Goal: Communication & Community: Participate in discussion

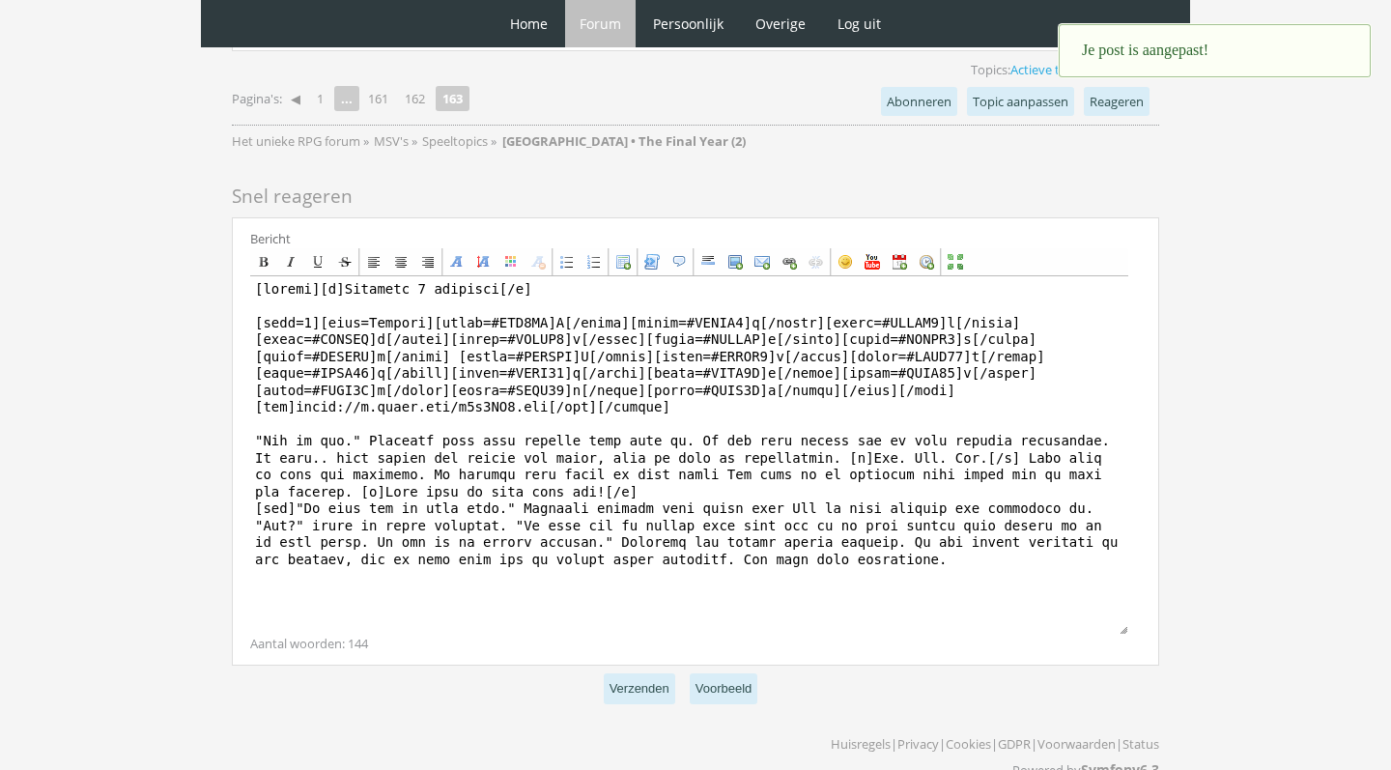
scroll to position [3895, 0]
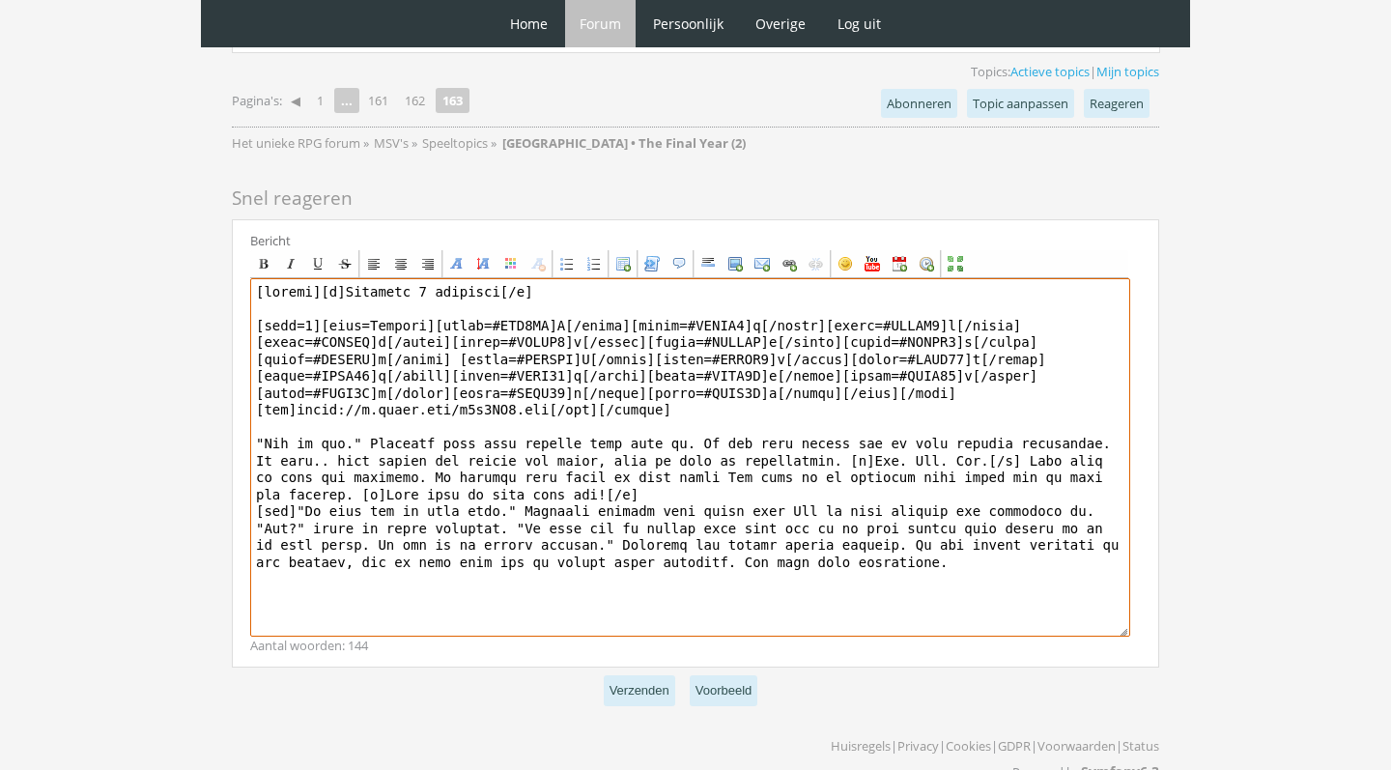
drag, startPoint x: 971, startPoint y: 559, endPoint x: 217, endPoint y: 237, distance: 819.9
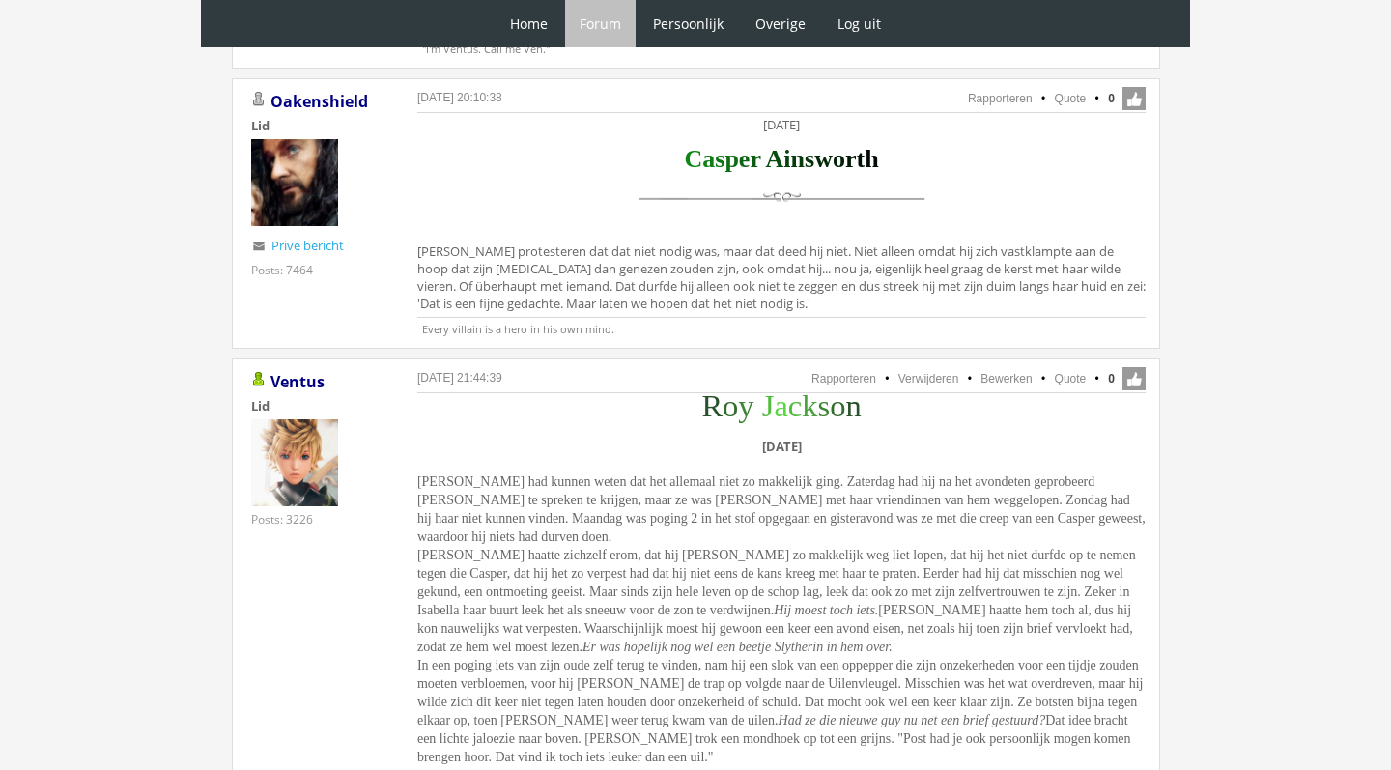
scroll to position [1259, 0]
click at [1068, 372] on link "Quote" at bounding box center [1071, 379] width 32 height 14
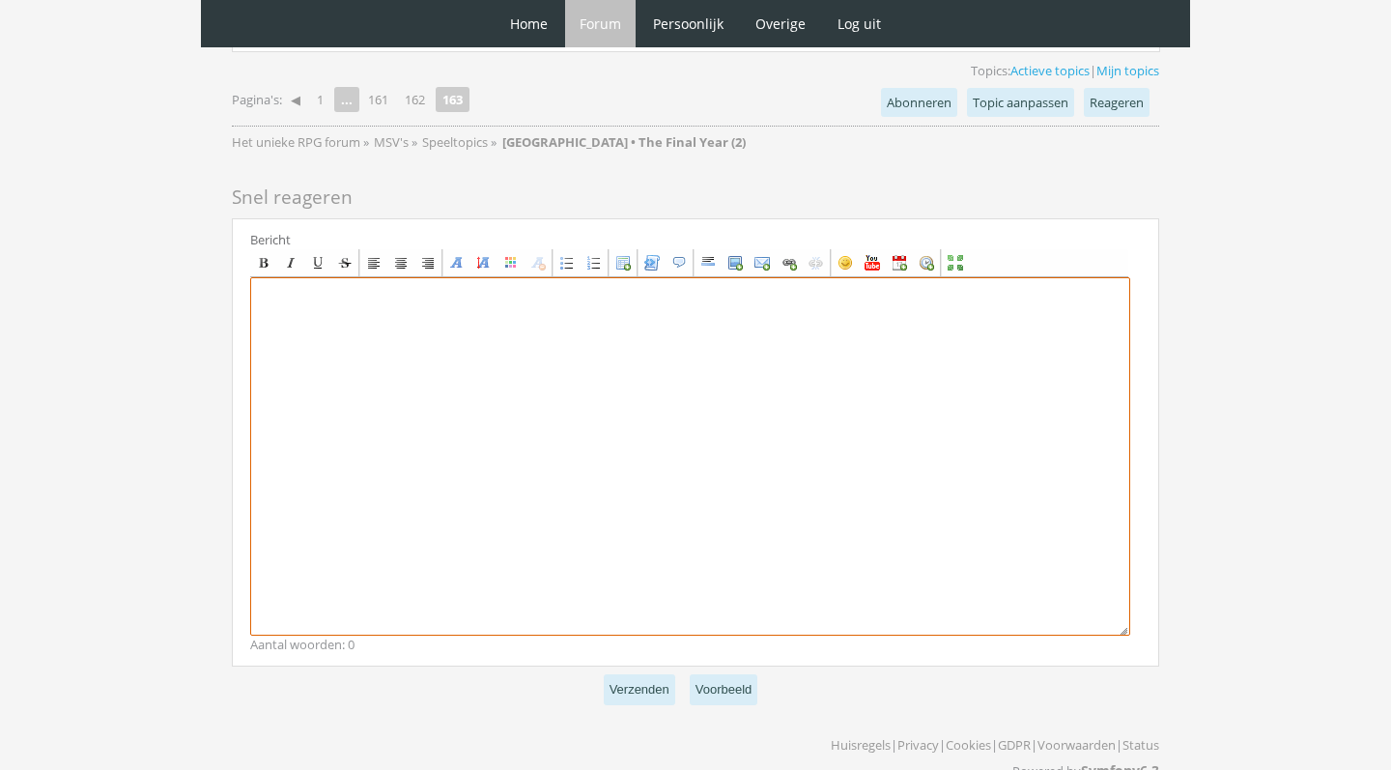
scroll to position [3895, 0]
click at [385, 386] on textarea at bounding box center [690, 457] width 880 height 358
paste textarea "[center][size=7][font=Trebuchet MS][color=#2A522A]R[/color][color=#336C2E]o[/co…"
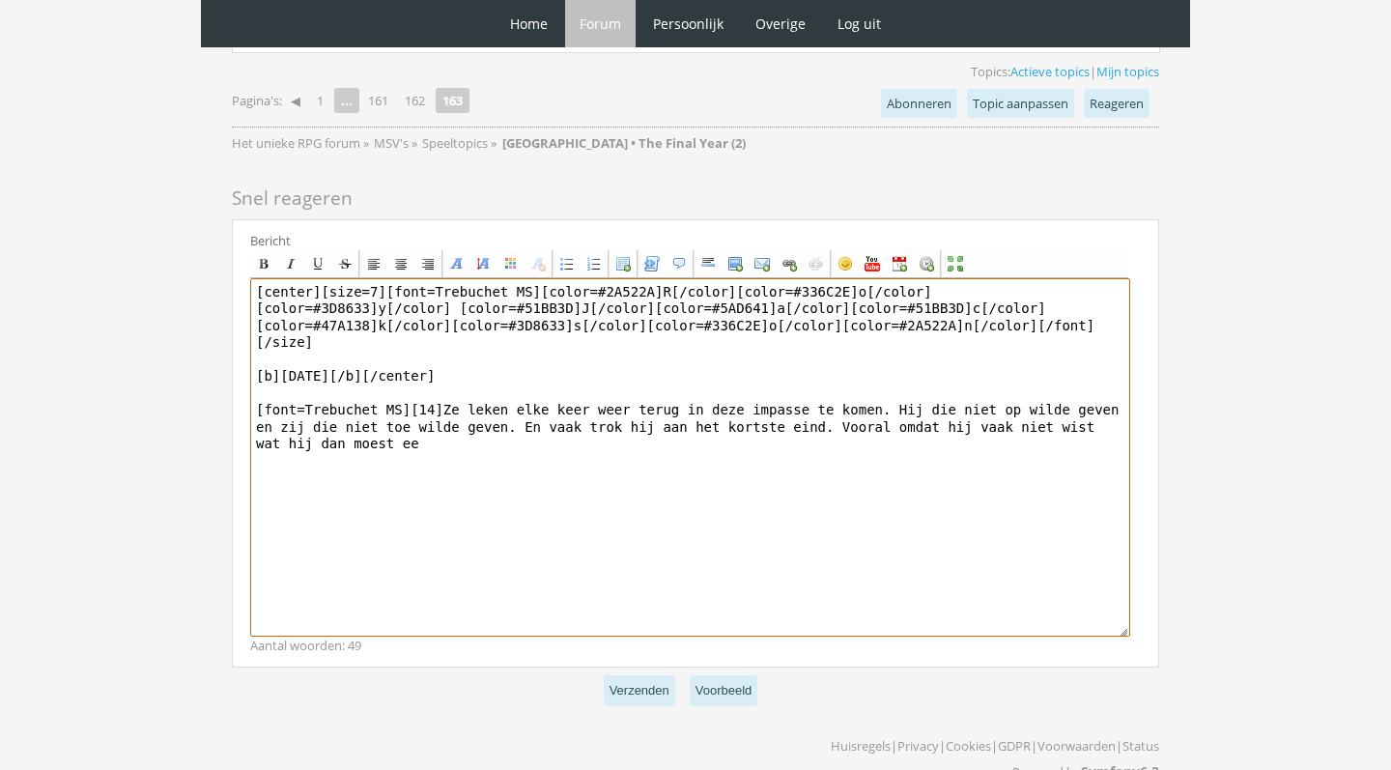
drag, startPoint x: 843, startPoint y: 367, endPoint x: 864, endPoint y: 388, distance: 30.1
click at [864, 388] on textarea "[center][size=7][font=Trebuchet MS][color=#2A522A]R[/color][color=#336C2E]o[/co…" at bounding box center [690, 457] width 880 height 358
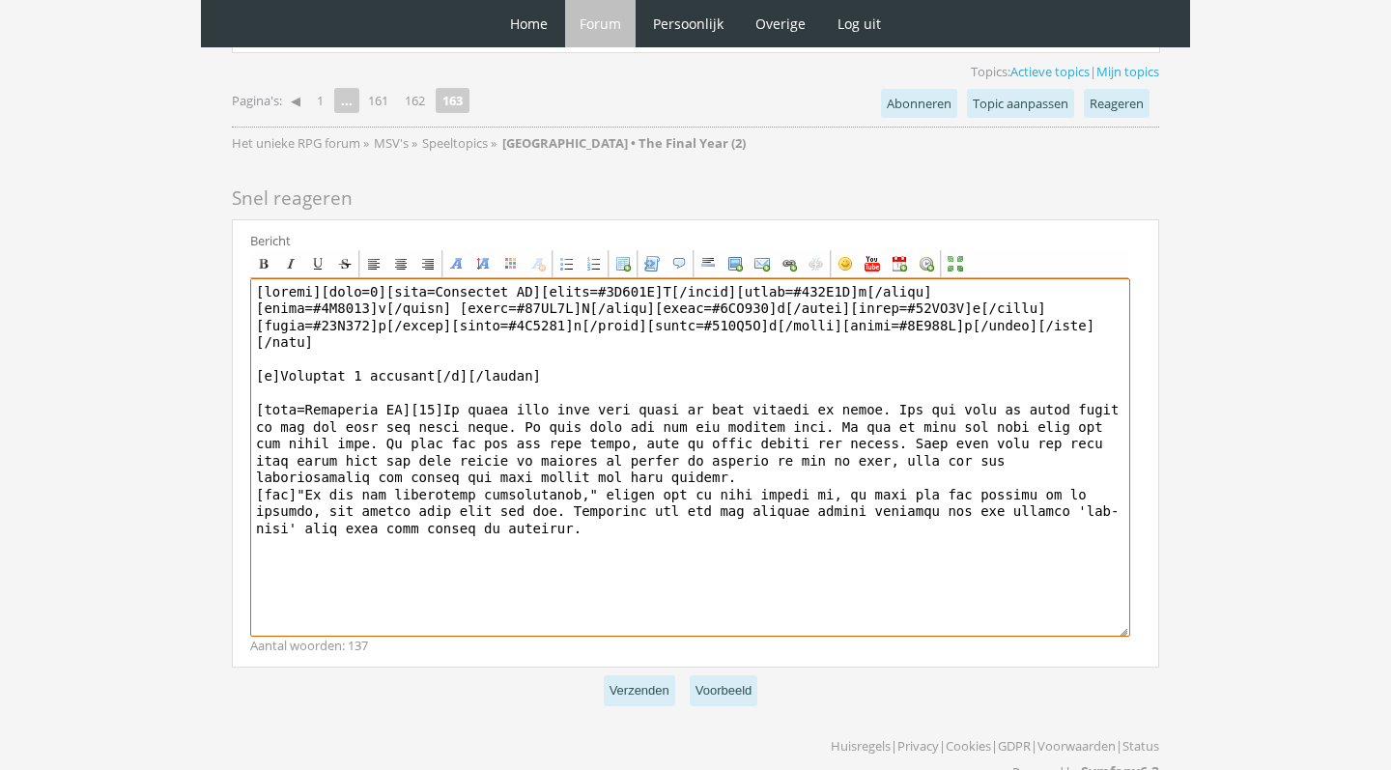
click at [588, 441] on textarea at bounding box center [690, 457] width 880 height 358
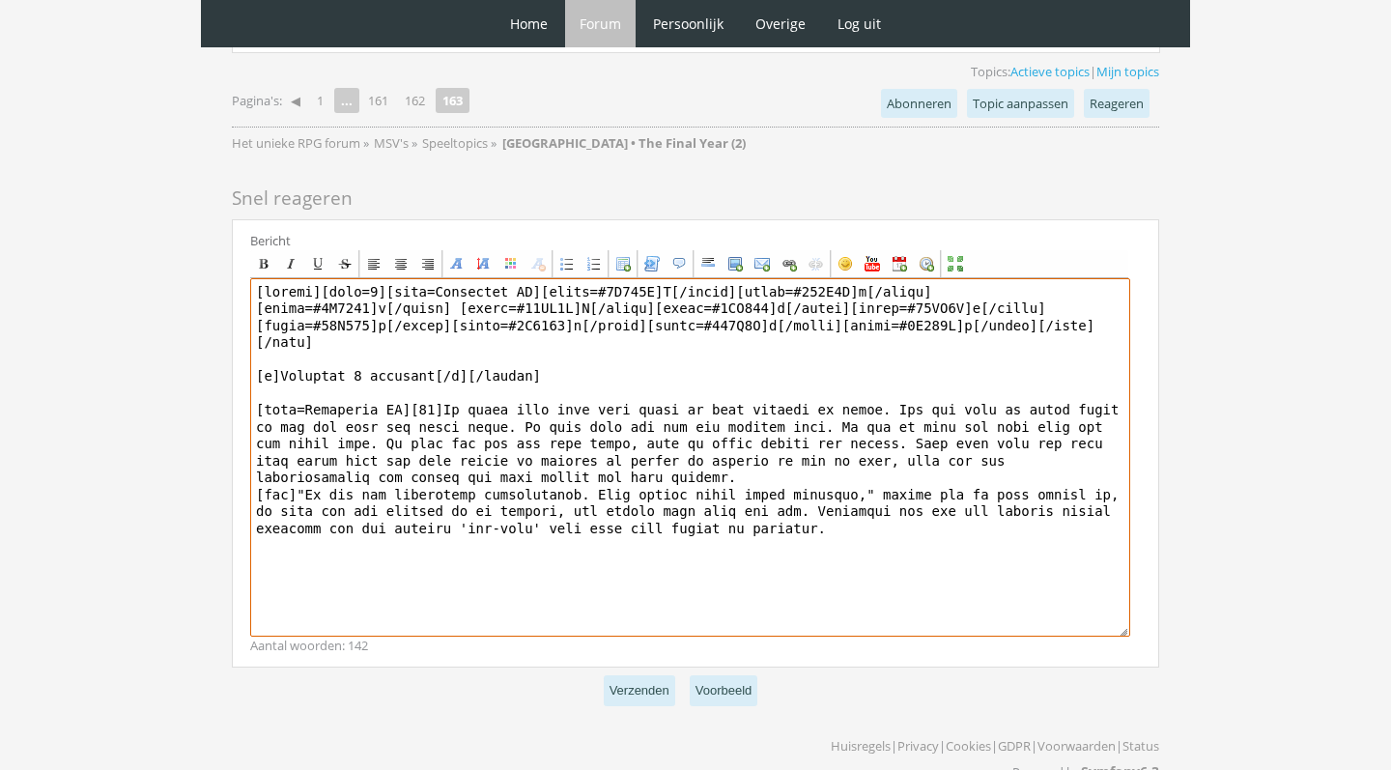
click at [862, 468] on textarea at bounding box center [690, 457] width 880 height 358
type textarea "[center][size=7][font=Trebuchet MS][color=#2A522A]R[/color][color=#336C2E]o[/co…"
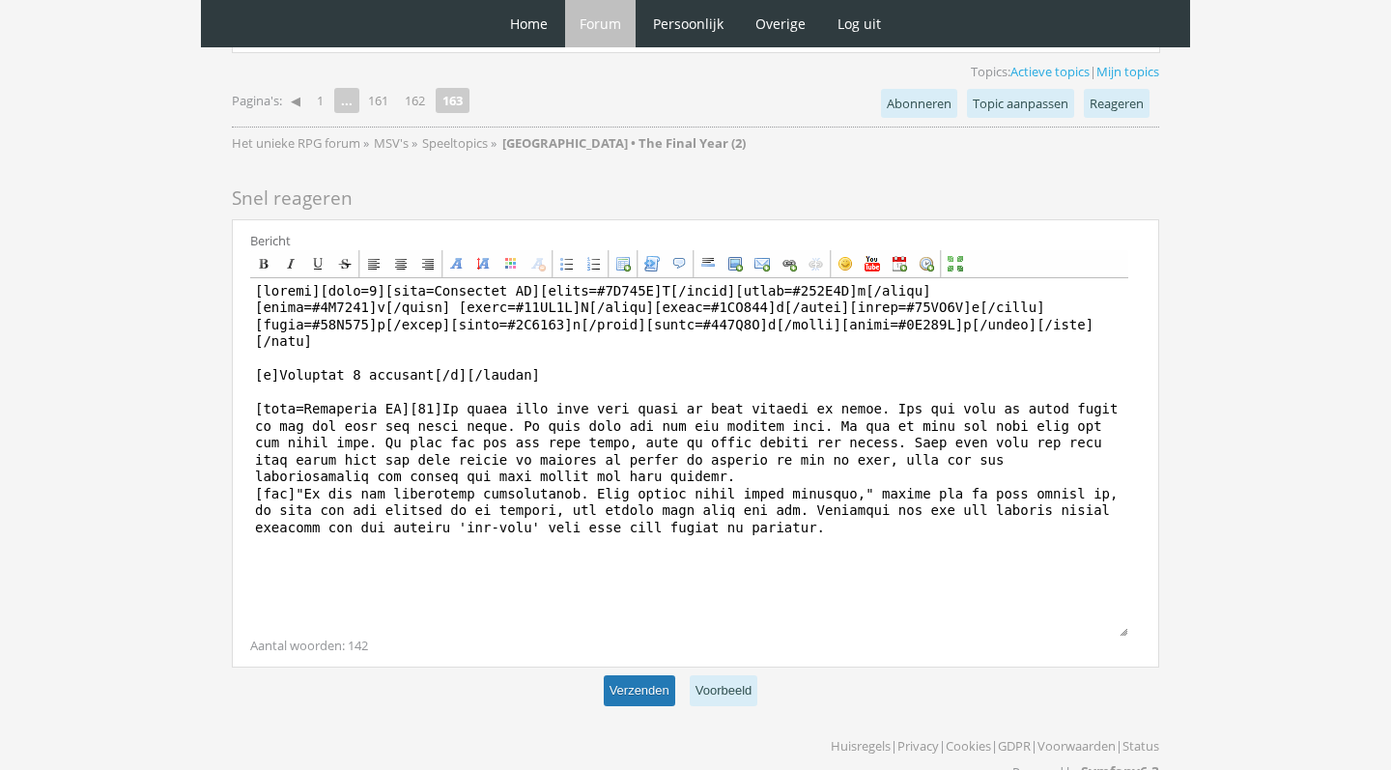
click at [655, 675] on button "Verzenden" at bounding box center [640, 691] width 72 height 32
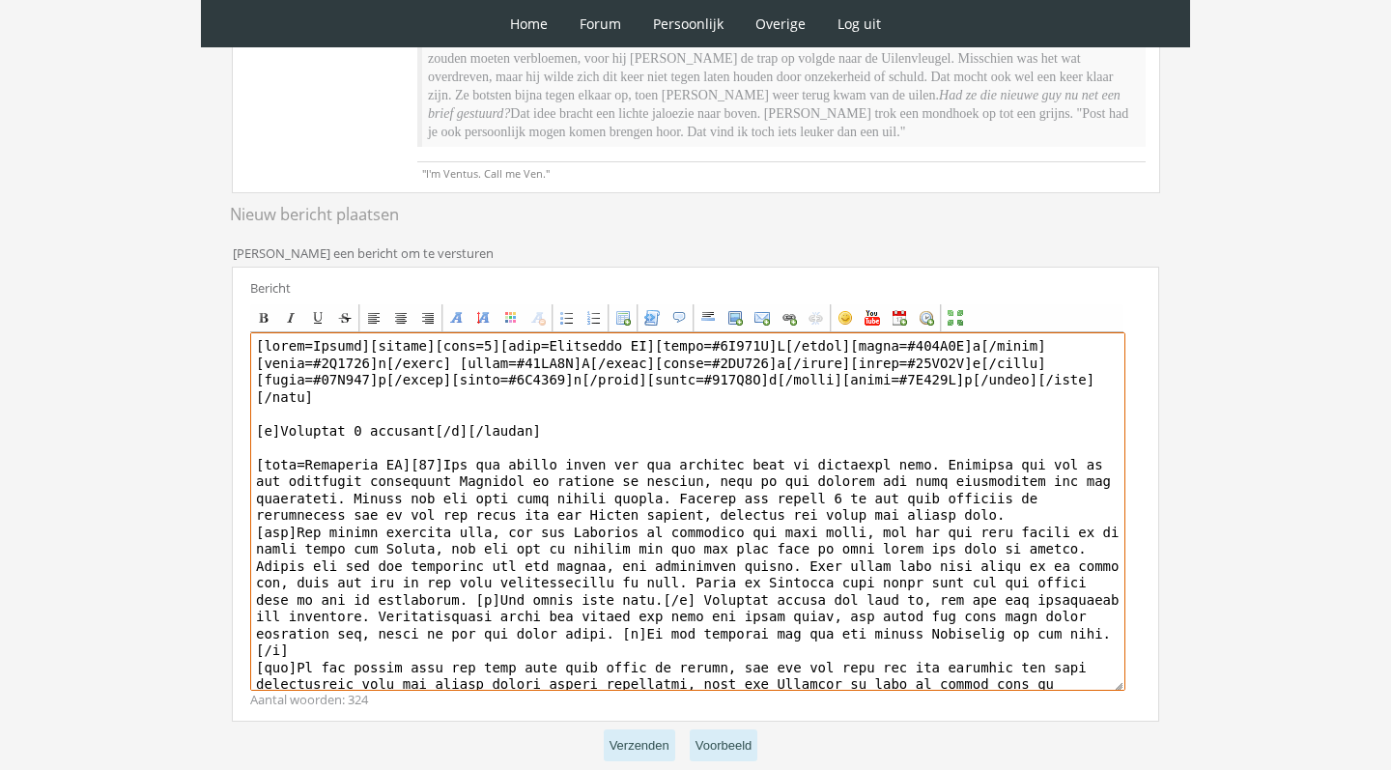
drag, startPoint x: 369, startPoint y: 365, endPoint x: 575, endPoint y: 440, distance: 218.9
click at [575, 440] on textarea at bounding box center [687, 511] width 875 height 358
click at [438, 473] on textarea at bounding box center [687, 511] width 875 height 358
drag, startPoint x: 443, startPoint y: 477, endPoint x: 373, endPoint y: 360, distance: 136.1
click at [373, 360] on textarea at bounding box center [687, 511] width 875 height 358
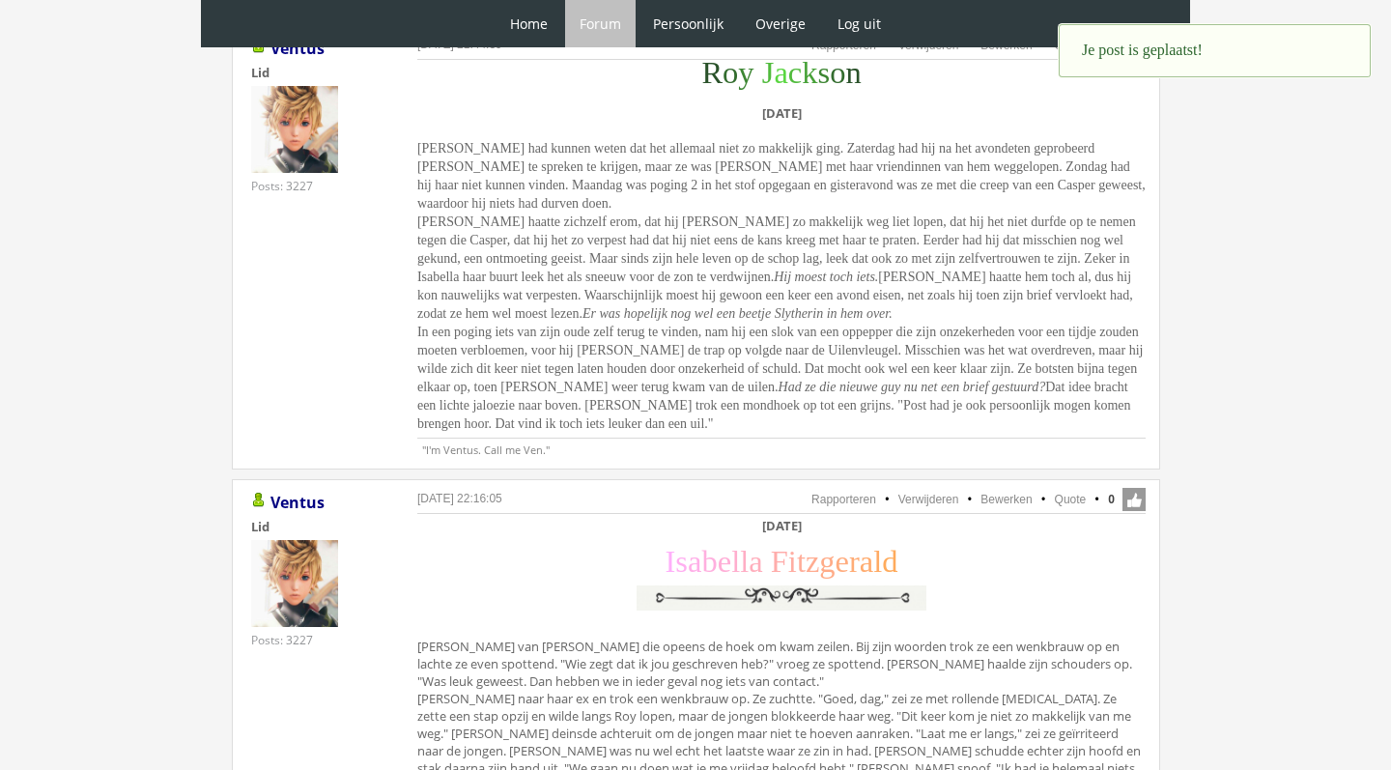
scroll to position [1613, 0]
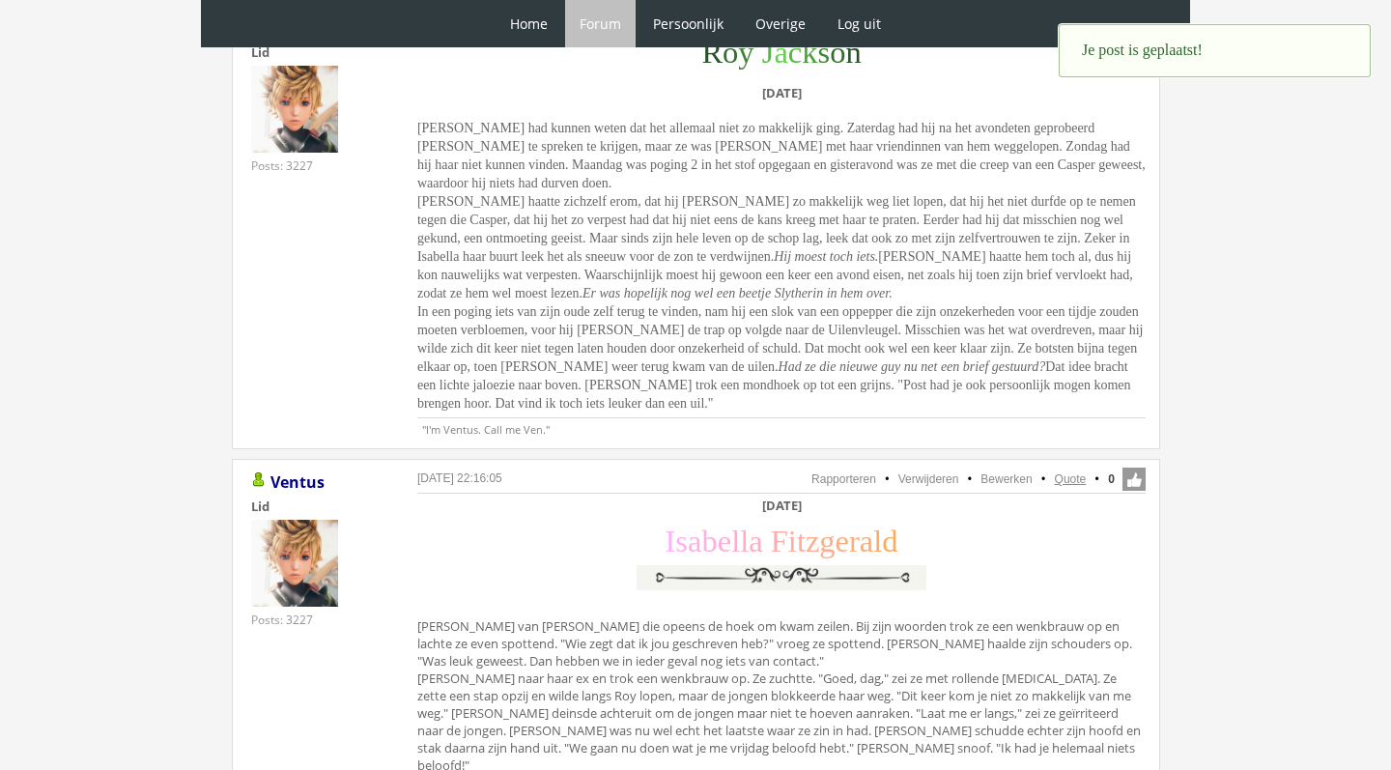
click at [1070, 486] on link "Quote" at bounding box center [1071, 480] width 32 height 14
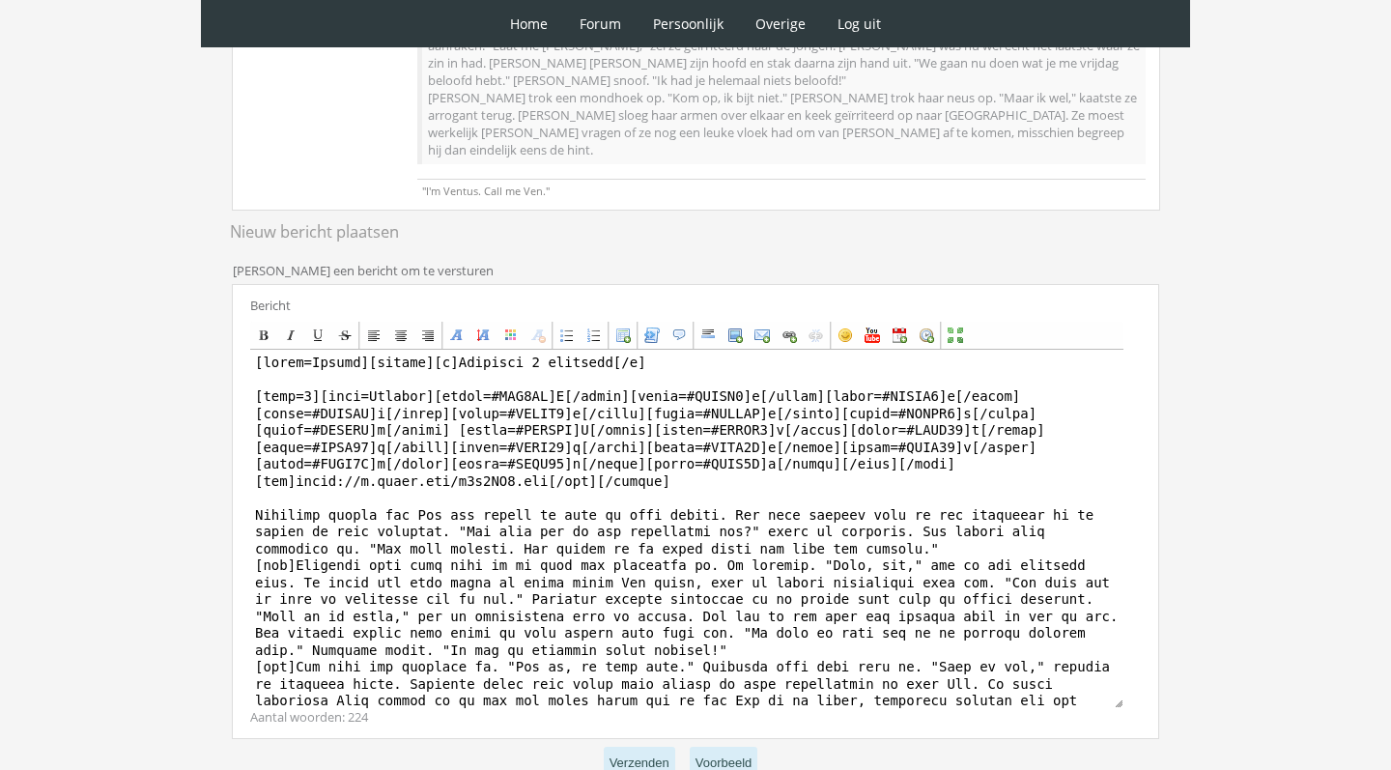
scroll to position [595, 0]
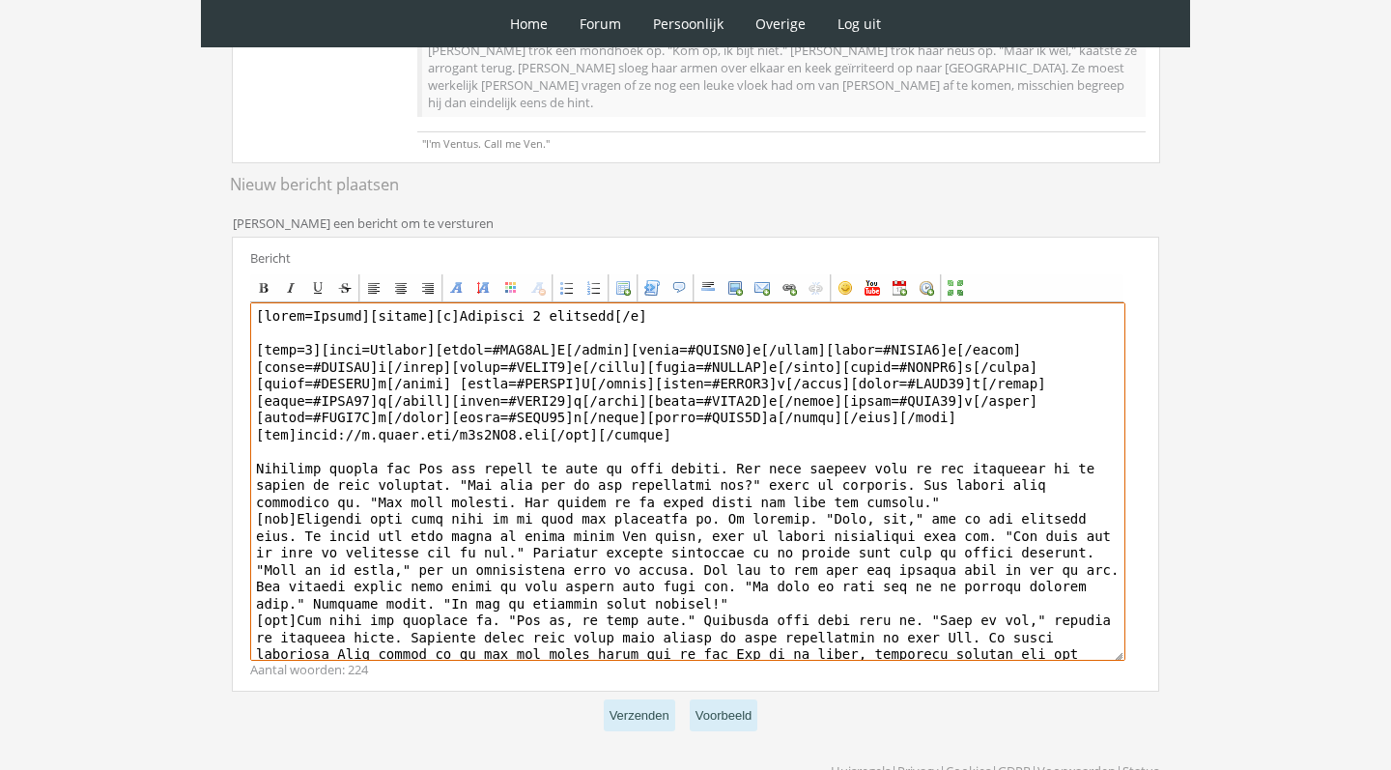
drag, startPoint x: 368, startPoint y: 284, endPoint x: 174, endPoint y: 270, distance: 194.8
click at [176, 271] on div "0 Home Forum Forum index Actieve topics Mijn topics Persoonlijk Profiel Prive b…" at bounding box center [695, 120] width 1391 height 1430
drag, startPoint x: 326, startPoint y: 429, endPoint x: 710, endPoint y: 769, distance: 513.4
click at [695, 769] on div "RPG Realm Ingelogd als Ventus Topics: Actieve topics | Mijn topics Het unieke R…" at bounding box center [696, 194] width 964 height 1276
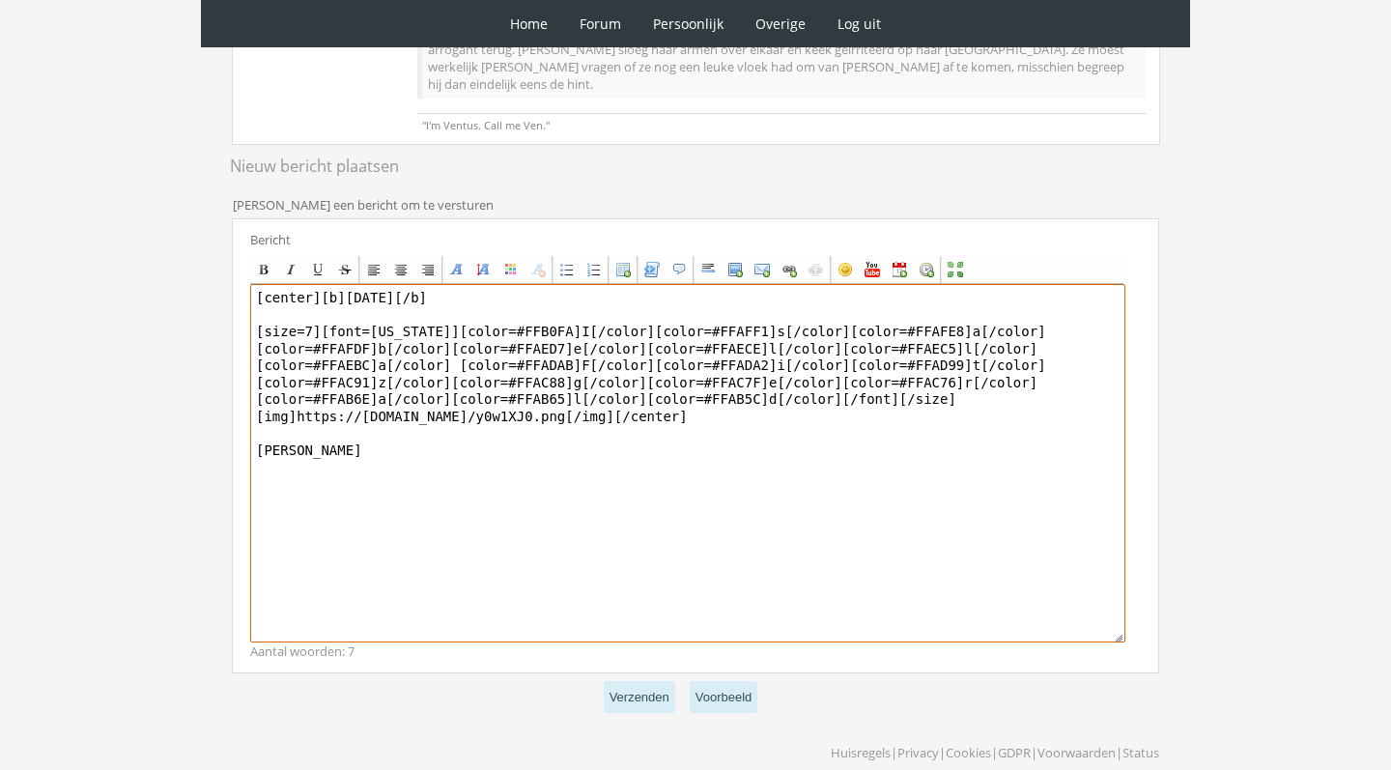
scroll to position [0, 0]
click at [510, 411] on textarea "[center][b]Woensdag [DATE][/b] [size=7][font=[US_STATE]][color=#FFB0FA]I[/color…" at bounding box center [687, 463] width 875 height 358
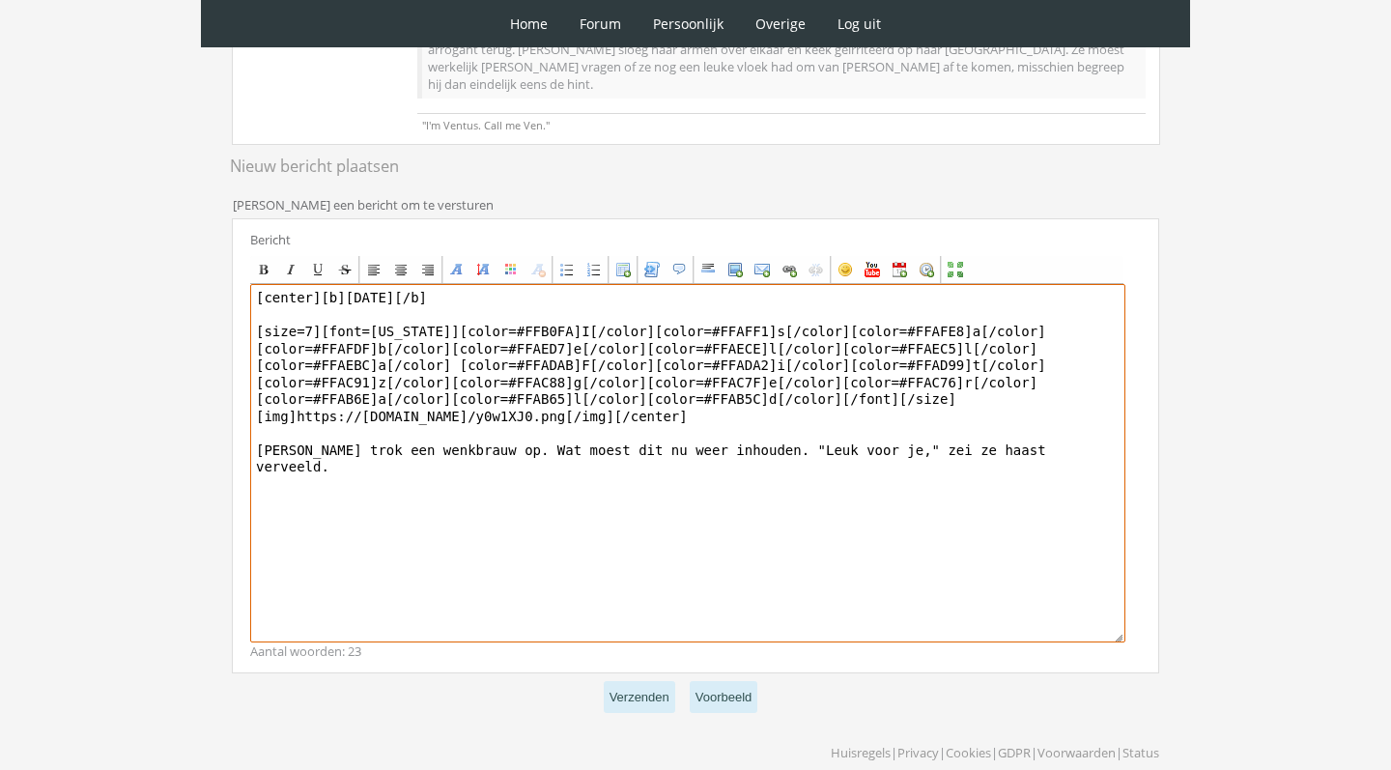
click at [1098, 413] on textarea "[center][b]Woensdag 8 december[/b] [size=7][font=Georgia][color=#FFB0FA]I[/colo…" at bounding box center [687, 463] width 875 height 358
click at [766, 414] on textarea "[center][b]Woensdag 8 december[/b] [size=7][font=Georgia][color=#FFB0FA]I[/colo…" at bounding box center [687, 463] width 875 height 358
click at [1105, 416] on textarea "[center][b]Woensdag 8 december[/b] [size=7][font=Georgia][color=#FFB0FA]I[/colo…" at bounding box center [687, 463] width 875 height 358
click at [1091, 405] on textarea "[center][b]Woensdag 8 december[/b] [size=7][font=Georgia][color=#FFB0FA]I[/colo…" at bounding box center [687, 463] width 875 height 358
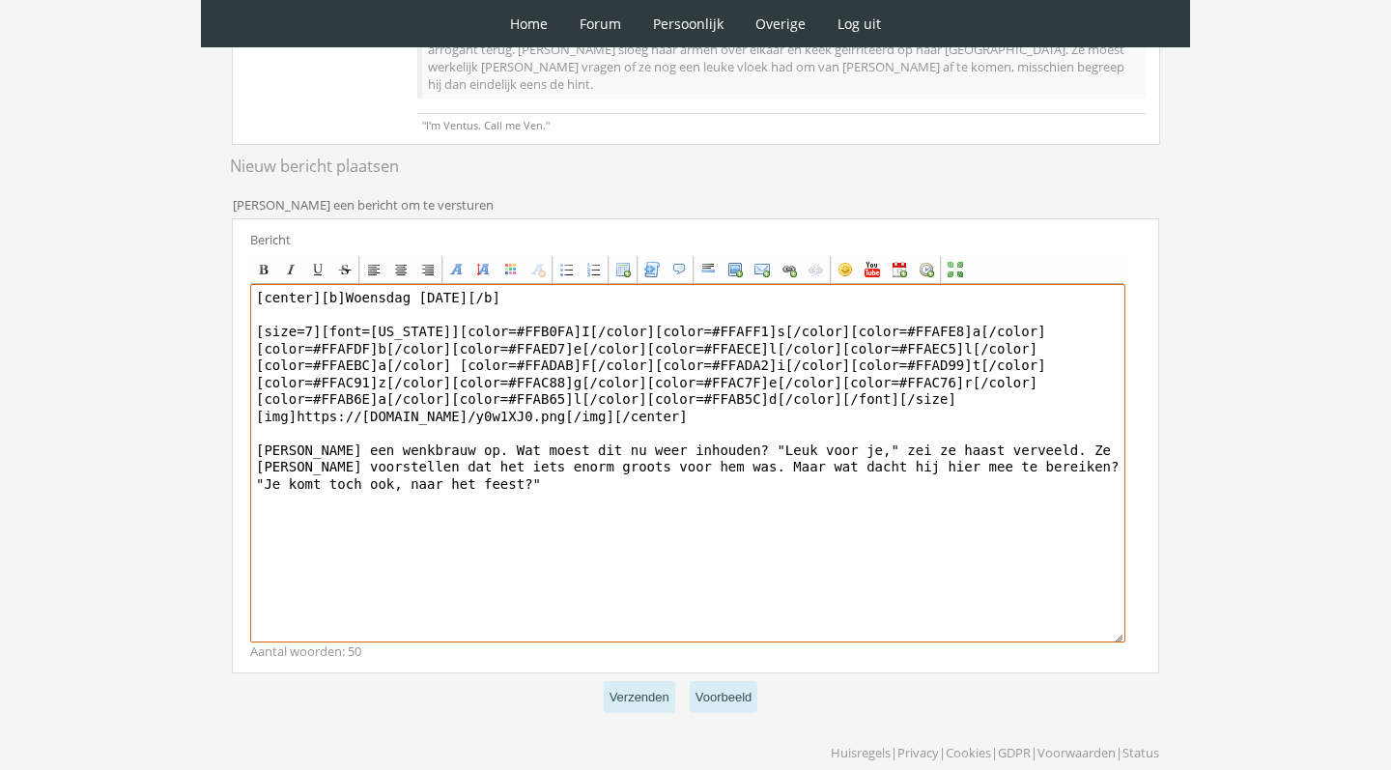
click at [1108, 427] on textarea "[center][b]Woensdag 8 december[/b] [size=7][font=Georgia][color=#FFB0FA]I[/colo…" at bounding box center [687, 463] width 875 height 358
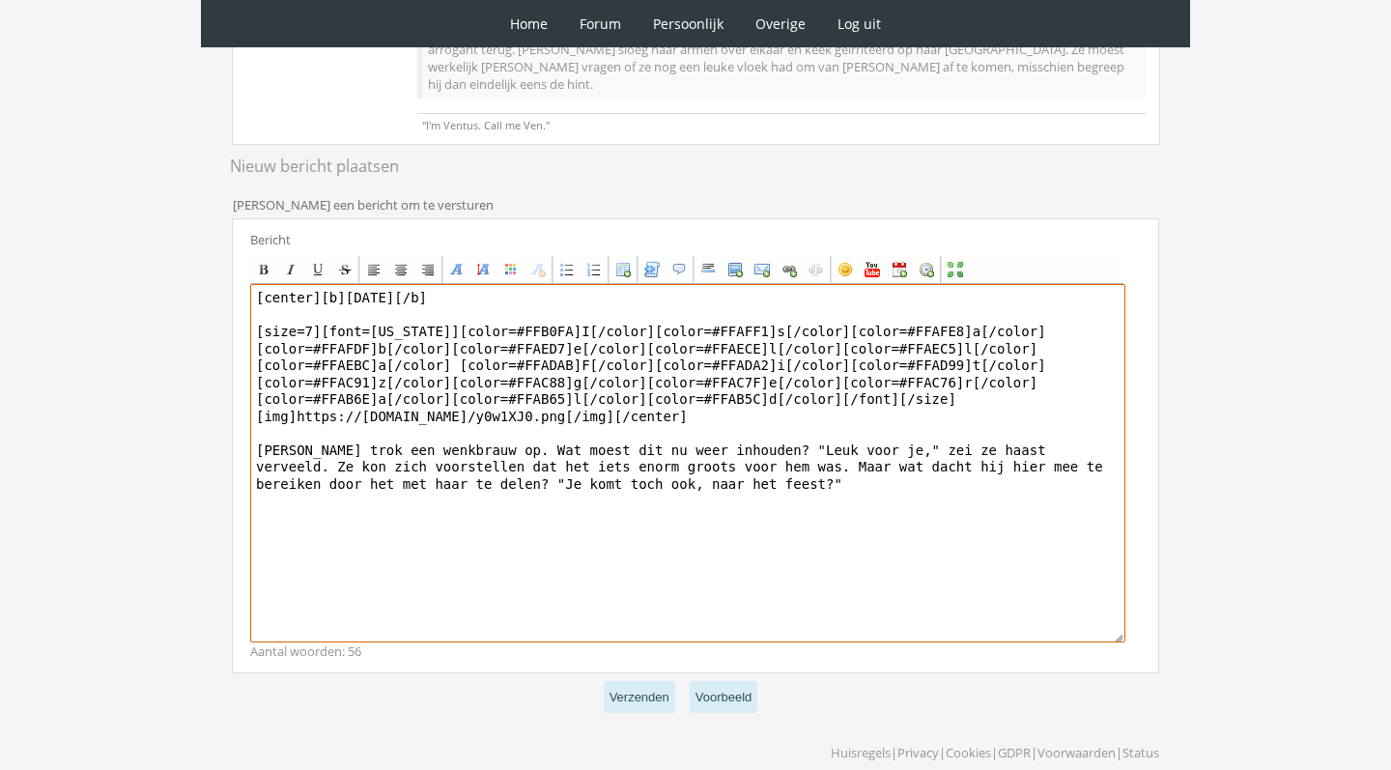
click at [883, 454] on textarea "[center][b]Woensdag 8 december[/b] [size=7][font=Georgia][color=#FFB0FA]I[/colo…" at bounding box center [687, 463] width 875 height 358
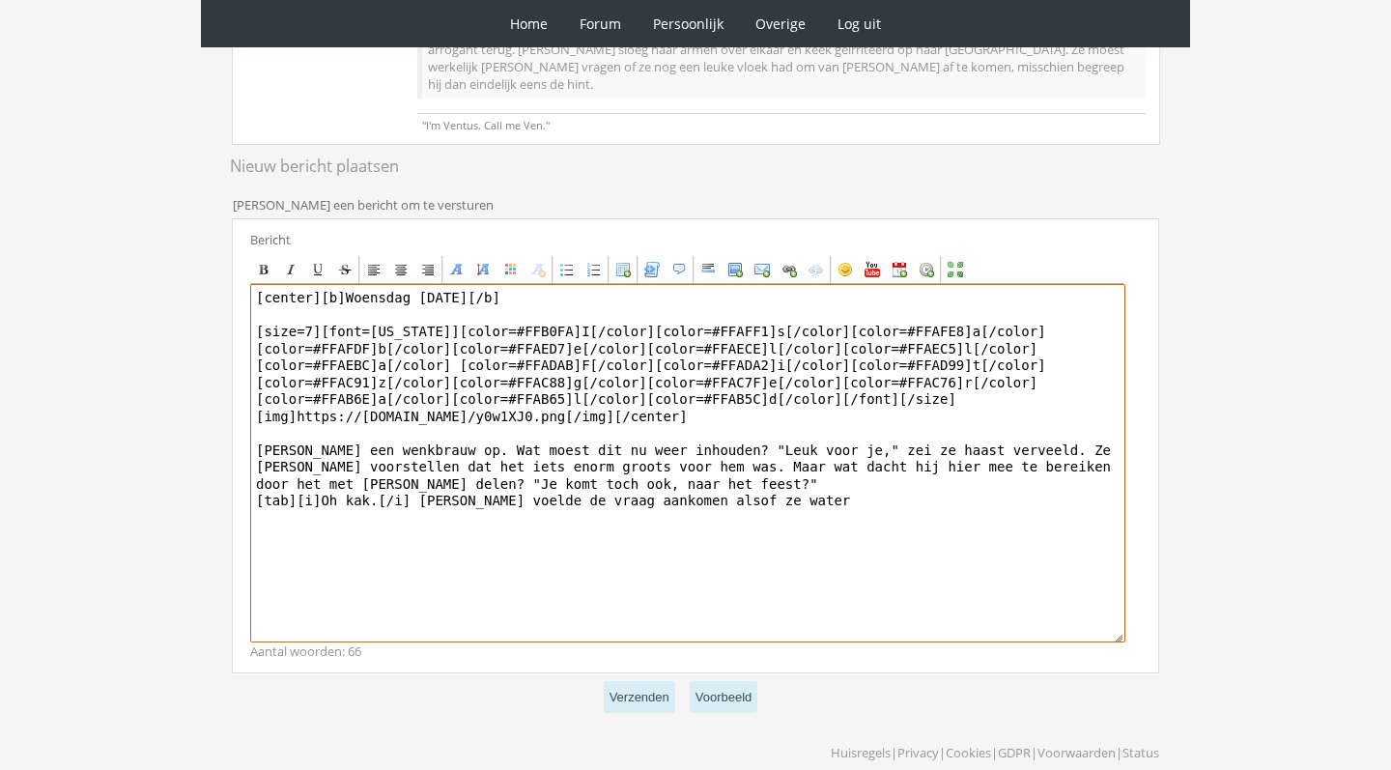
drag, startPoint x: 857, startPoint y: 458, endPoint x: 693, endPoint y: 463, distance: 164.3
click at [693, 464] on textarea "[center][b]Woensdag 8 december[/b] [size=7][font=Georgia][color=#FFB0FA]I[/colo…" at bounding box center [687, 463] width 875 height 358
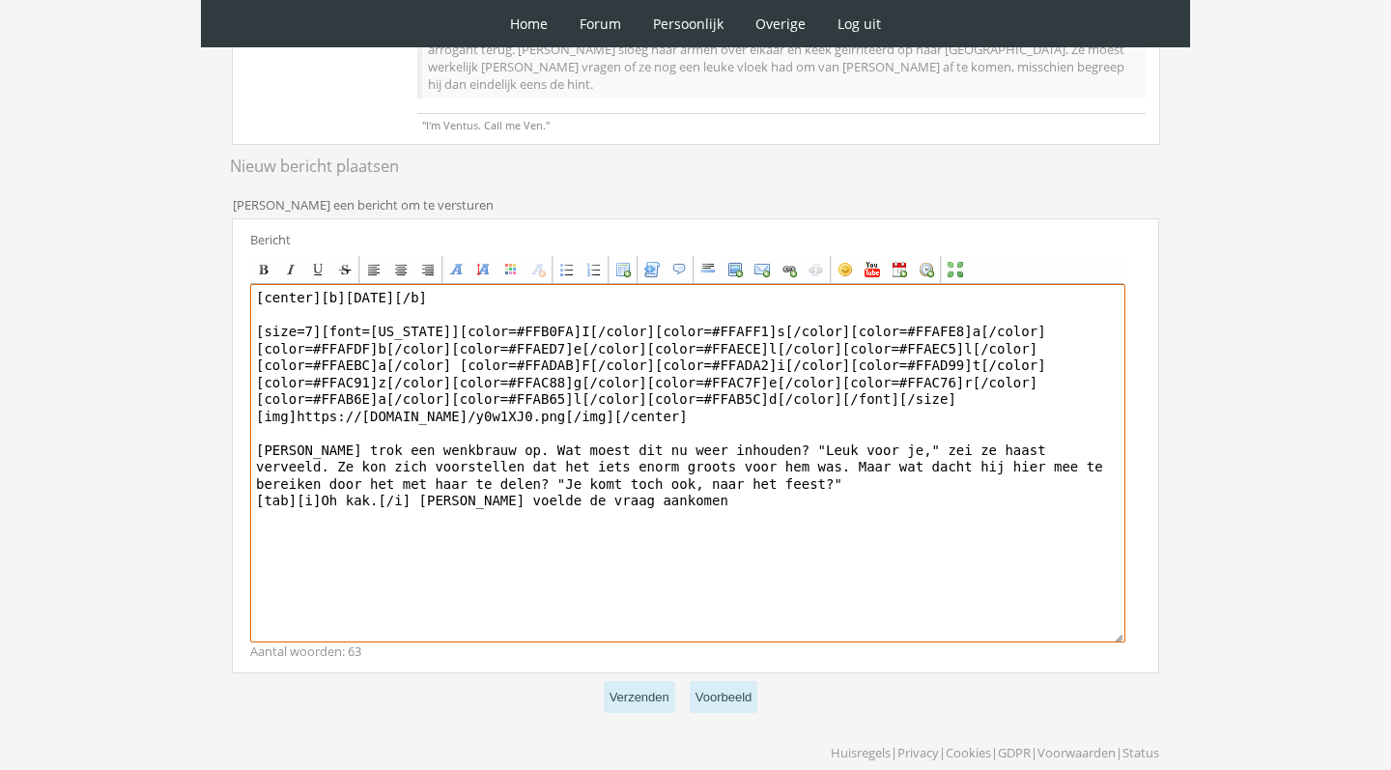
click at [365, 463] on textarea "[center][b]Woensdag 8 december[/b] [size=7][font=Georgia][color=#FFB0FA]I[/colo…" at bounding box center [687, 463] width 875 height 358
click at [364, 463] on textarea "[center][b]Woensdag 8 december[/b] [size=7][font=Georgia][color=#FFB0FA]I[/colo…" at bounding box center [687, 463] width 875 height 358
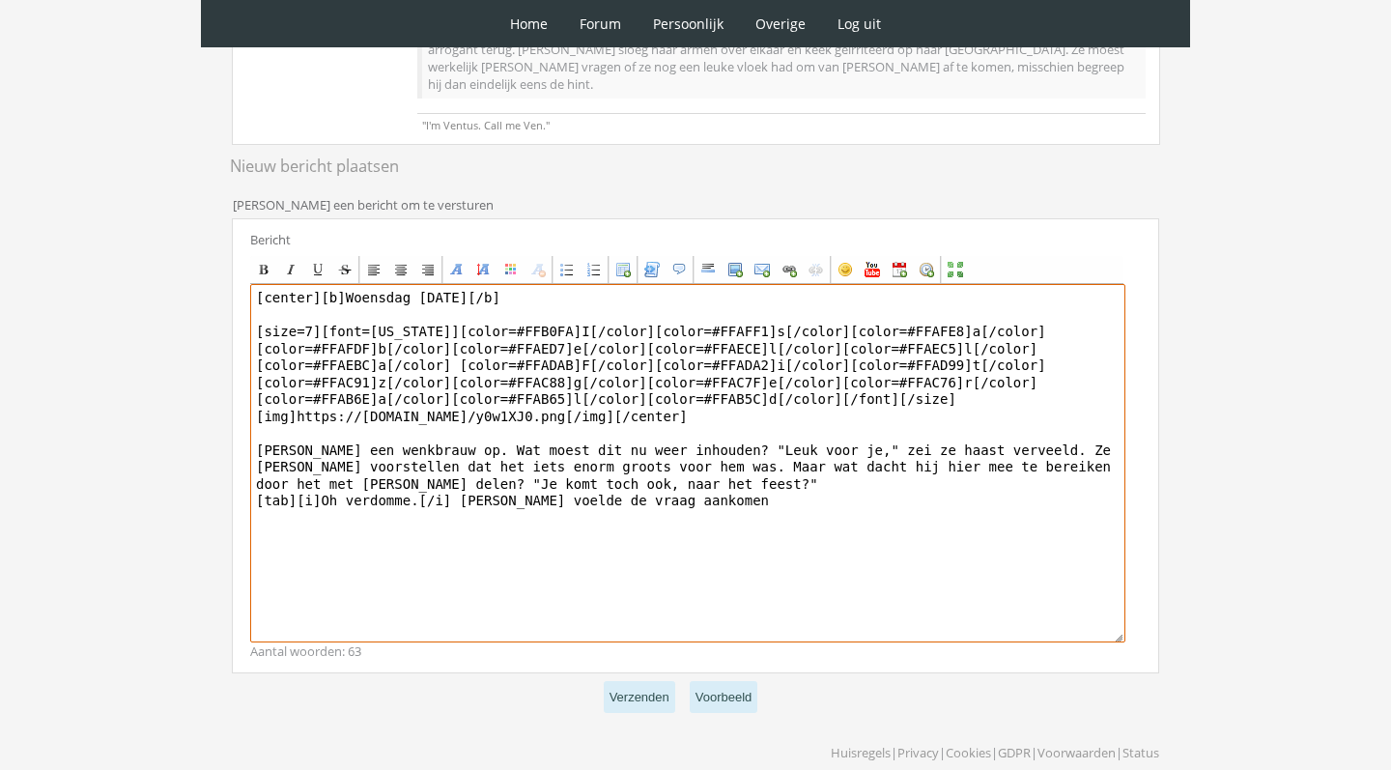
click at [766, 459] on textarea "[center][b]Woensdag 8 december[/b] [size=7][font=Georgia][color=#FFB0FA]I[/colo…" at bounding box center [687, 463] width 875 height 358
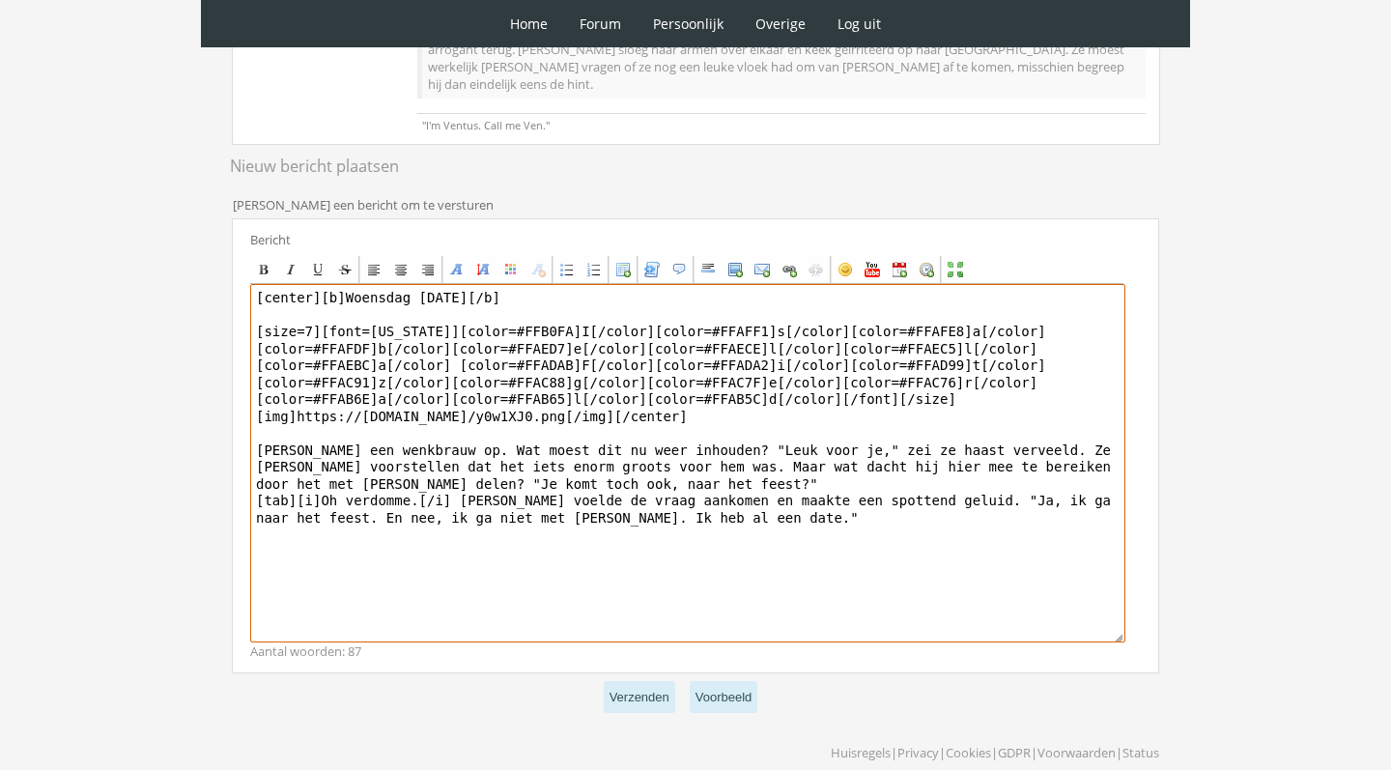
click at [416, 456] on textarea "[center][b]Woensdag 8 december[/b] [size=7][font=Georgia][color=#FFB0FA]I[/colo…" at bounding box center [687, 463] width 875 height 358
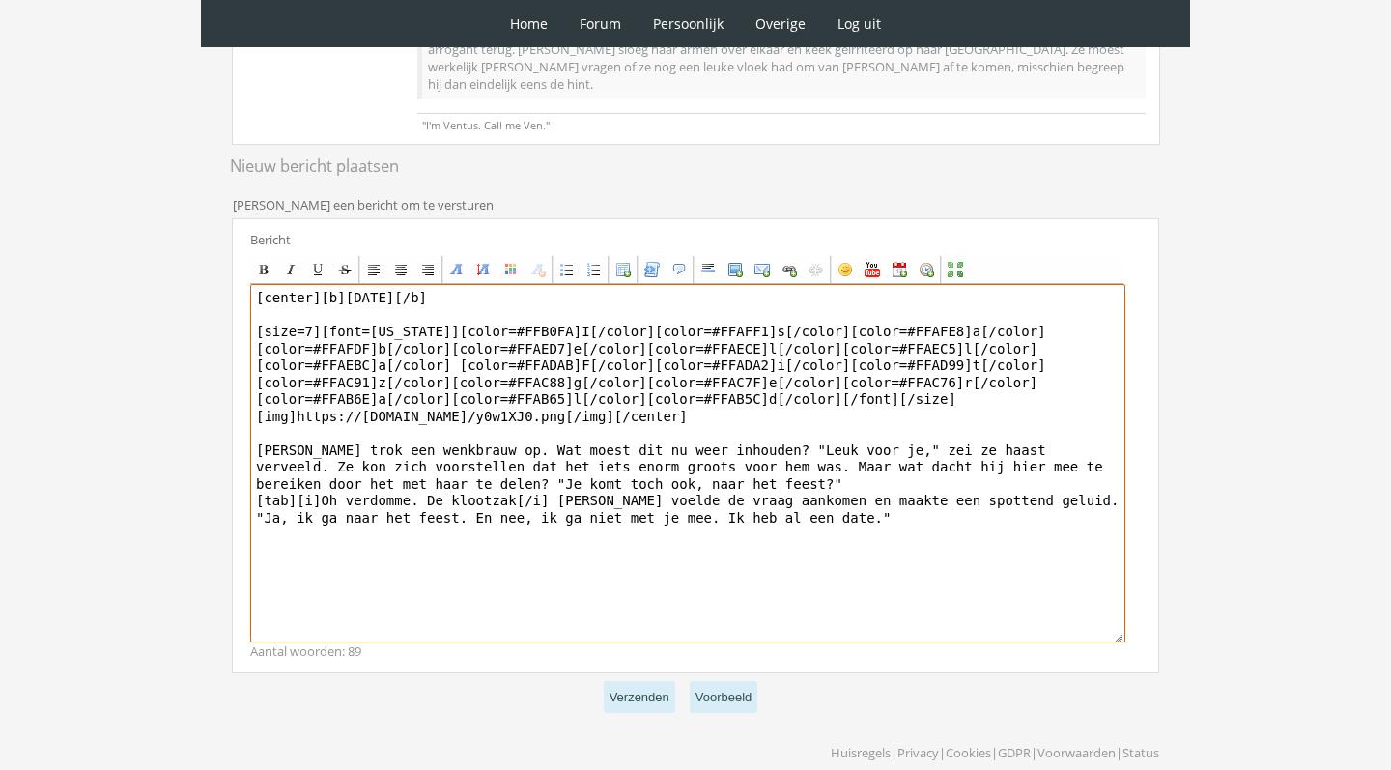
click at [551, 458] on textarea "[center][b]Woensdag 8 december[/b] [size=7][font=Georgia][color=#FFB0FA]I[/colo…" at bounding box center [687, 463] width 875 height 358
click at [829, 460] on textarea "[center][b]Woensdag 8 december[/b] [size=7][font=Georgia][color=#FFB0FA]I[/colo…" at bounding box center [687, 463] width 875 height 358
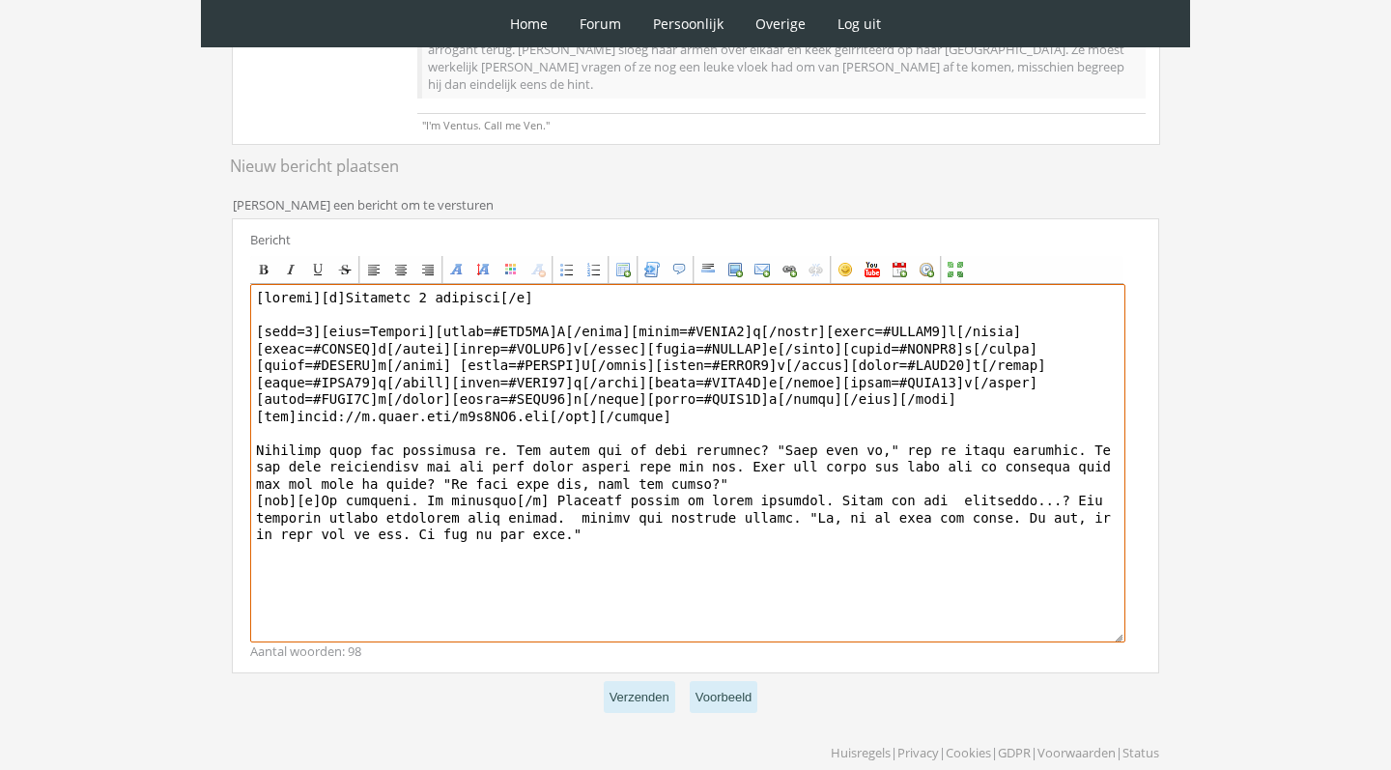
drag, startPoint x: 803, startPoint y: 475, endPoint x: 586, endPoint y: 472, distance: 217.5
click at [586, 473] on textarea at bounding box center [687, 463] width 875 height 358
click at [1021, 477] on textarea at bounding box center [687, 463] width 875 height 358
drag, startPoint x: 1027, startPoint y: 478, endPoint x: 1001, endPoint y: 478, distance: 26.1
click at [1001, 478] on textarea at bounding box center [687, 463] width 875 height 358
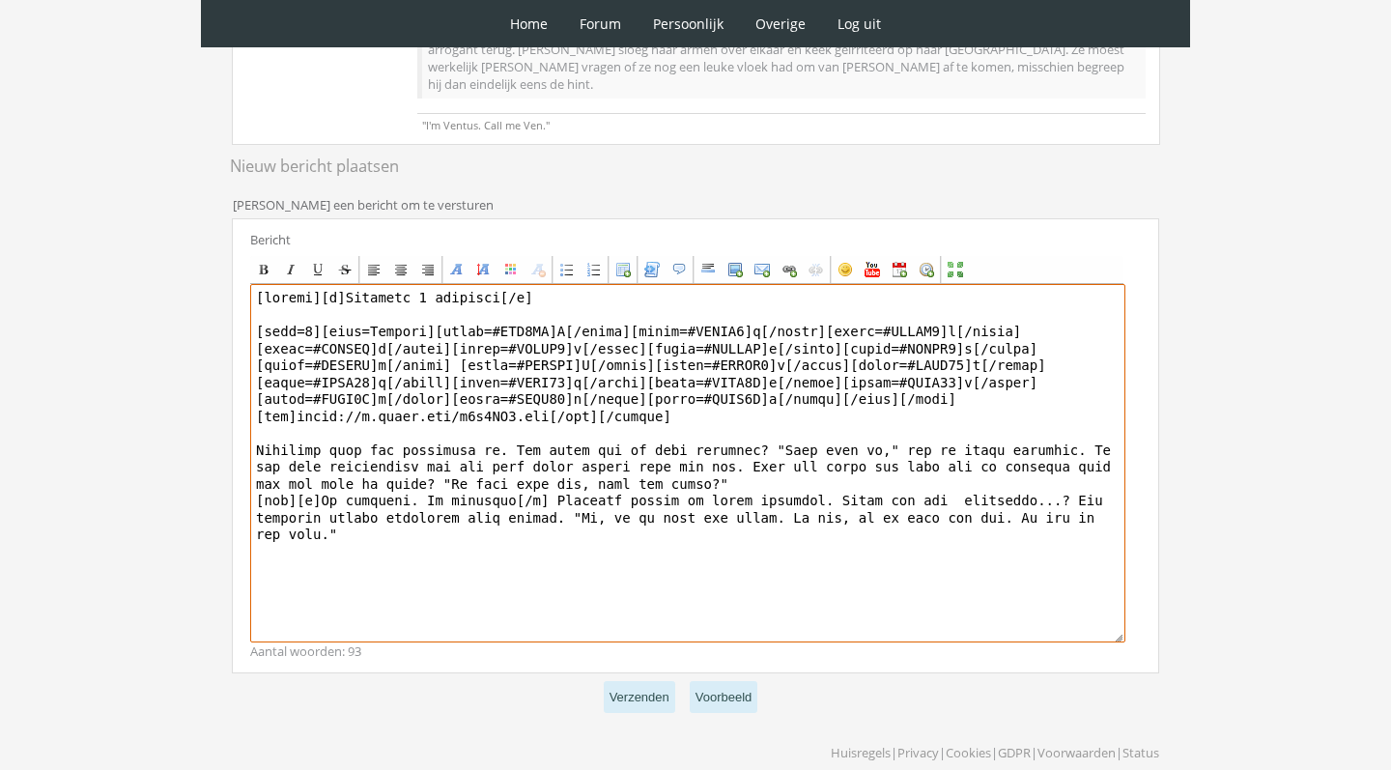
click at [719, 502] on textarea at bounding box center [687, 463] width 875 height 358
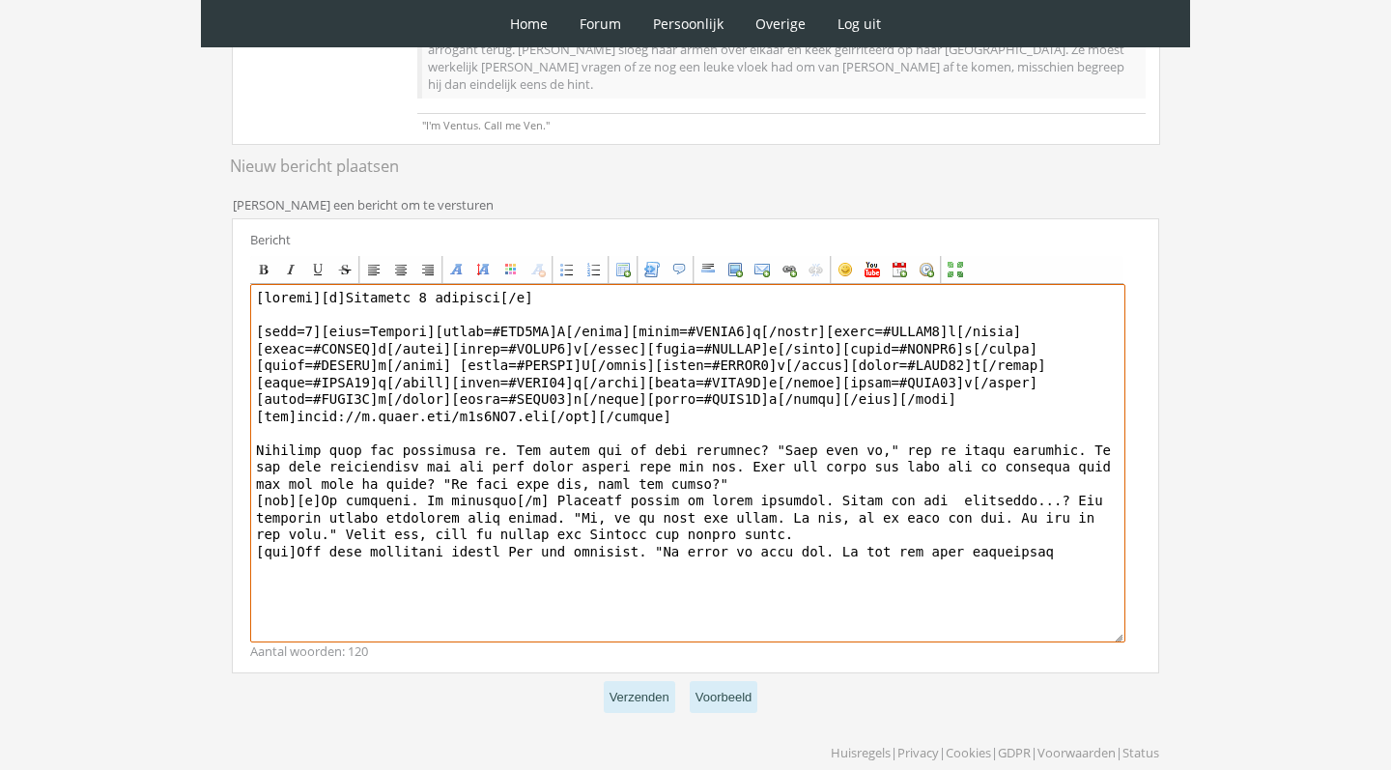
click at [964, 462] on textarea at bounding box center [687, 463] width 875 height 358
click at [563, 471] on textarea at bounding box center [687, 463] width 875 height 358
click at [839, 511] on textarea at bounding box center [687, 463] width 875 height 358
click at [1072, 502] on textarea at bounding box center [687, 463] width 875 height 358
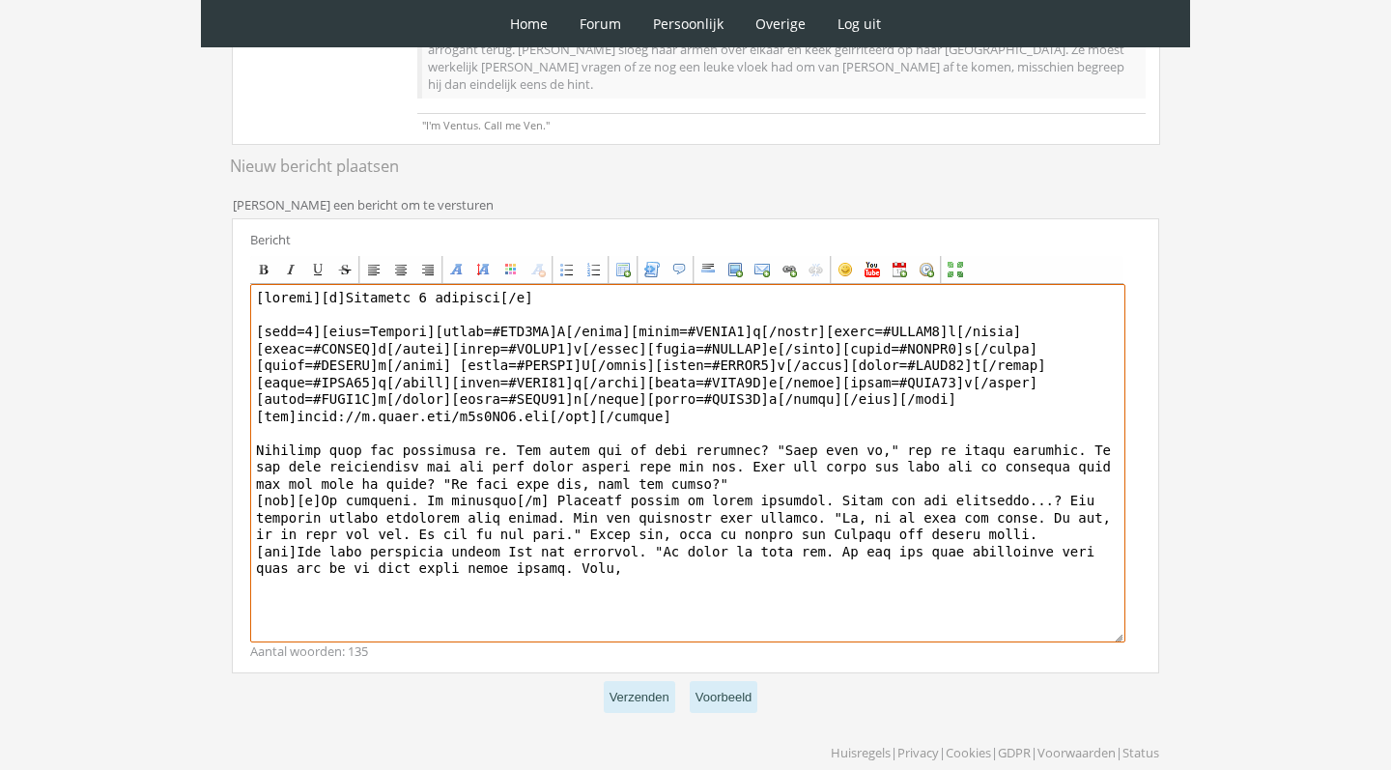
drag, startPoint x: 633, startPoint y: 532, endPoint x: 596, endPoint y: 531, distance: 36.7
click at [596, 531] on textarea at bounding box center [687, 463] width 875 height 358
click at [705, 475] on textarea at bounding box center [687, 463] width 875 height 358
drag, startPoint x: 713, startPoint y: 475, endPoint x: 634, endPoint y: 473, distance: 79.3
click at [634, 473] on textarea at bounding box center [687, 463] width 875 height 358
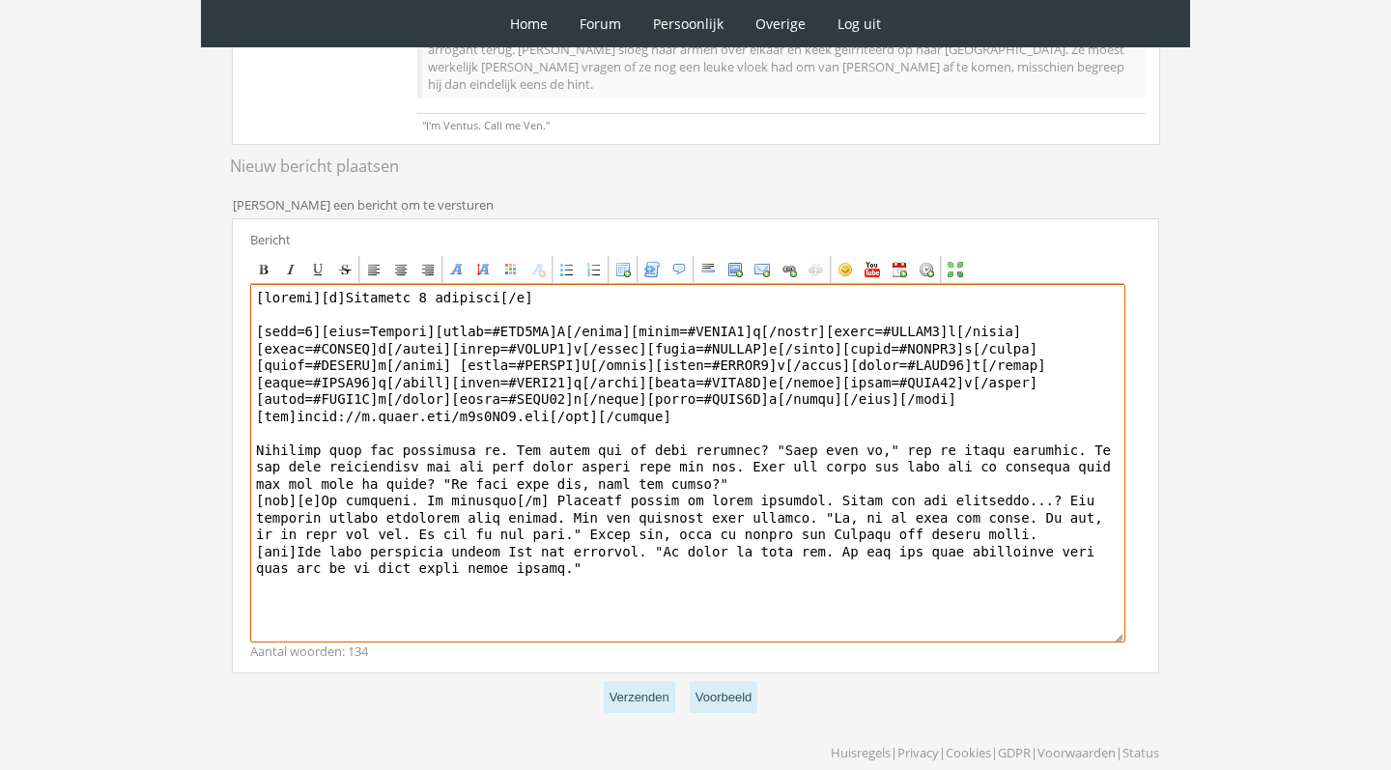
click at [826, 509] on textarea at bounding box center [687, 463] width 875 height 358
click at [319, 522] on textarea at bounding box center [687, 463] width 875 height 358
click at [973, 528] on textarea at bounding box center [687, 463] width 875 height 358
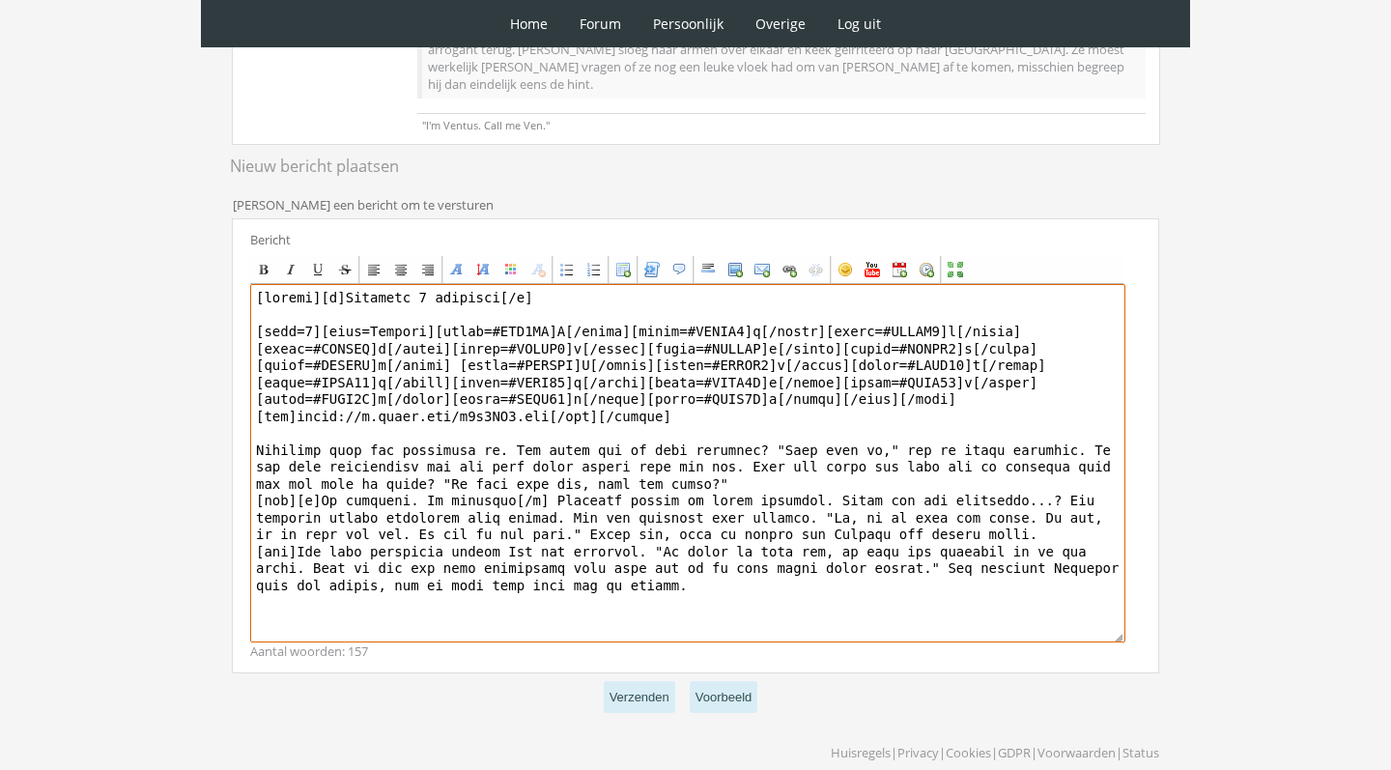
click at [972, 521] on textarea at bounding box center [687, 463] width 875 height 358
drag, startPoint x: 815, startPoint y: 560, endPoint x: 460, endPoint y: 542, distance: 355.1
click at [459, 542] on textarea at bounding box center [687, 463] width 875 height 358
click at [883, 547] on textarea at bounding box center [687, 463] width 875 height 358
click at [1089, 548] on textarea at bounding box center [687, 463] width 875 height 358
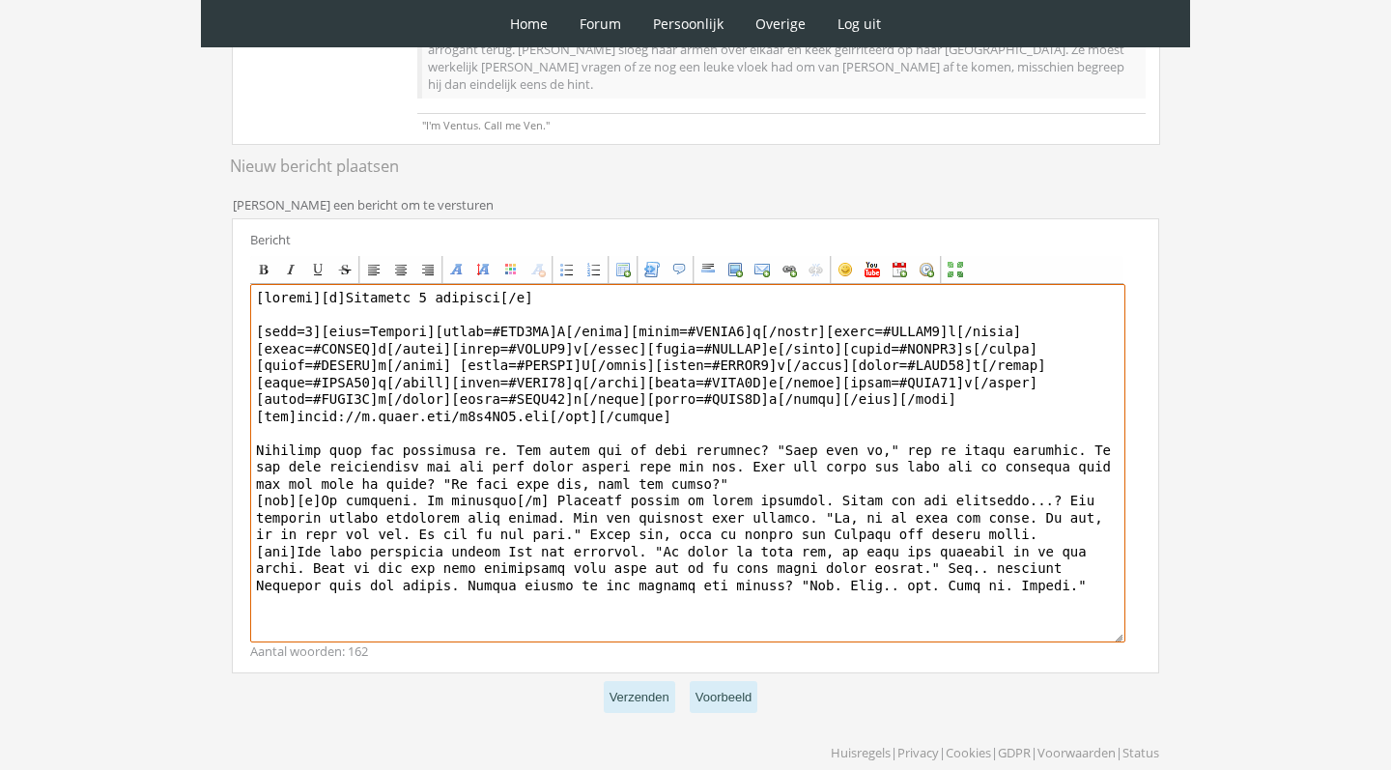
click at [978, 540] on textarea at bounding box center [687, 463] width 875 height 358
click at [1112, 544] on textarea at bounding box center [687, 463] width 875 height 358
drag, startPoint x: 1091, startPoint y: 546, endPoint x: 1070, endPoint y: 544, distance: 21.3
click at [1070, 545] on textarea at bounding box center [687, 463] width 875 height 358
click at [994, 560] on textarea at bounding box center [687, 463] width 875 height 358
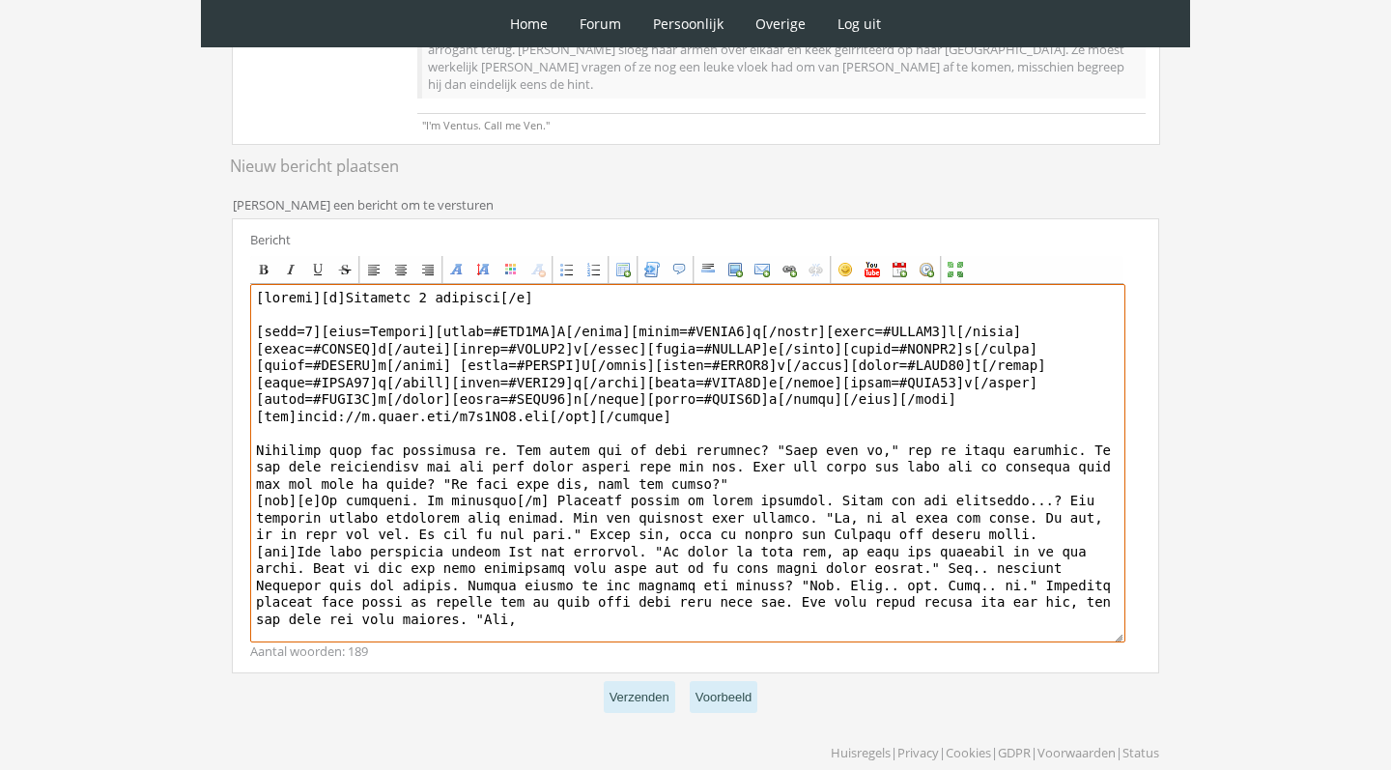
drag, startPoint x: 516, startPoint y: 576, endPoint x: 488, endPoint y: 575, distance: 28.0
click at [488, 575] on textarea at bounding box center [687, 463] width 875 height 358
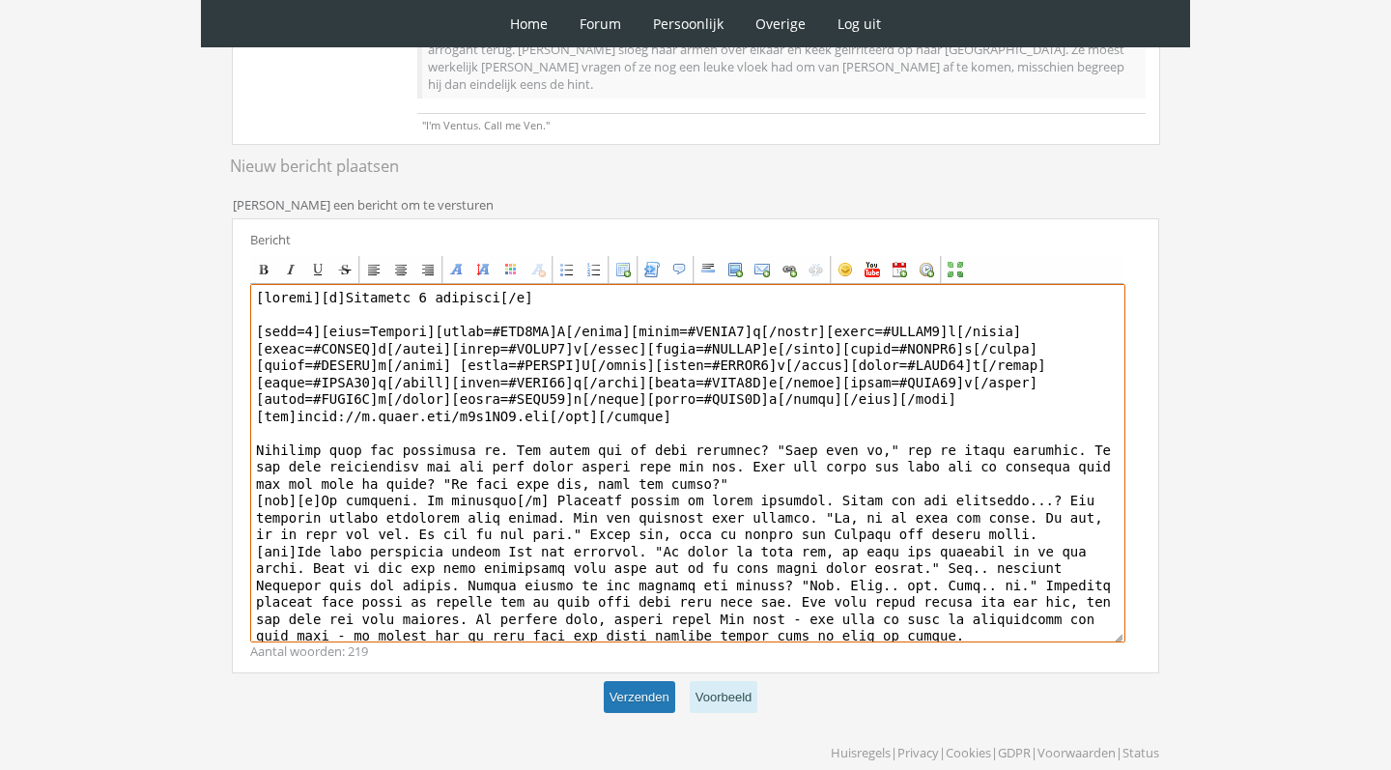
type textarea "[center][b]Woensdag 8 december[/b] [size=7][font=Georgia][color=#FFB0FA]I[/colo…"
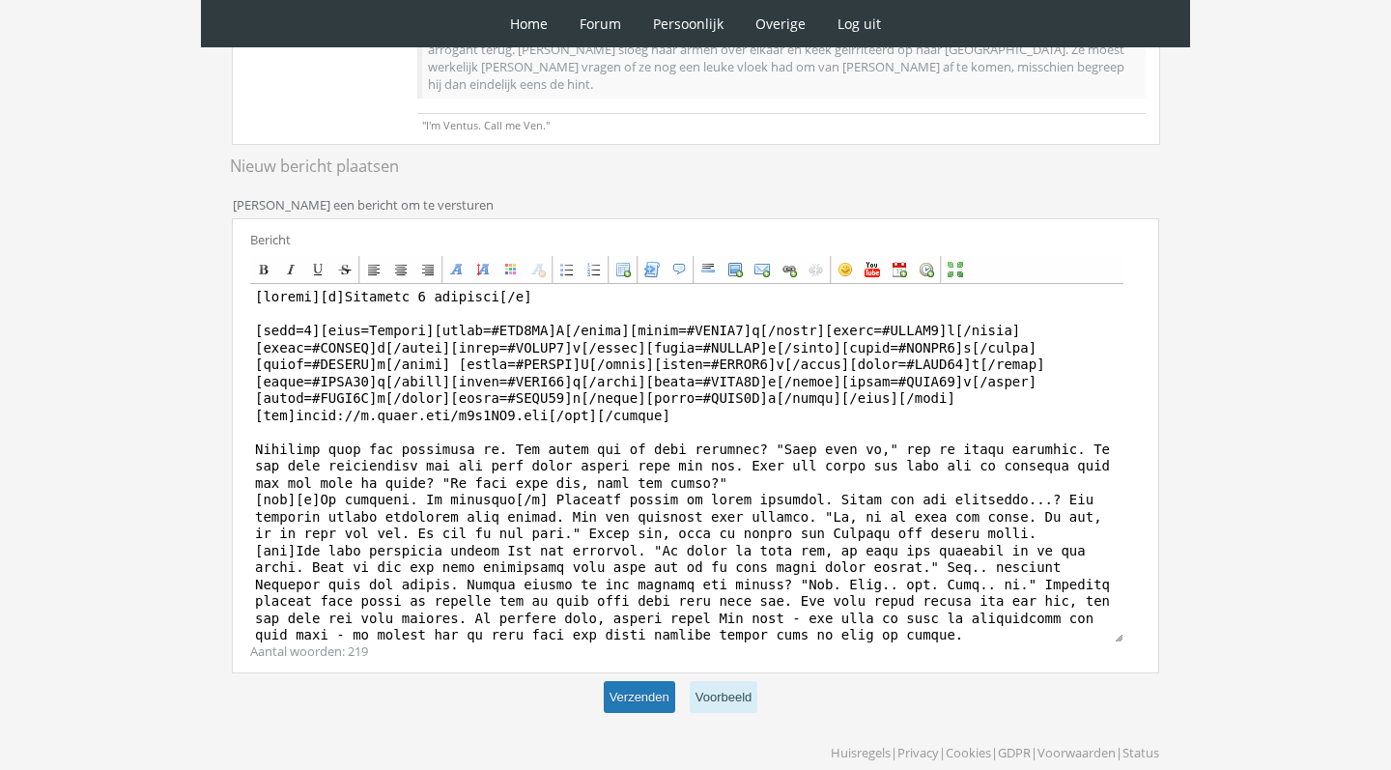
click at [659, 681] on button "Verzenden" at bounding box center [640, 697] width 72 height 32
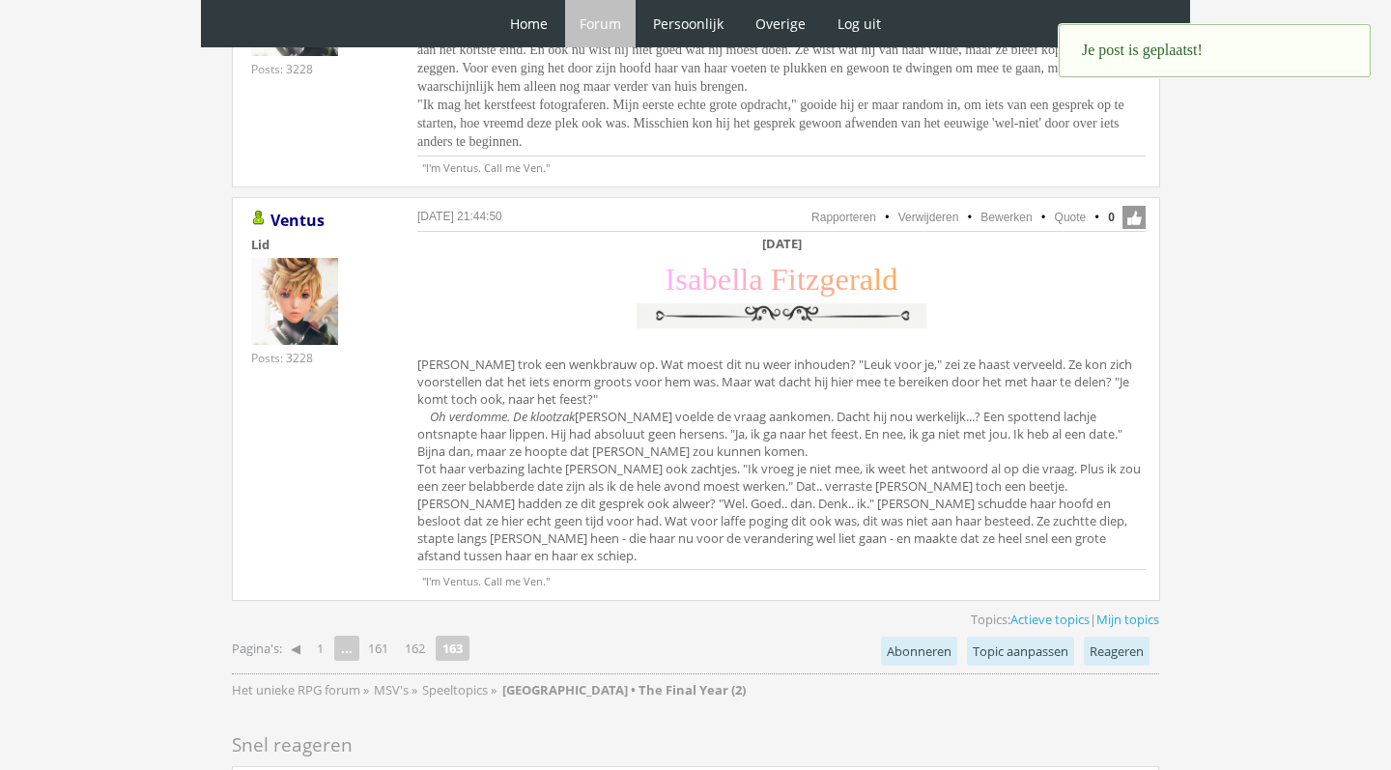
scroll to position [4012, 0]
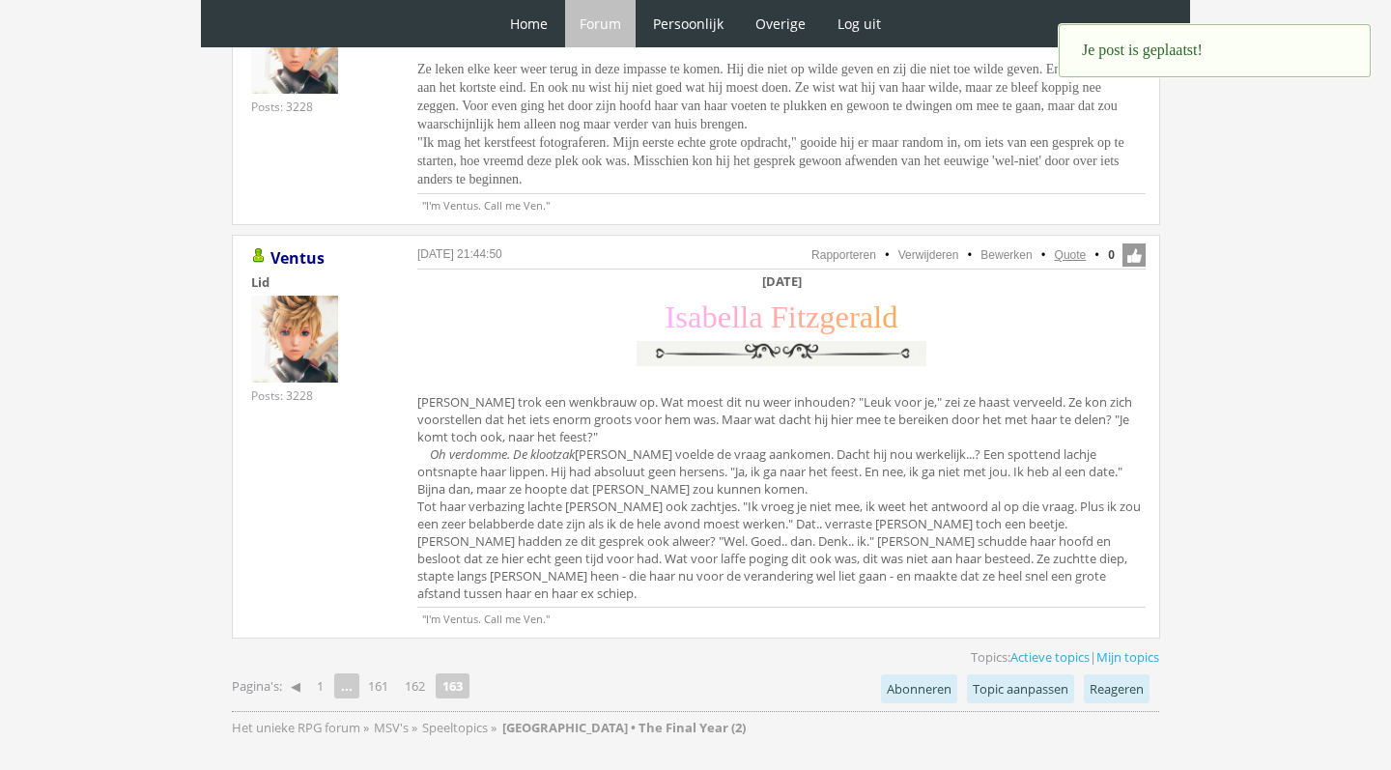
click at [1075, 248] on link "Quote" at bounding box center [1071, 255] width 32 height 14
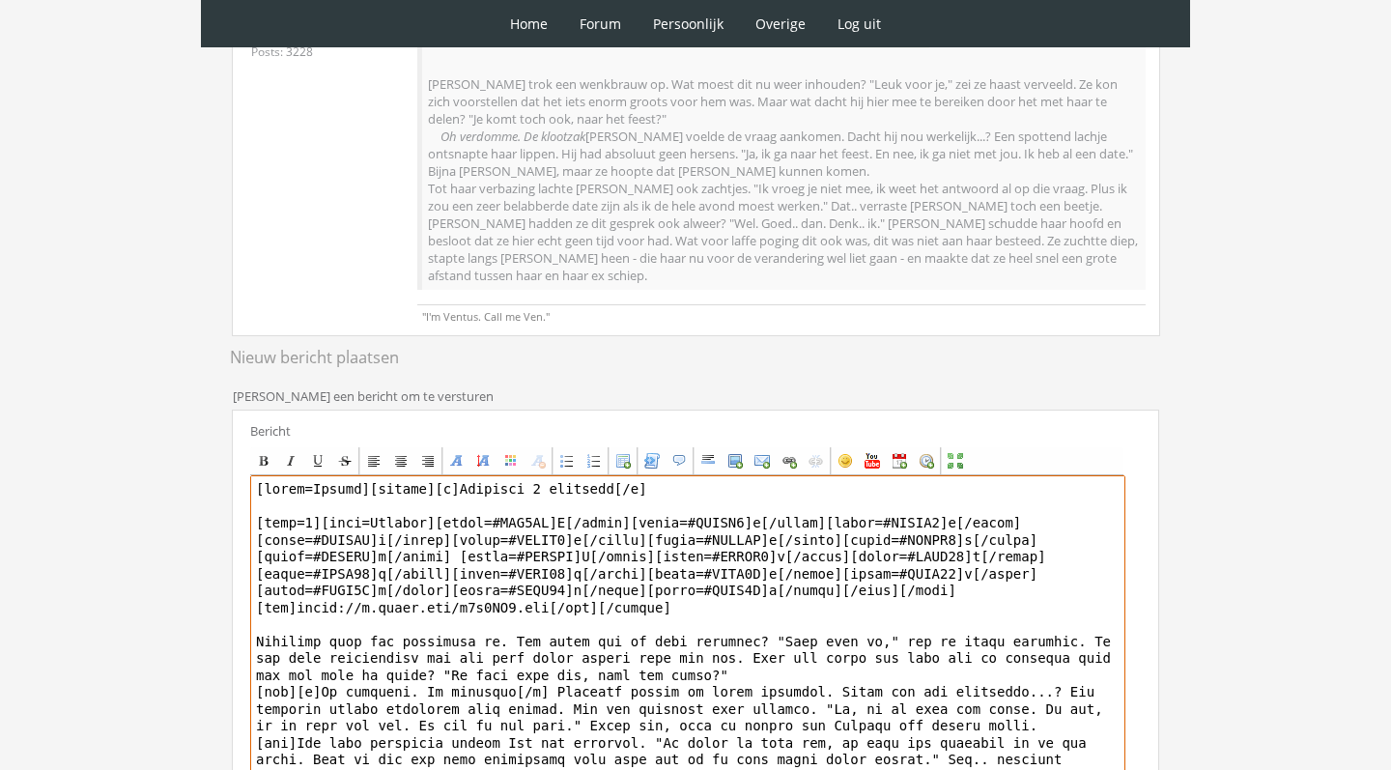
scroll to position [609, 0]
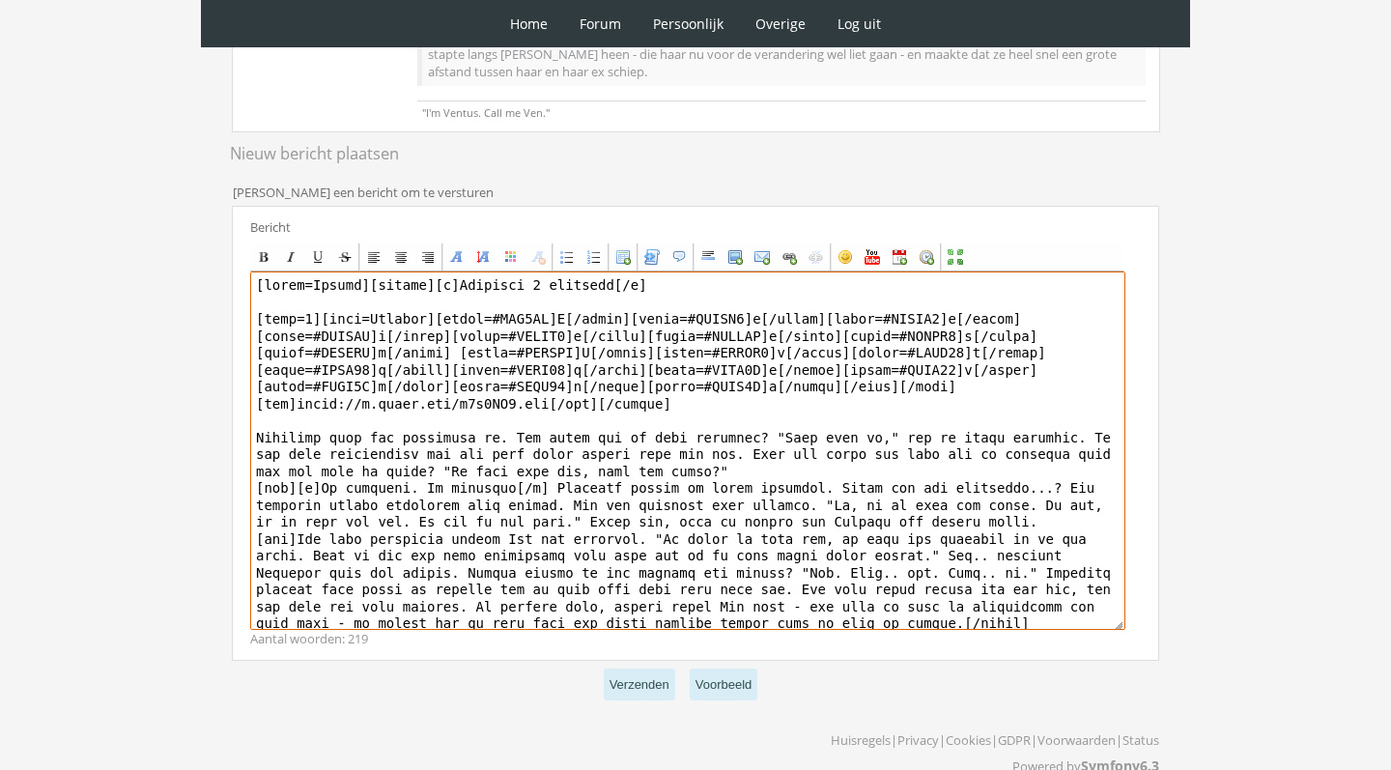
drag, startPoint x: 542, startPoint y: 271, endPoint x: 464, endPoint y: 266, distance: 78.4
click at [463, 272] on textarea at bounding box center [687, 451] width 875 height 358
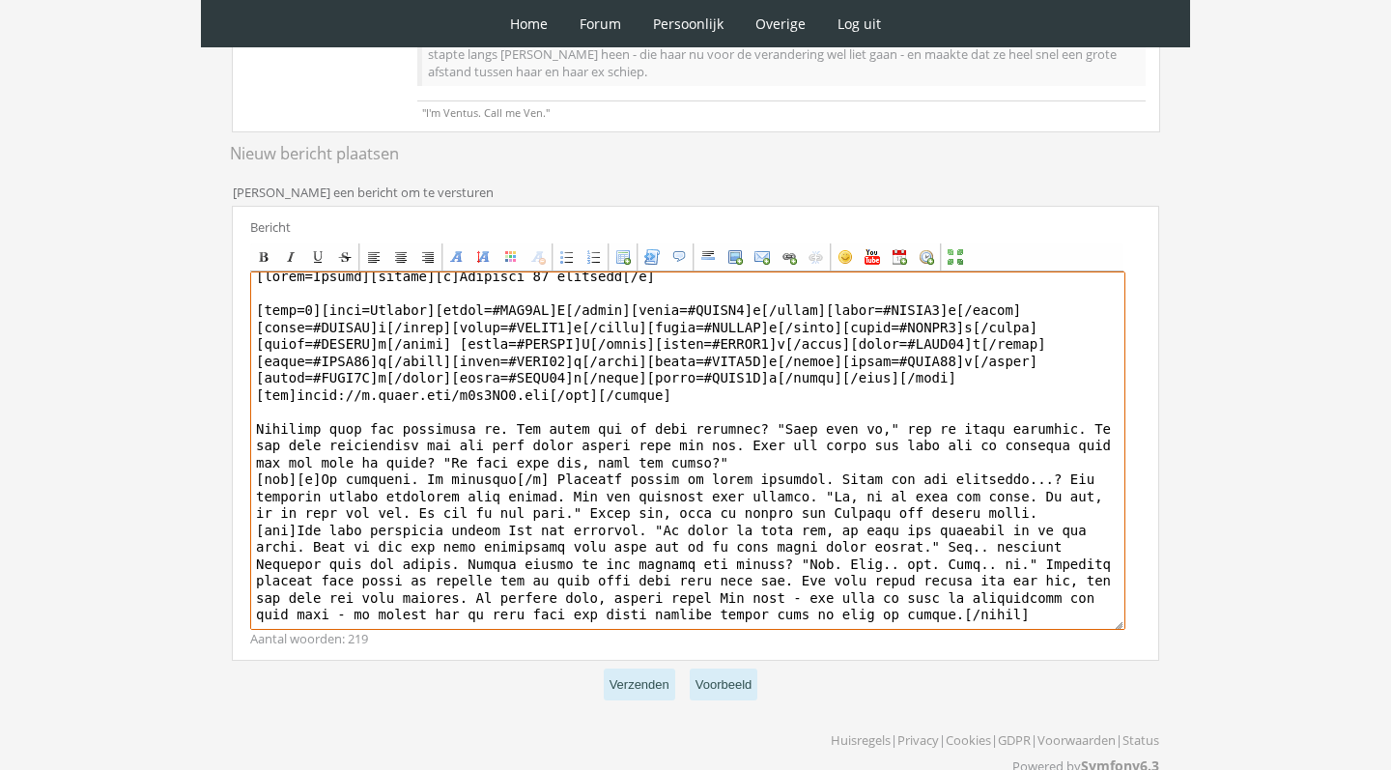
drag, startPoint x: 331, startPoint y: 413, endPoint x: 733, endPoint y: 715, distance: 503.1
click at [729, 710] on div "RPG Realm Ingelogd als Ventus Topics: Actieve topics | Mijn topics Het unieke R…" at bounding box center [696, 171] width 964 height 1259
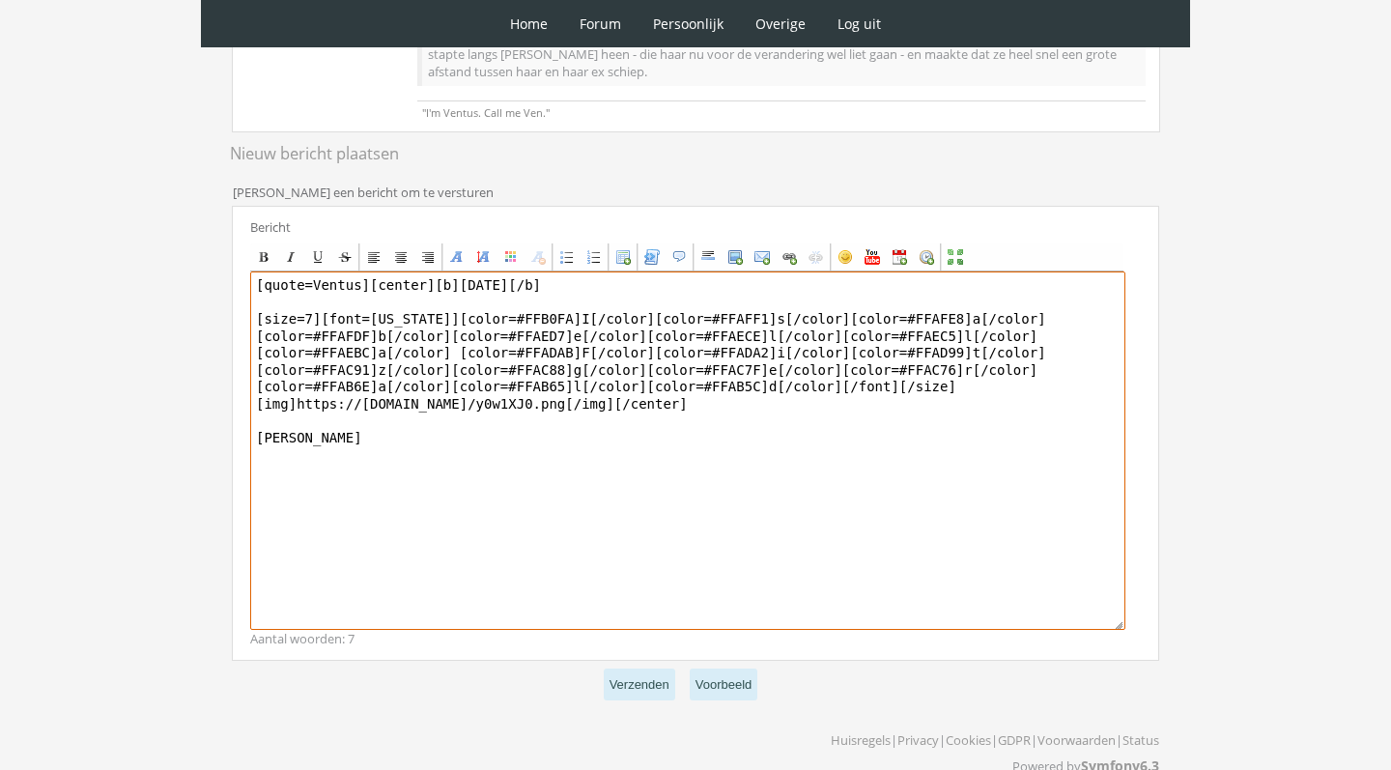
scroll to position [0, 0]
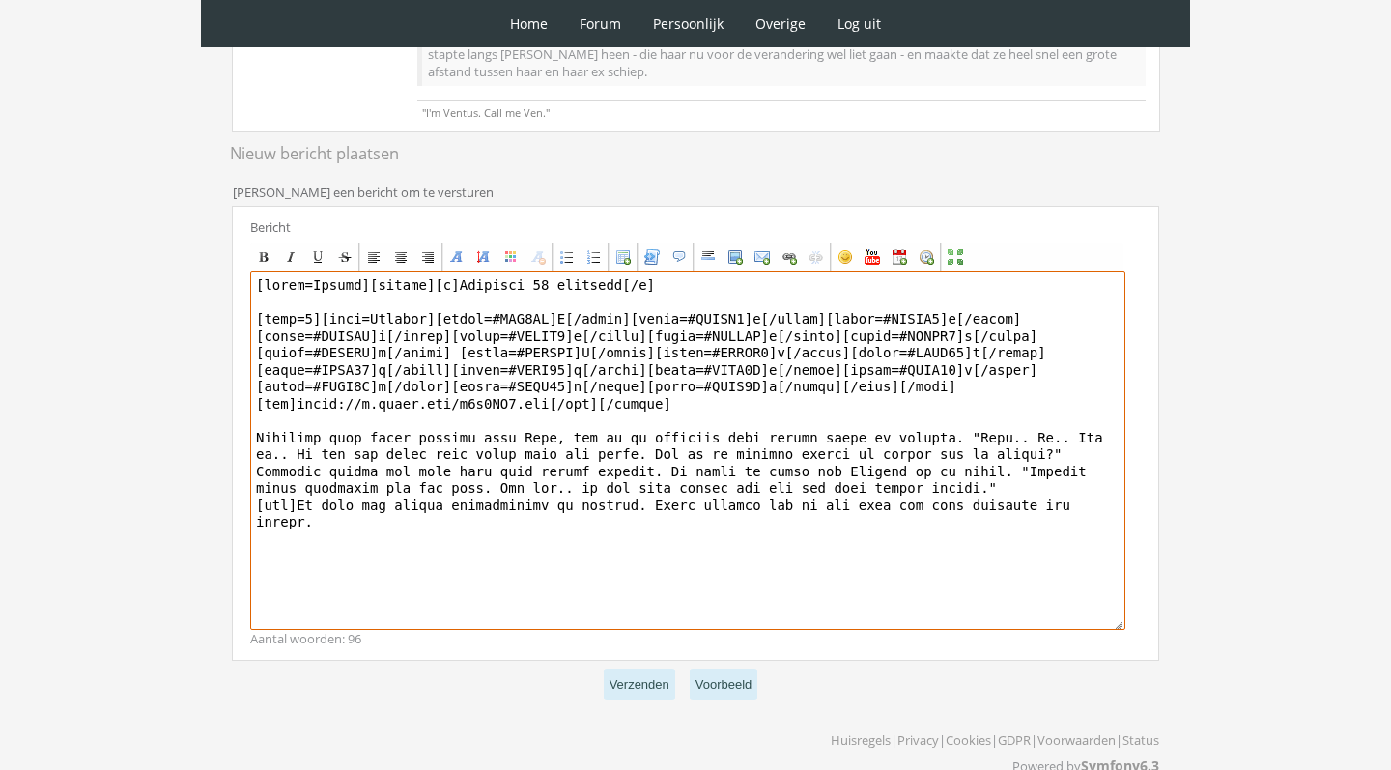
click at [257, 497] on textarea at bounding box center [687, 451] width 875 height 358
type textarea "[quote=Ventus][center][b][DATE][/b] [size=7][font=[US_STATE]][color=#FFB0FA]I[/…"
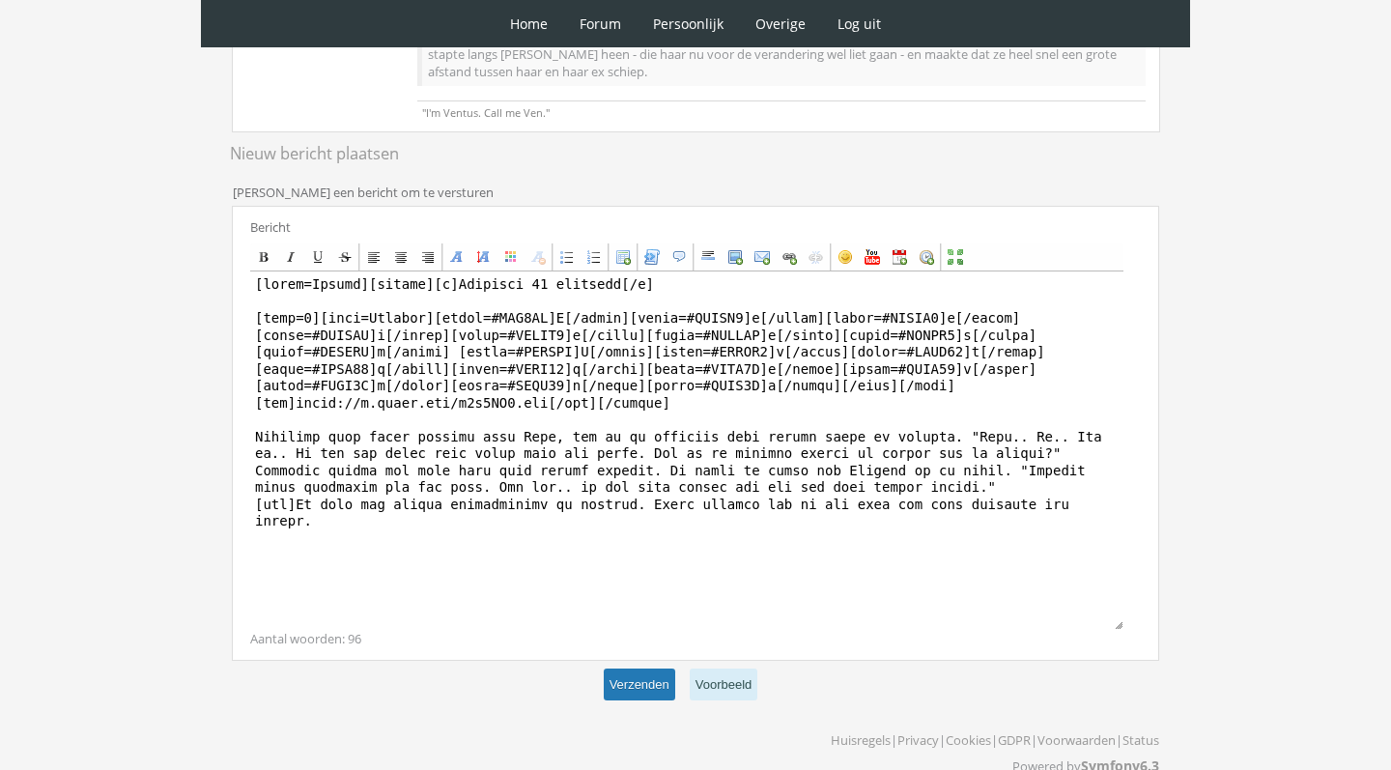
click at [641, 673] on button "Verzenden" at bounding box center [640, 685] width 72 height 32
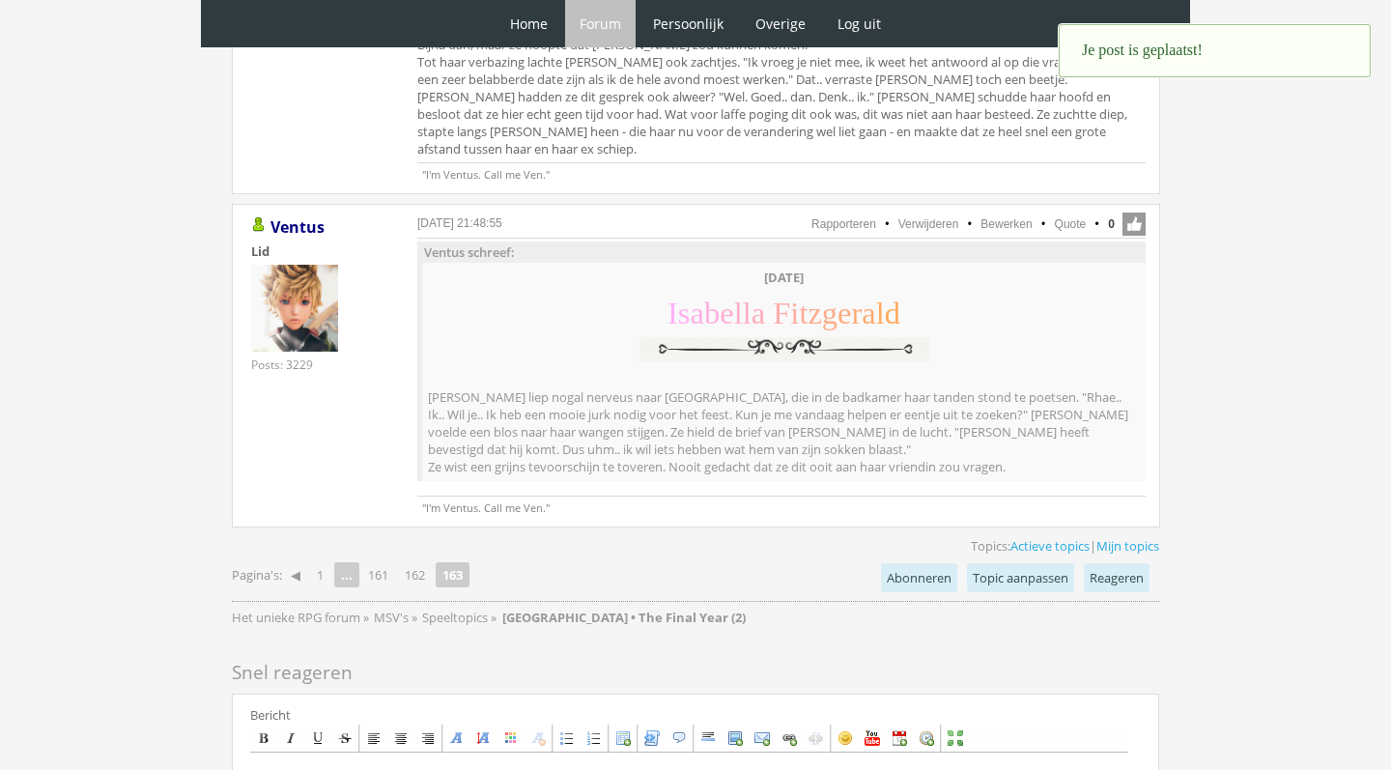
scroll to position [4446, 0]
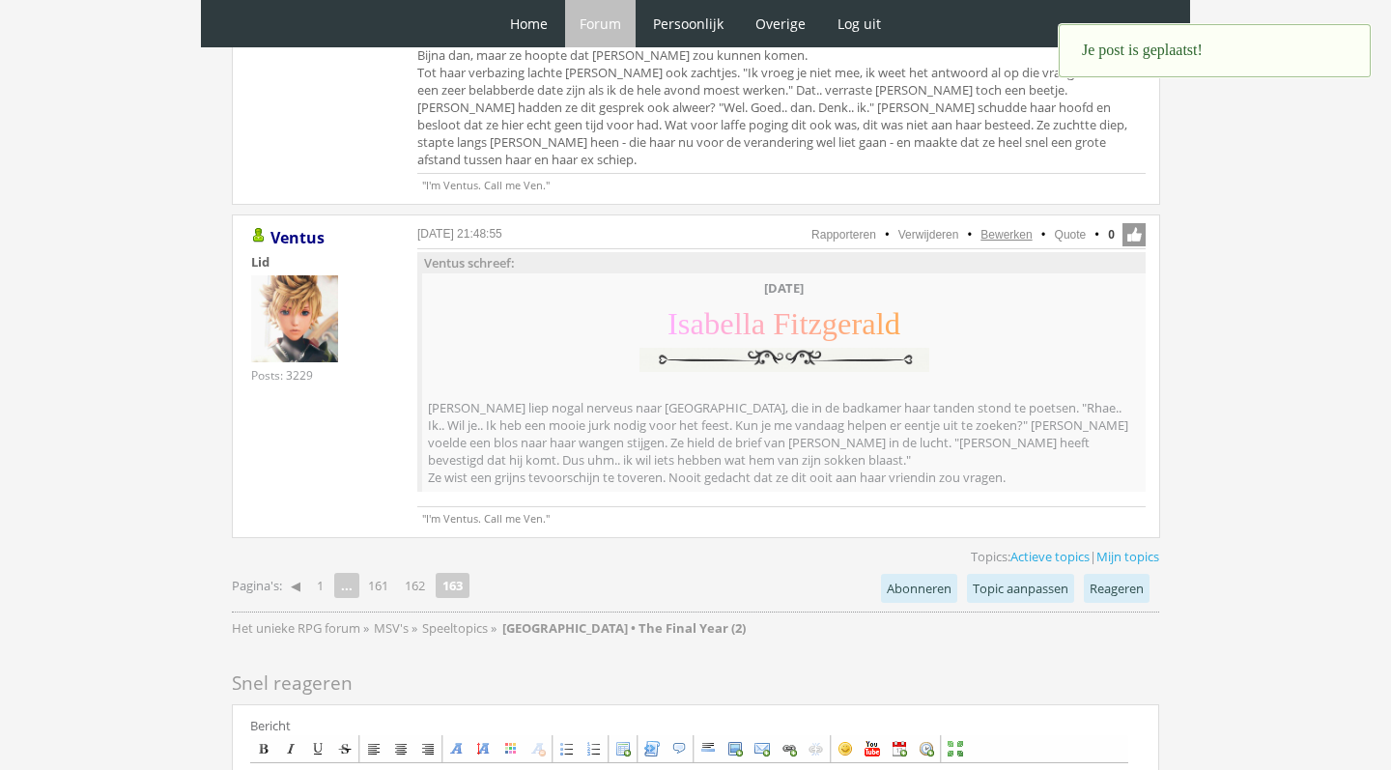
click at [1011, 228] on link "Bewerken" at bounding box center [1006, 235] width 51 height 14
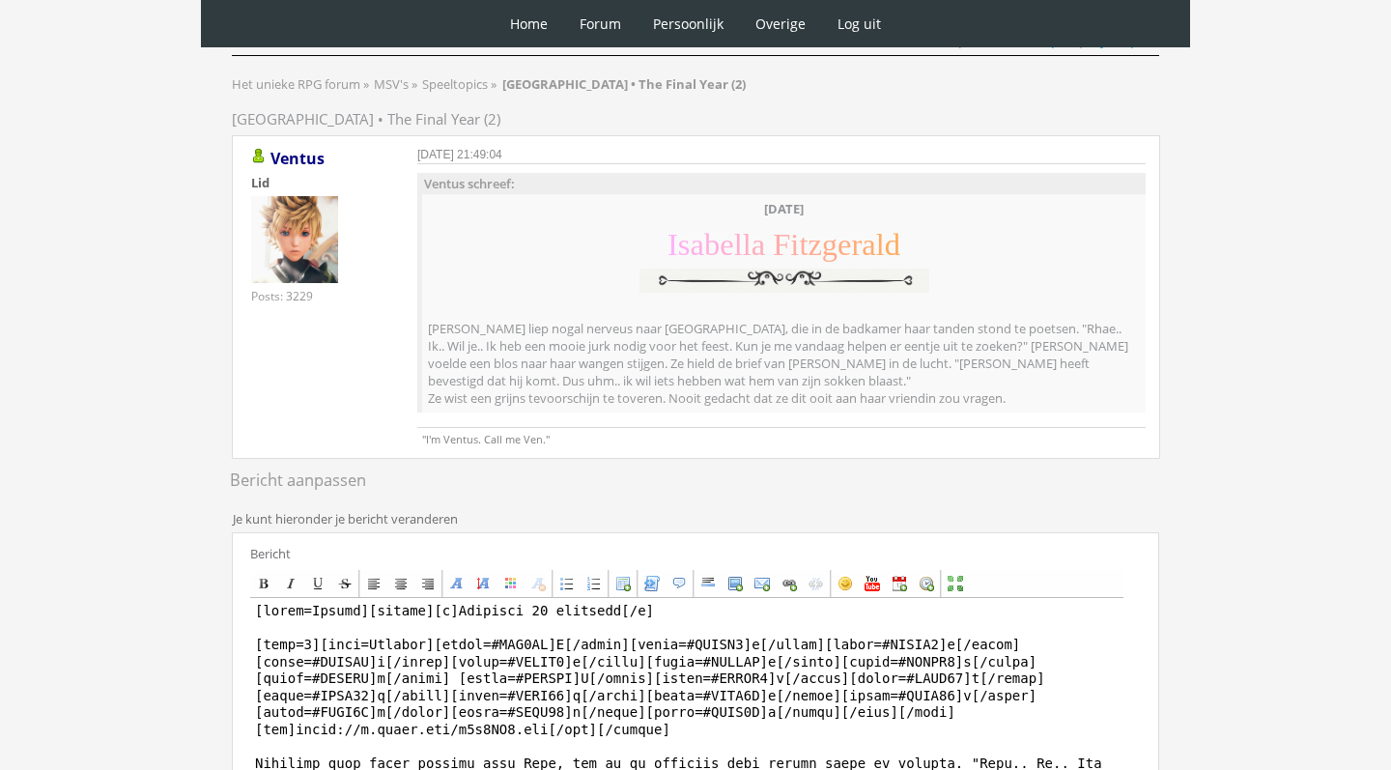
scroll to position [175, 0]
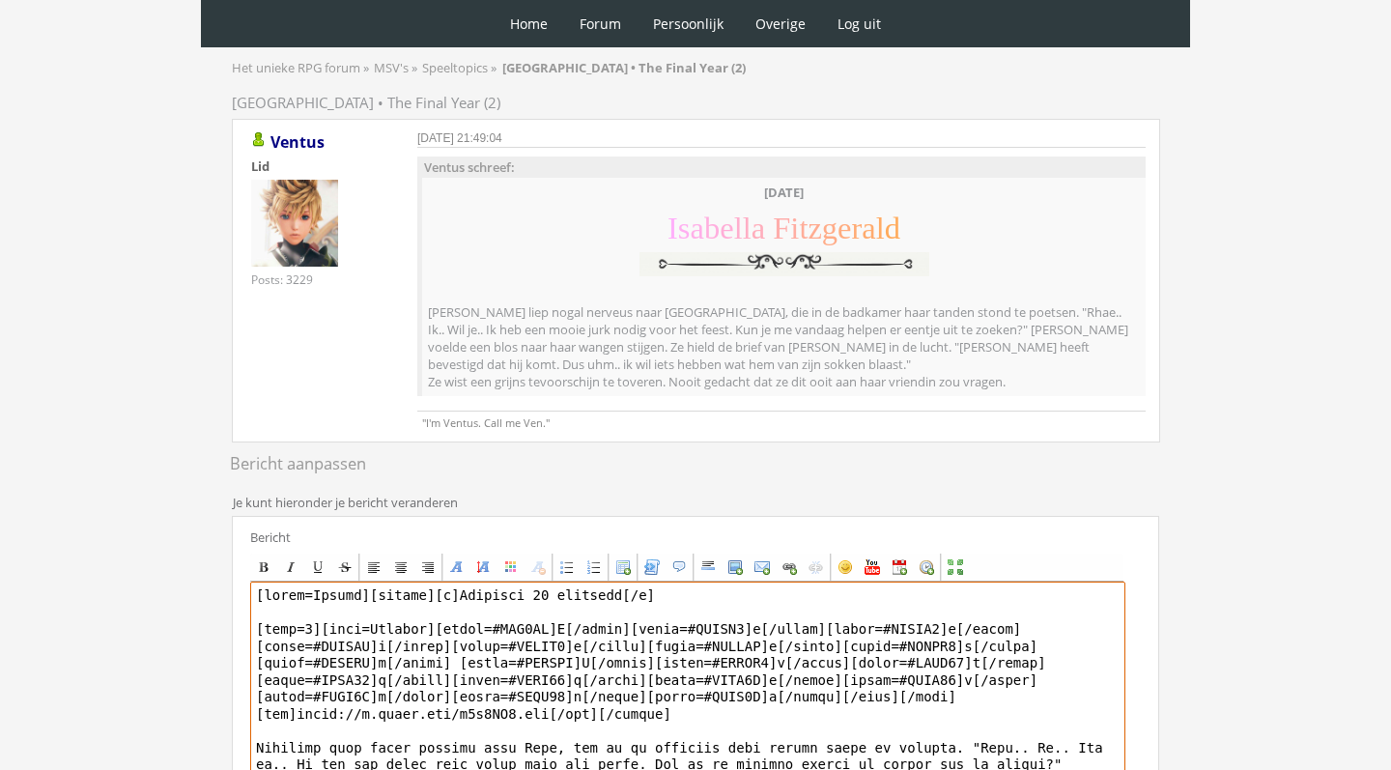
drag, startPoint x: 369, startPoint y: 595, endPoint x: 159, endPoint y: 589, distance: 209.8
click at [162, 591] on div "0 Home Forum Forum index Actieve topics Mijn topics Persoonlijk Profiel Prive b…" at bounding box center [695, 469] width 1391 height 1289
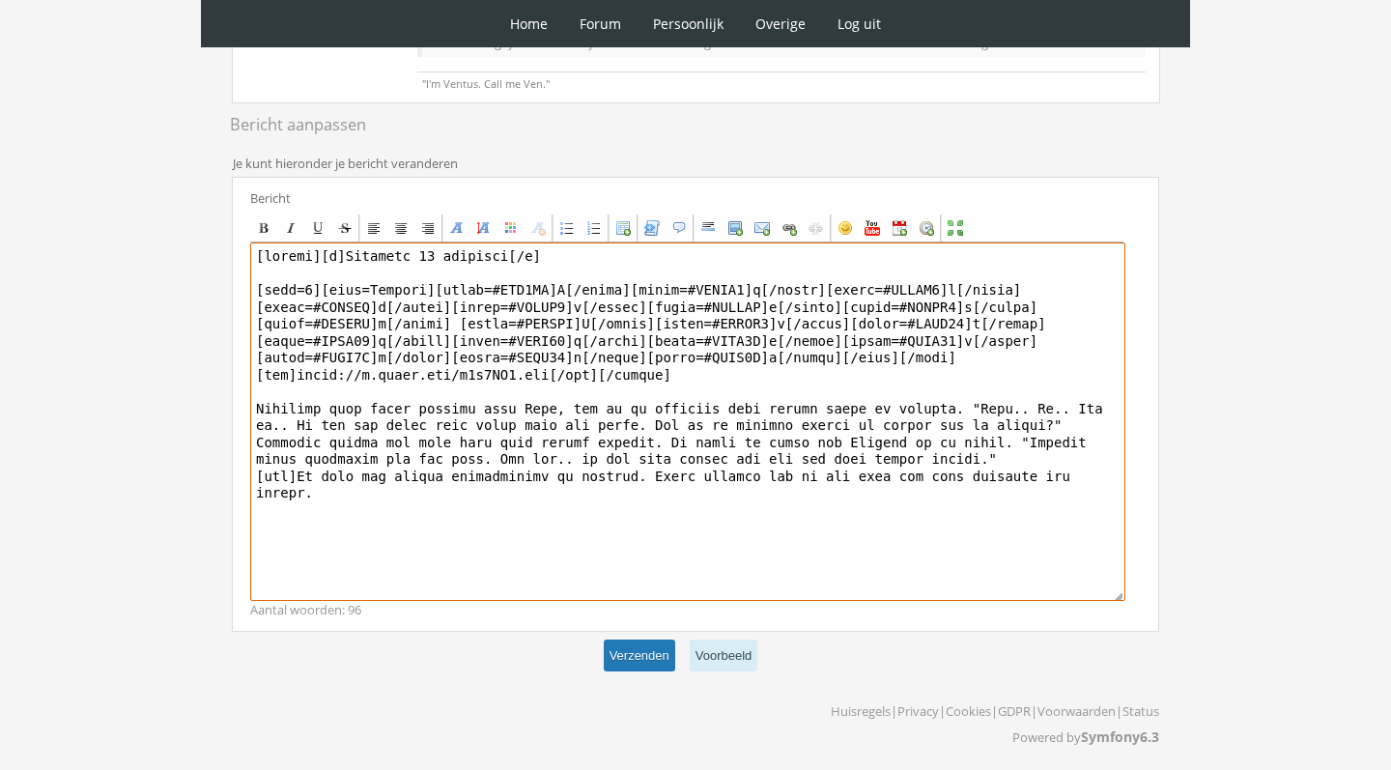
scroll to position [513, 0]
type textarea "[center][b]Zaterdag 11 december[/b] [size=7][font=Georgia][color=#FFB0FA]I[/col…"
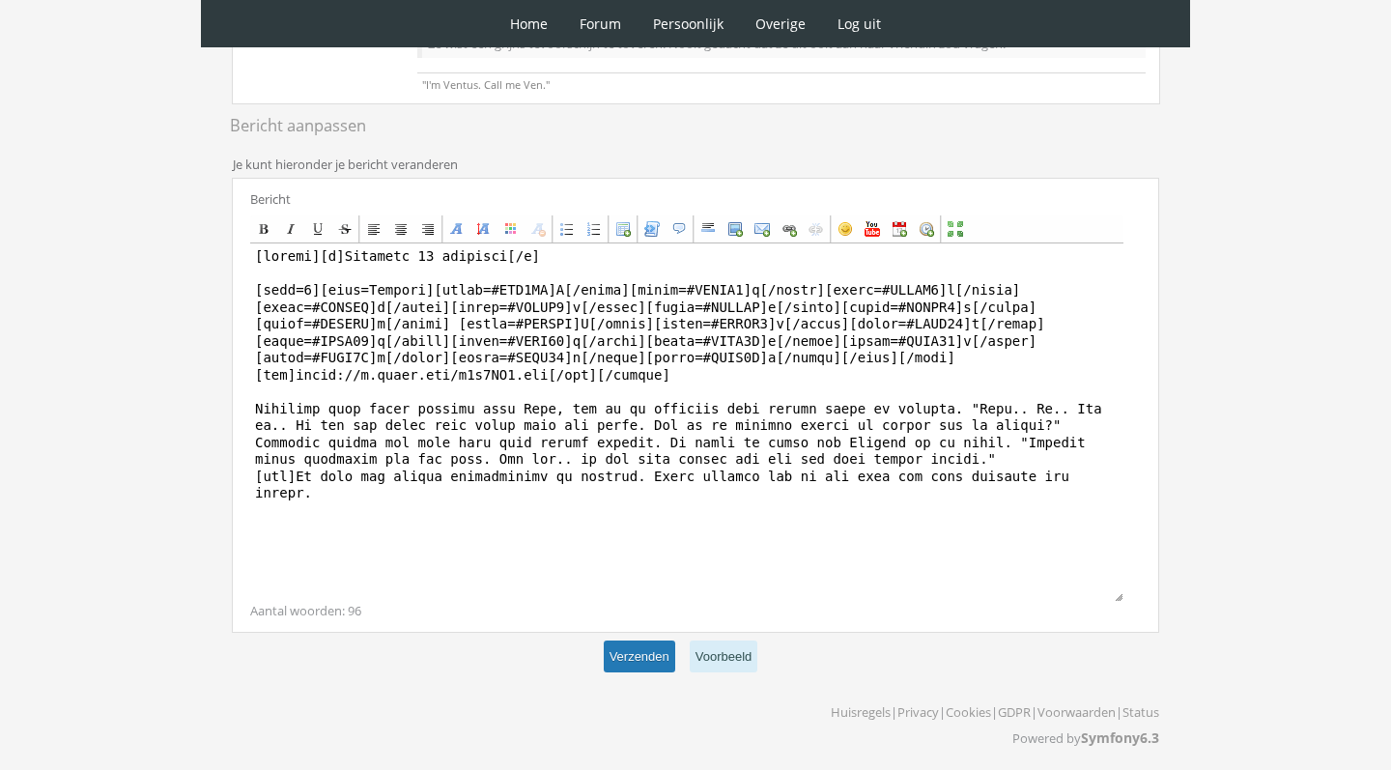
click at [620, 649] on button "Verzenden" at bounding box center [640, 657] width 72 height 32
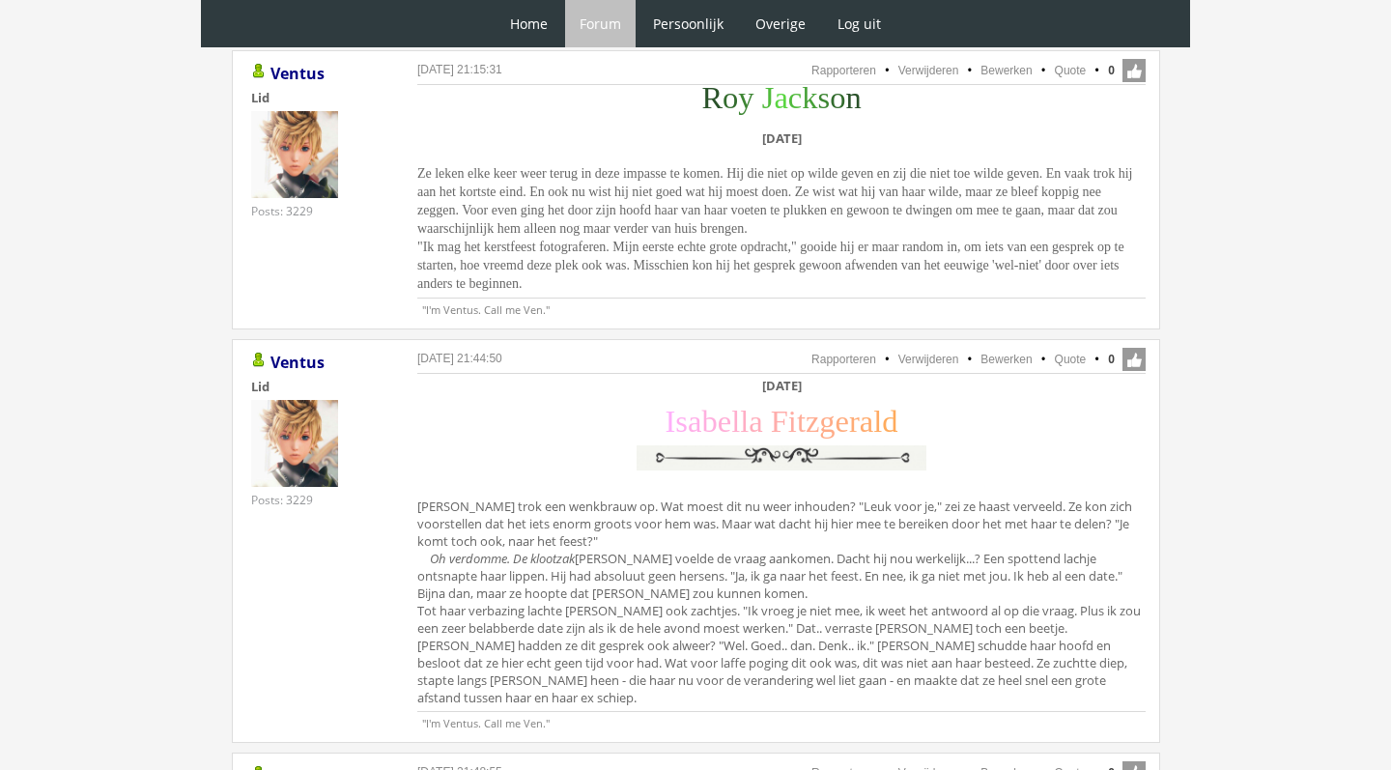
scroll to position [3907, 0]
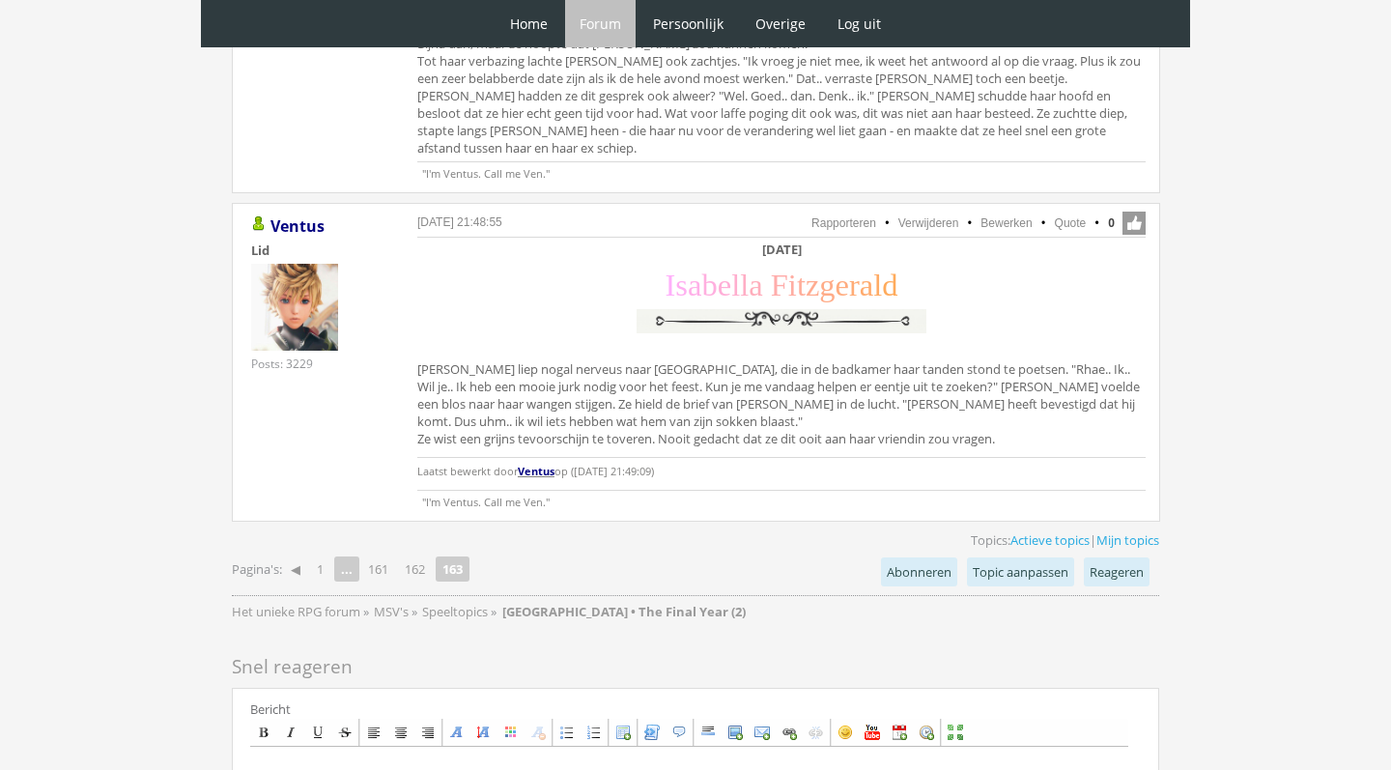
scroll to position [4445, 0]
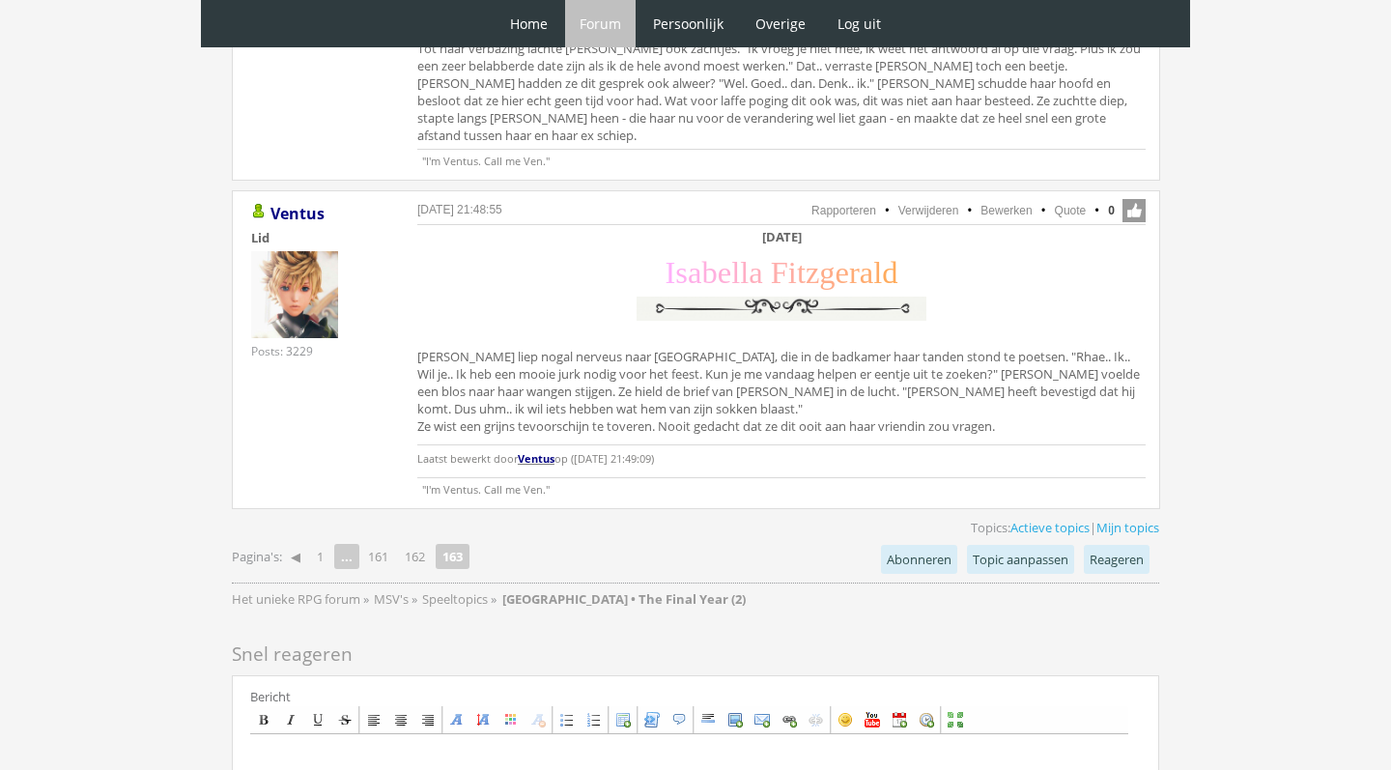
scroll to position [4472, 0]
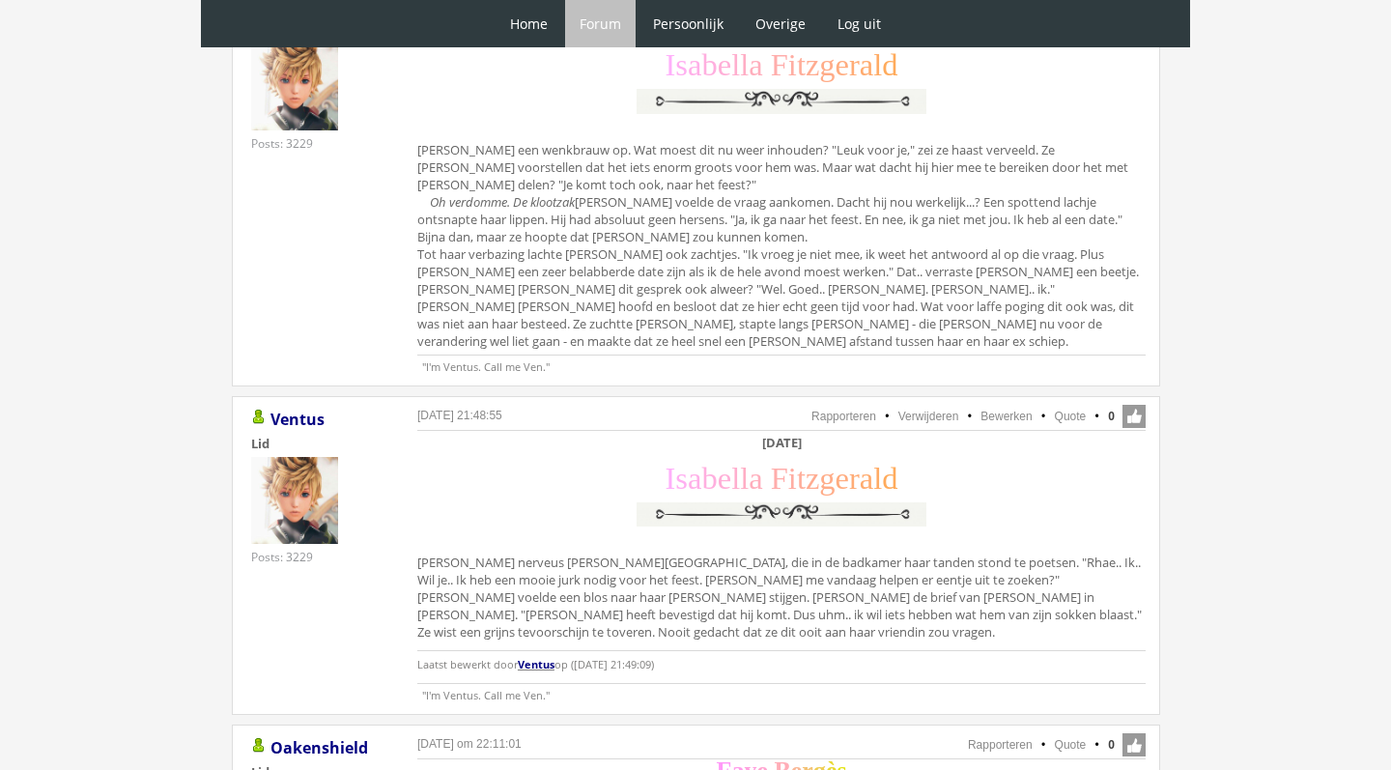
scroll to position [4295, 0]
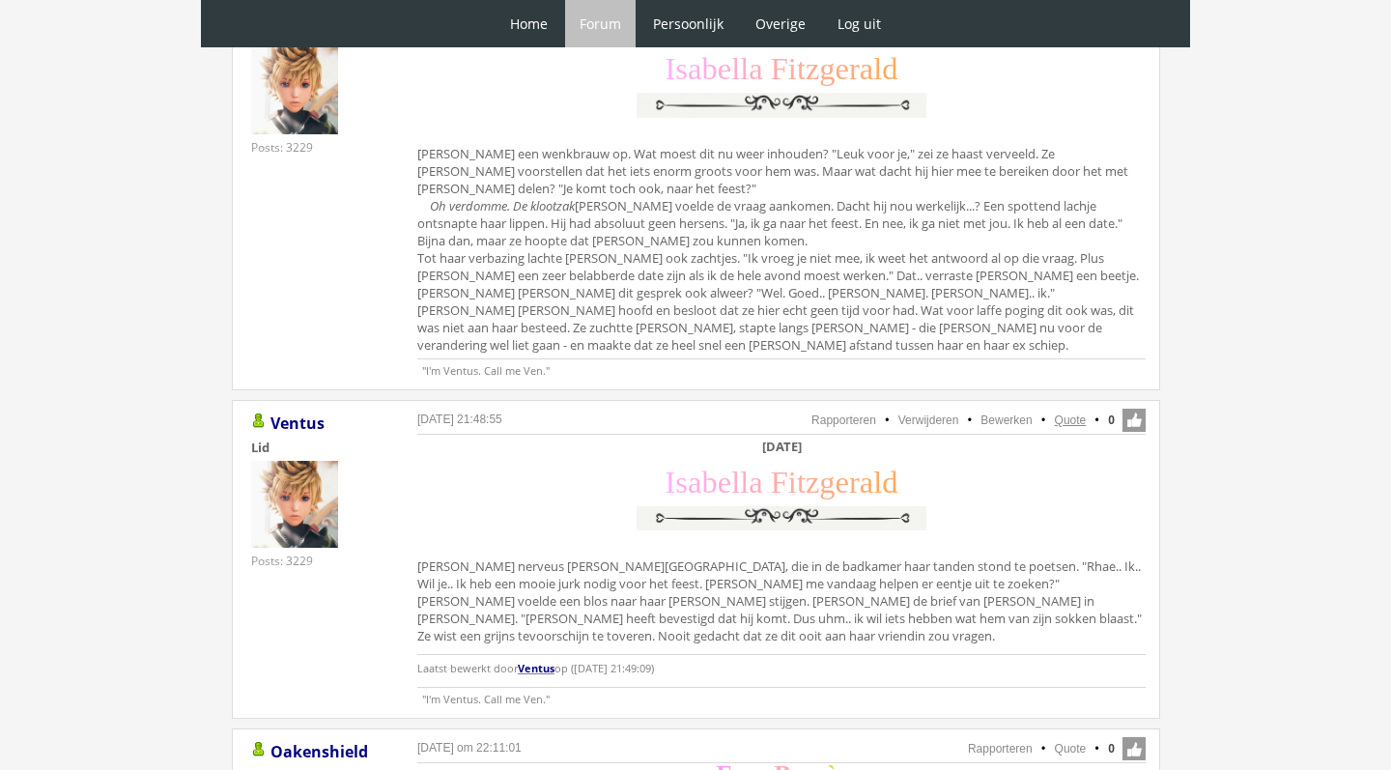
click at [1076, 414] on link "Quote" at bounding box center [1071, 421] width 32 height 14
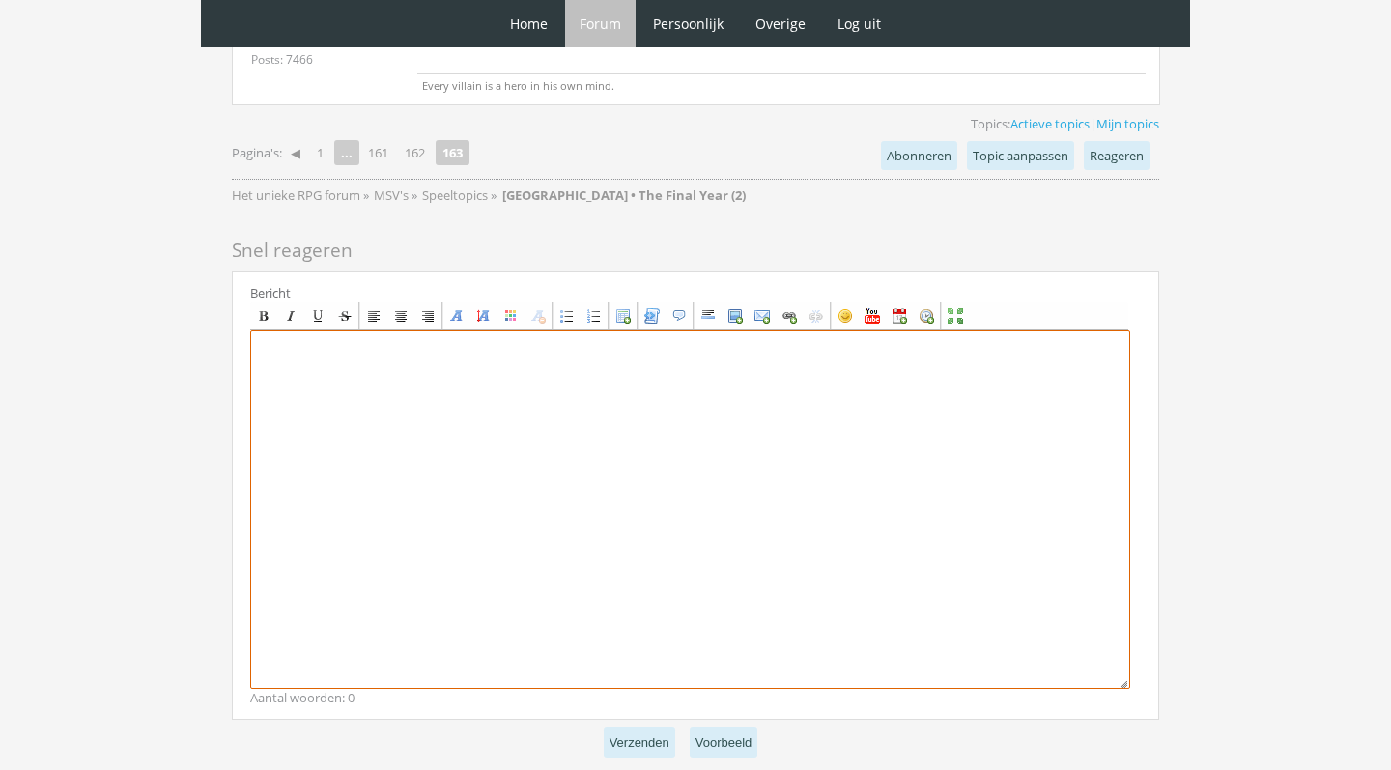
scroll to position [5403, 0]
click at [553, 483] on textarea at bounding box center [690, 510] width 880 height 358
paste textarea "[center][b]Zaterdag 11 december[/b] [size=7][font=Georgia][color=#FFB0FA]I[/col…"
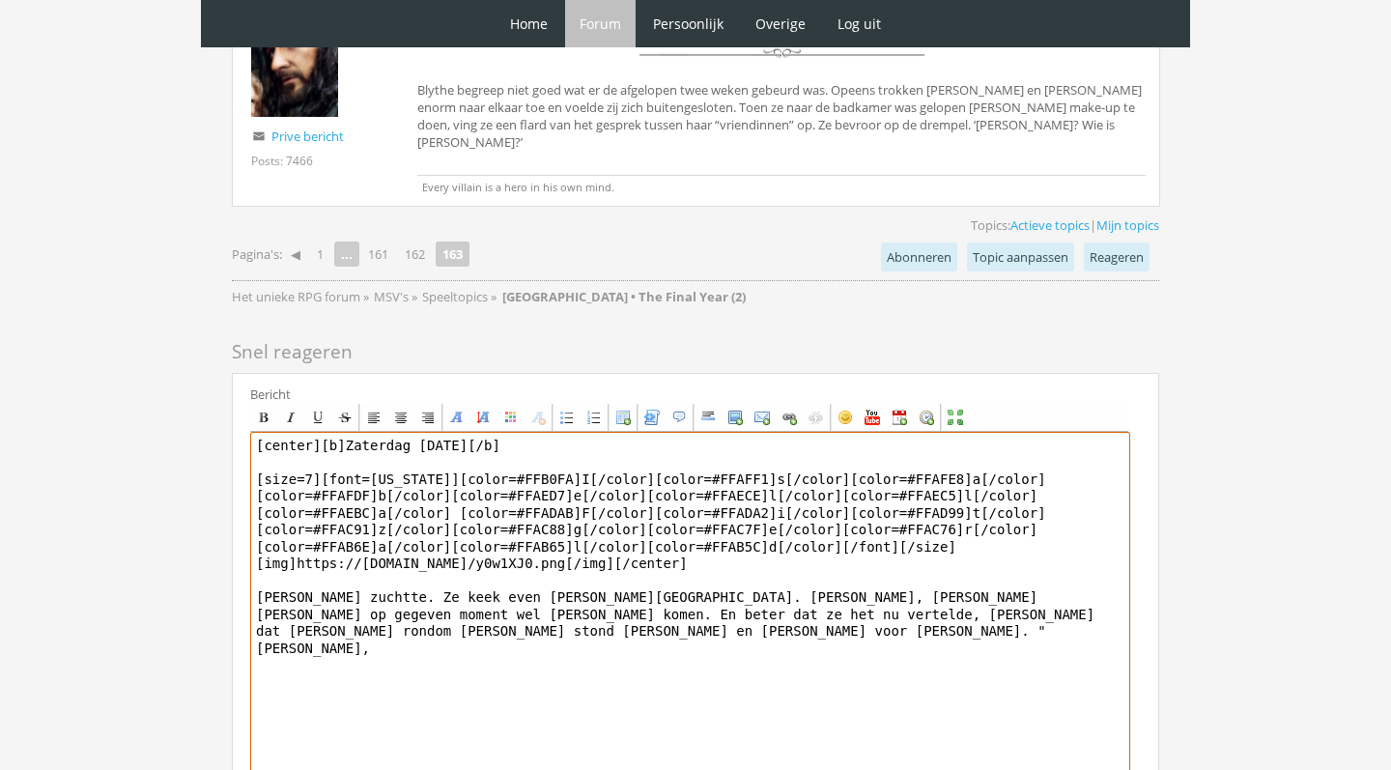
scroll to position [5355, 0]
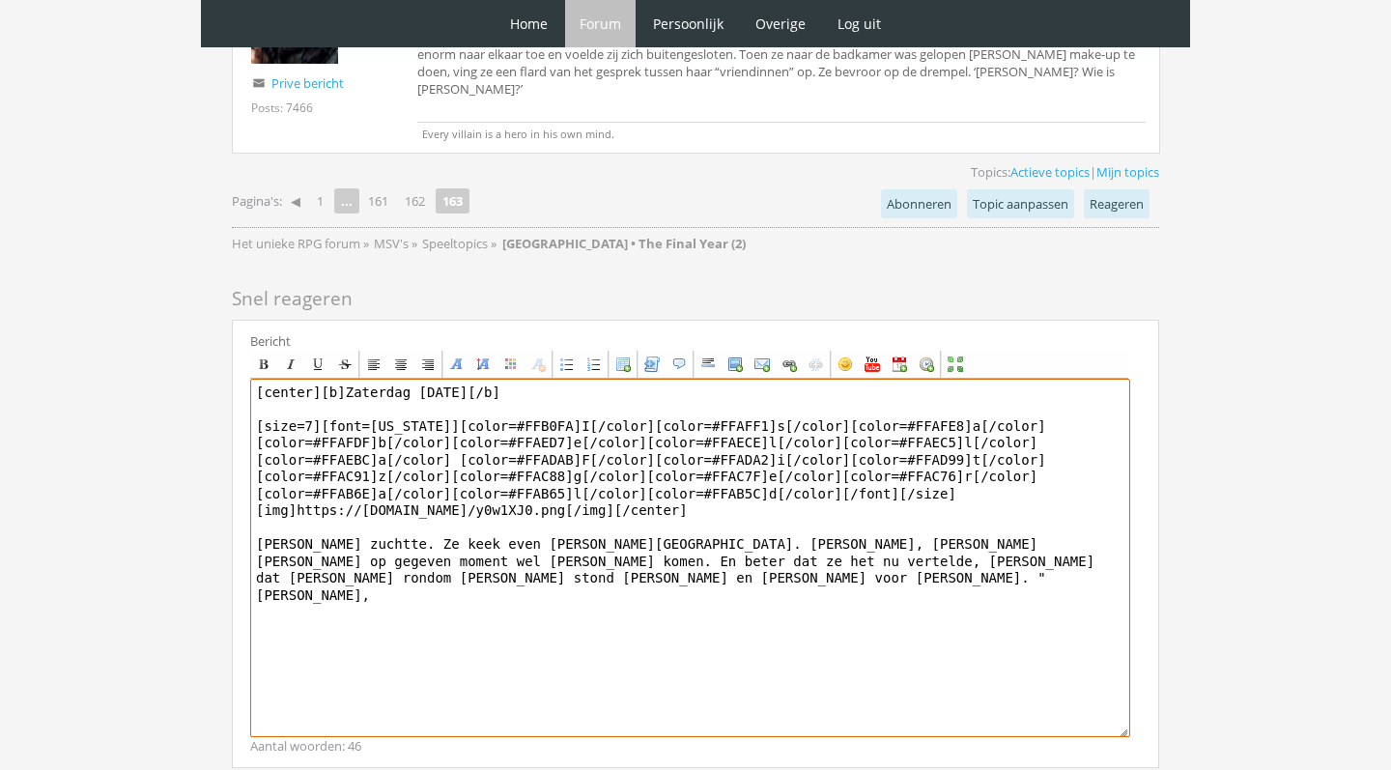
drag, startPoint x: 348, startPoint y: 483, endPoint x: 269, endPoint y: 481, distance: 79.3
click at [269, 481] on textarea "[center][b]Zaterdag 11 december[/b] [size=7][font=Georgia][color=#FFB0FA]I[/col…" at bounding box center [690, 558] width 880 height 358
click at [1110, 471] on textarea "[center][b]Zaterdag 11 december[/b] [size=7][font=Georgia][color=#FFB0FA]I[/col…" at bounding box center [690, 558] width 880 height 358
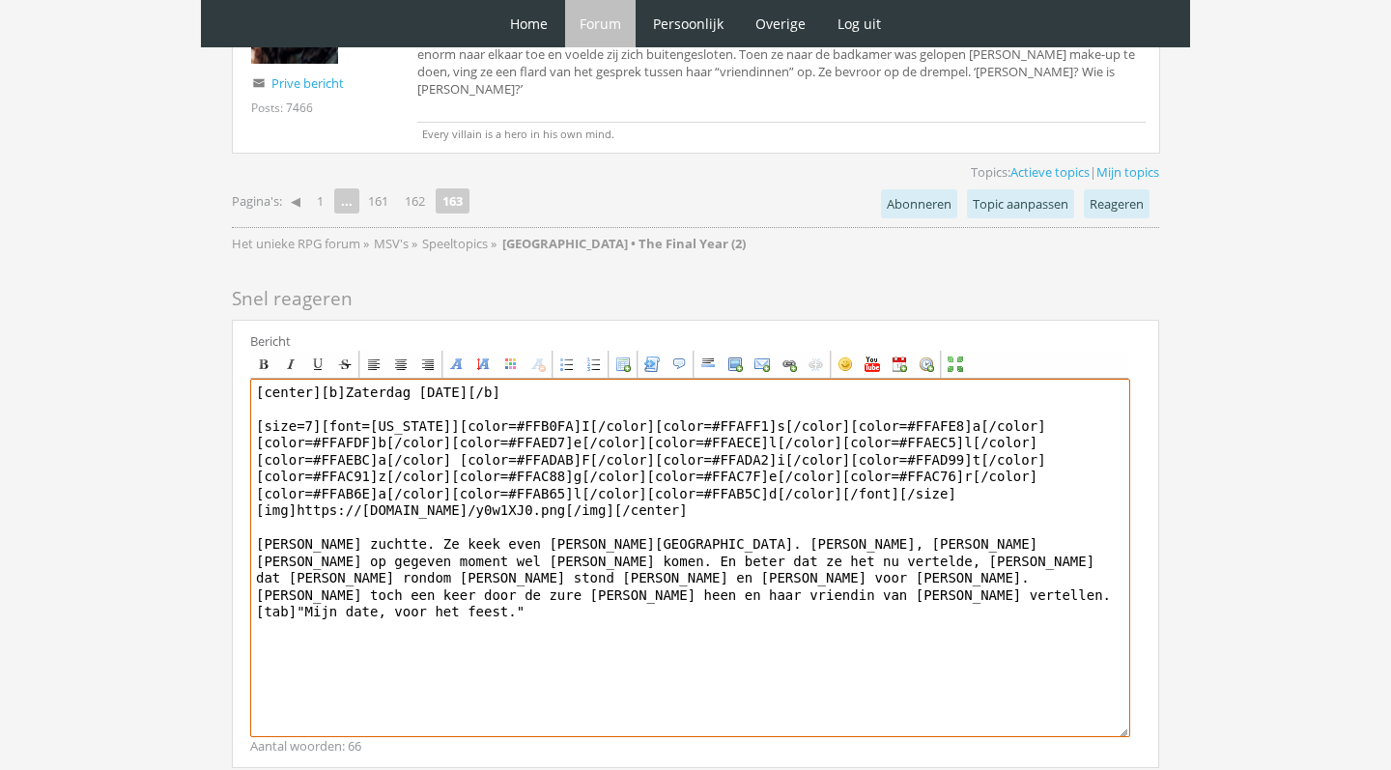
type textarea "[center][b]Zaterdag 11 december[/b] [size=7][font=Georgia][color=#FFB0FA]I[/col…"
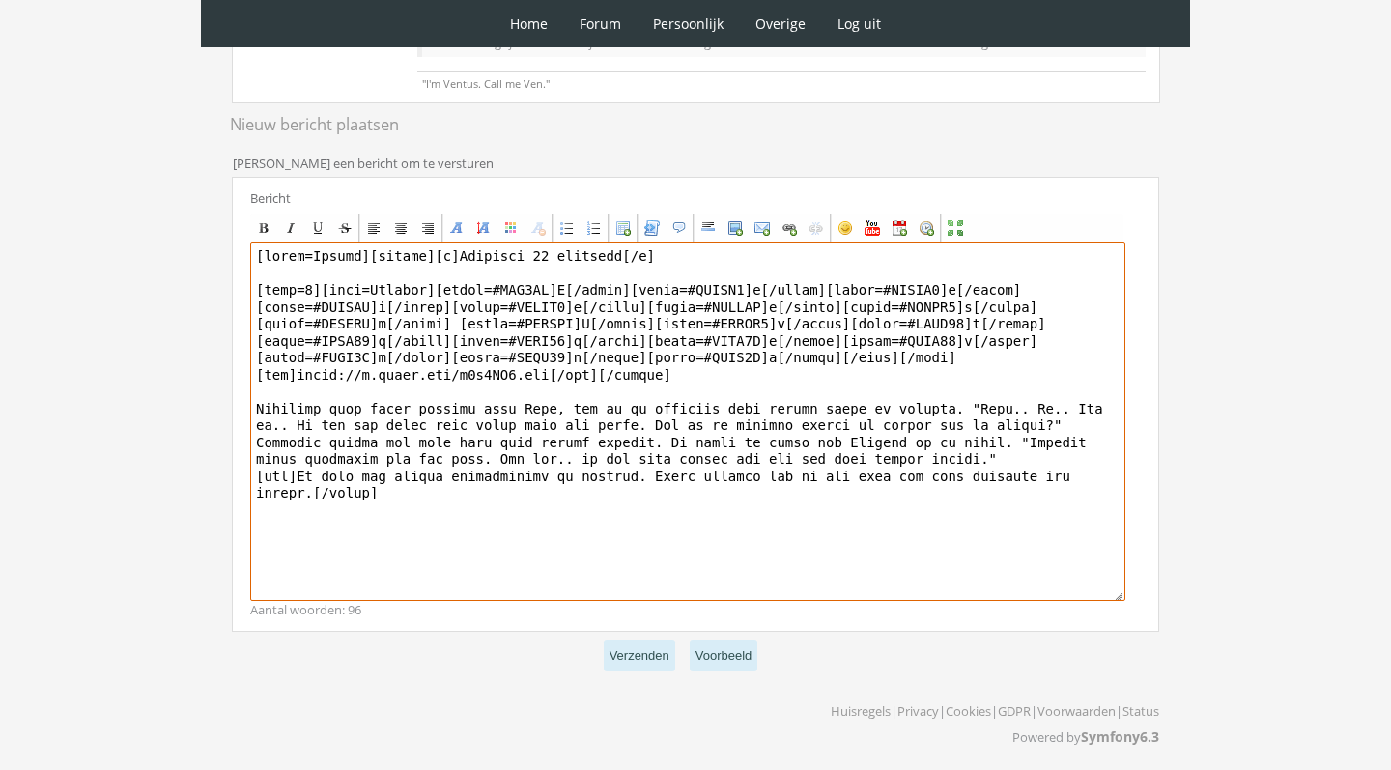
scroll to position [515, 0]
drag, startPoint x: 369, startPoint y: 255, endPoint x: 466, endPoint y: 383, distance: 160.0
click at [466, 383] on textarea at bounding box center [687, 423] width 875 height 358
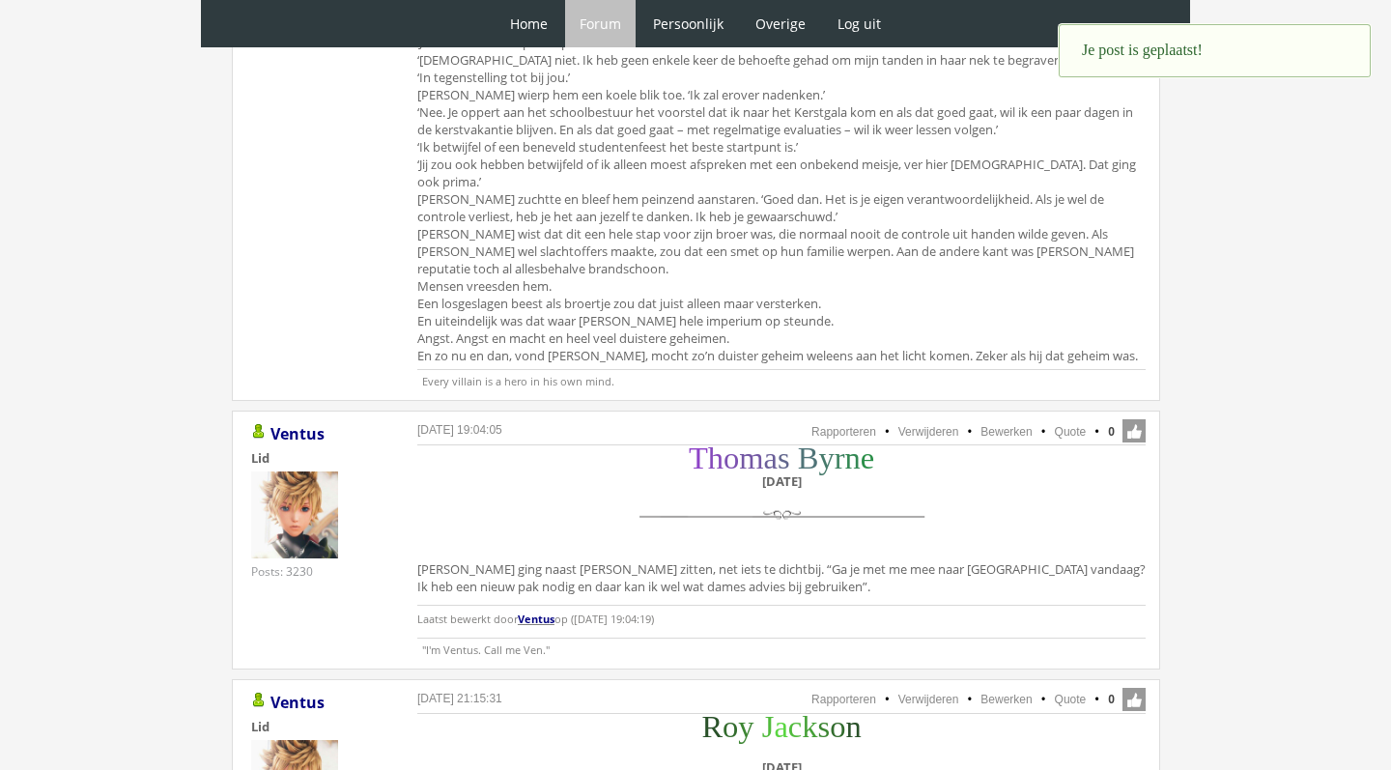
scroll to position [3365, 0]
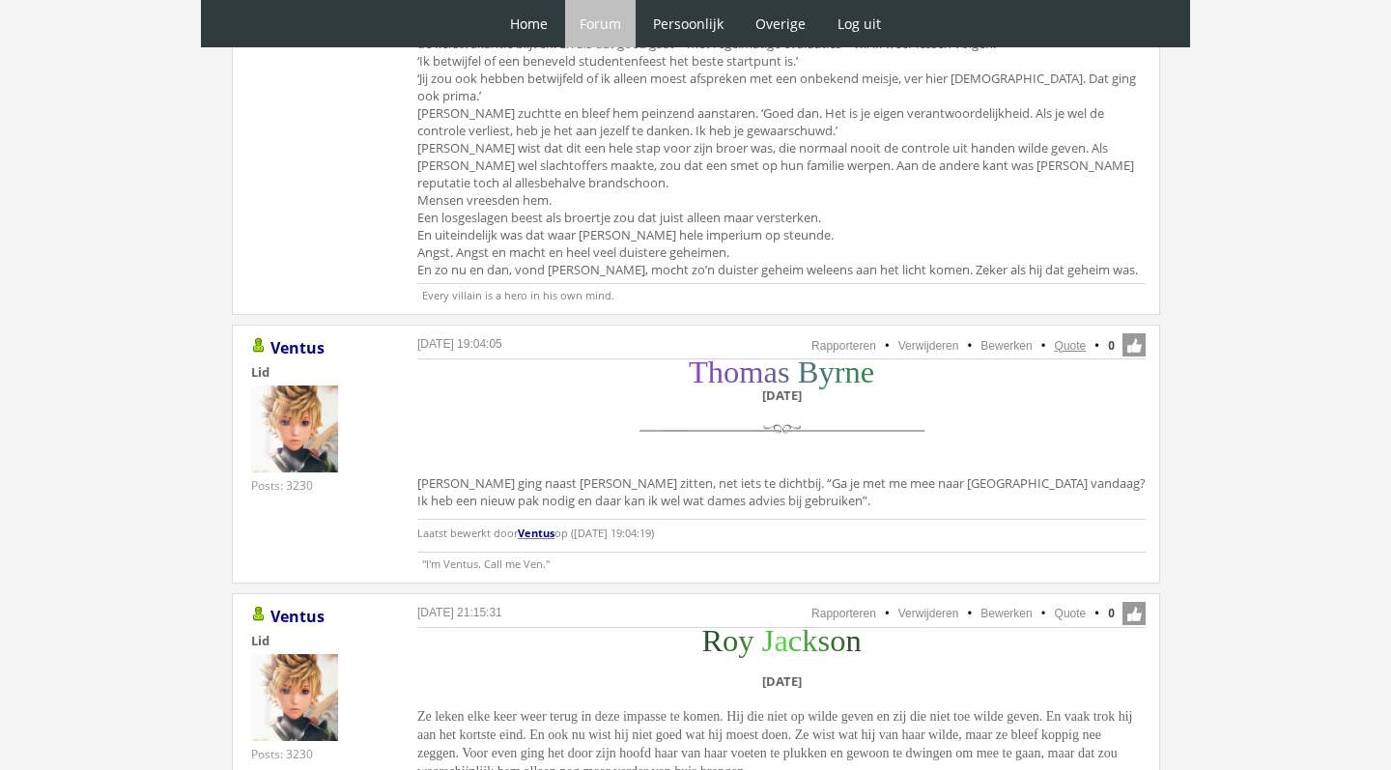
click at [1075, 339] on link "Quote" at bounding box center [1071, 346] width 32 height 14
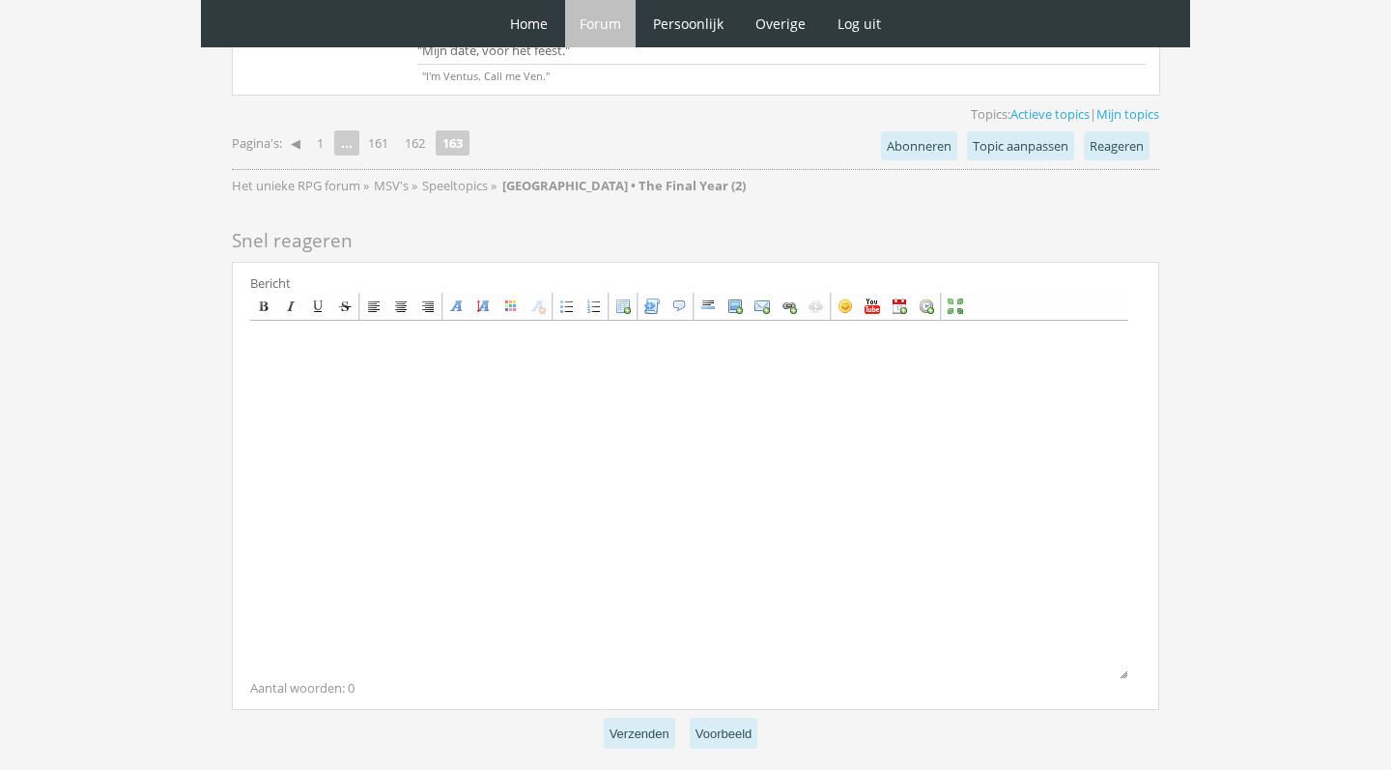
scroll to position [5672, 0]
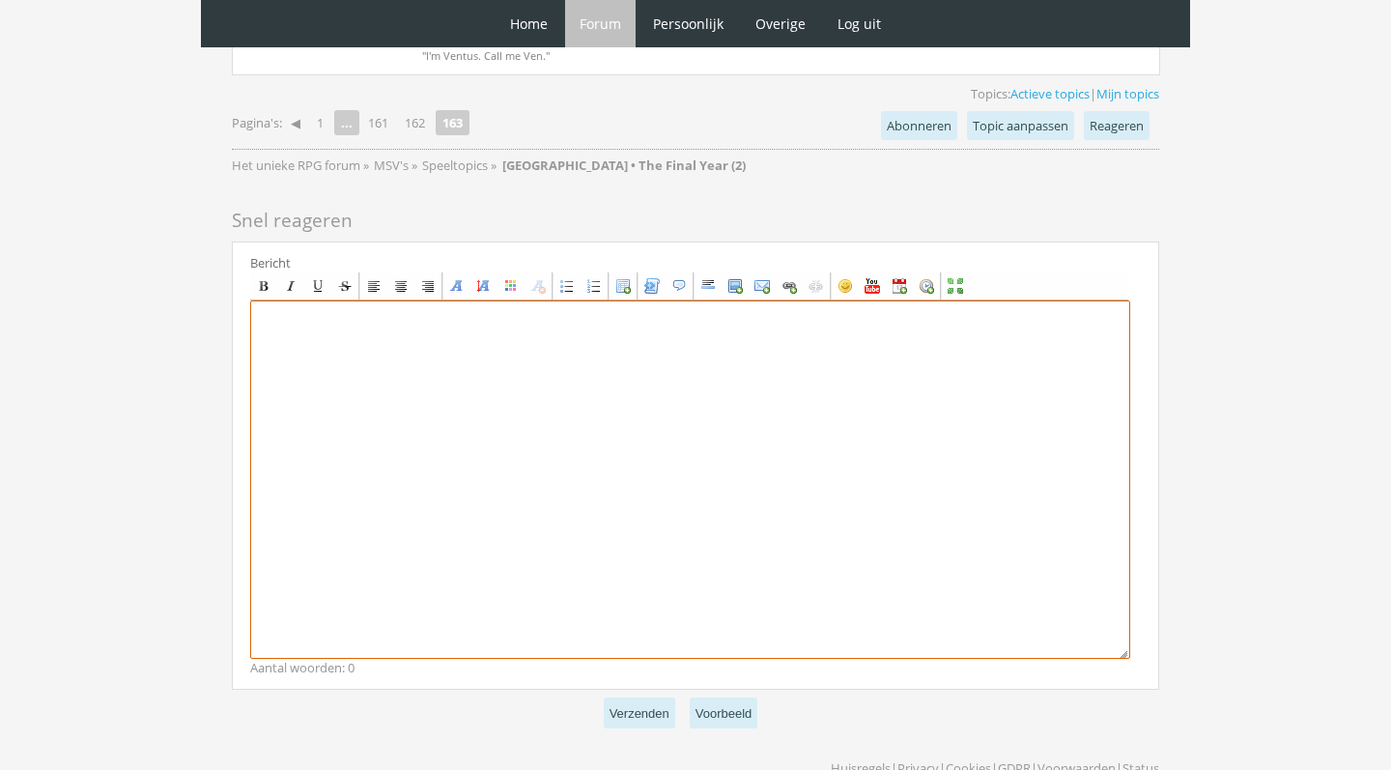
click at [592, 355] on textarea at bounding box center [690, 480] width 880 height 358
paste textarea "[center][size=7][font=Georgia][color=#8E44C7]T[/color][color=#854ABB]h[/color][…"
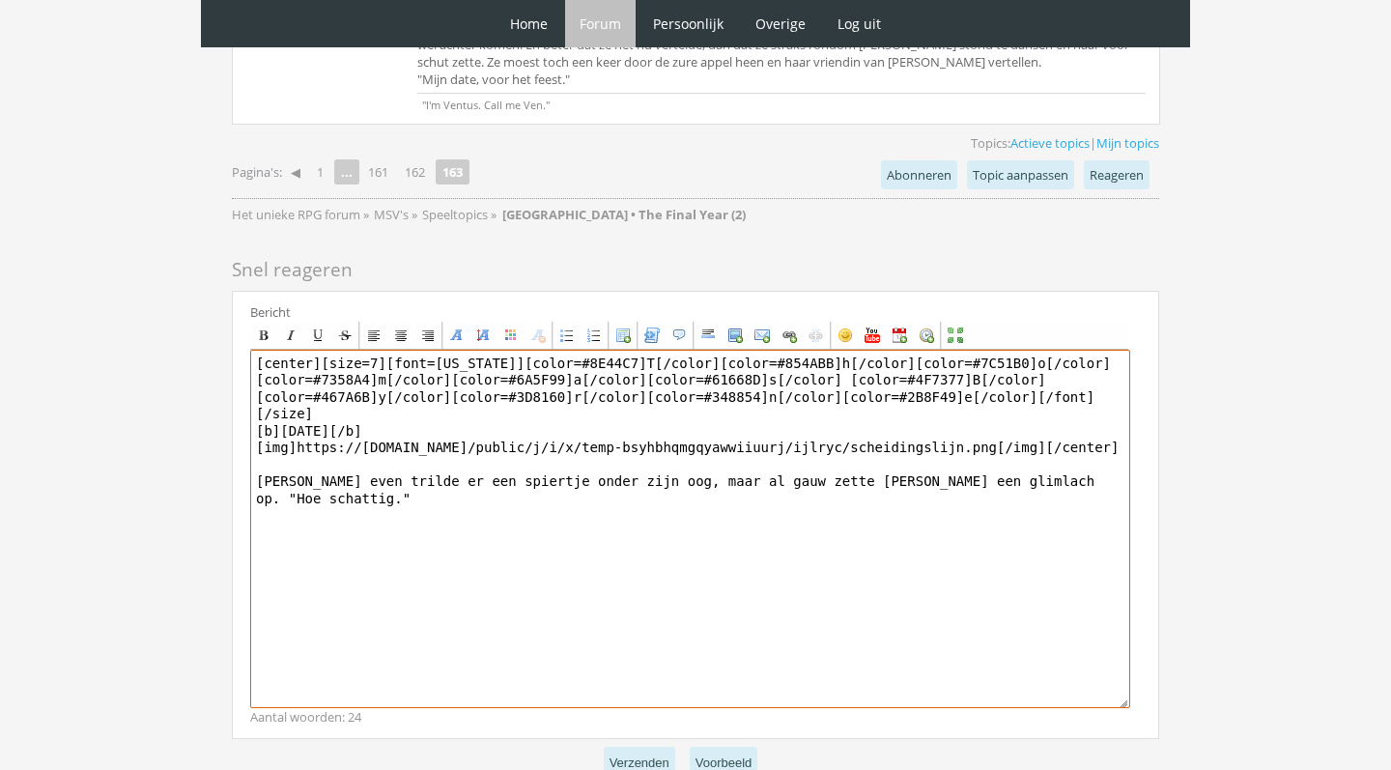
scroll to position [5621, 0]
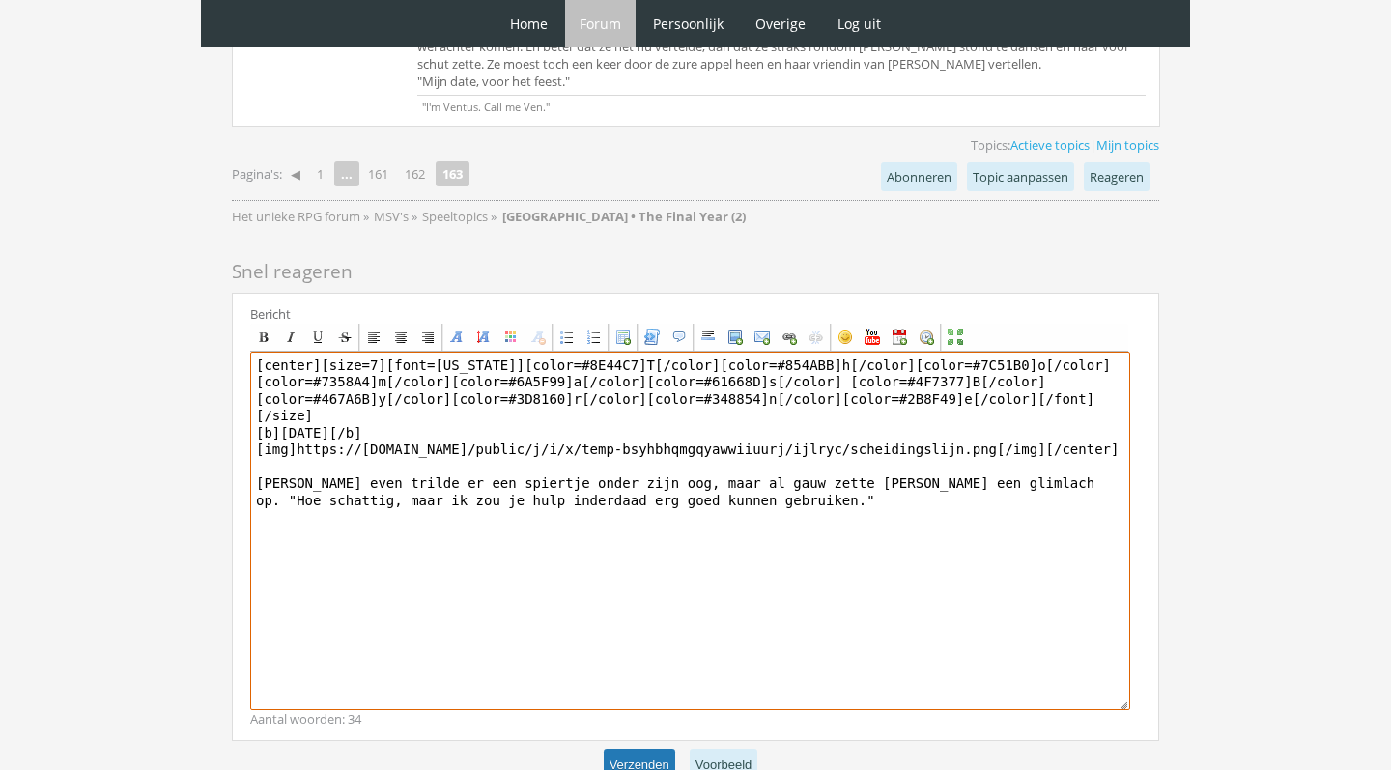
type textarea "[center][size=7][font=Georgia][color=#8E44C7]T[/color][color=#854ABB]h[/color][…"
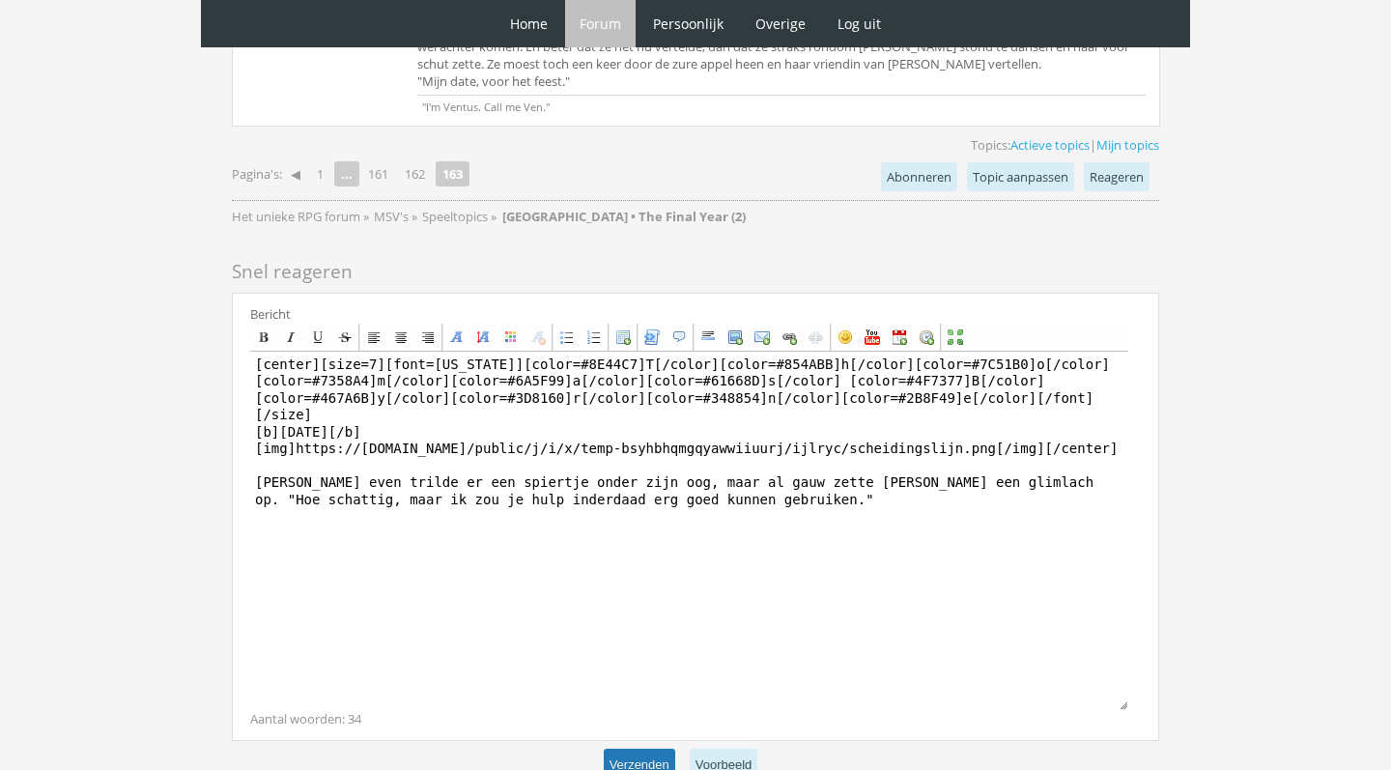
click at [641, 749] on button "Verzenden" at bounding box center [640, 765] width 72 height 32
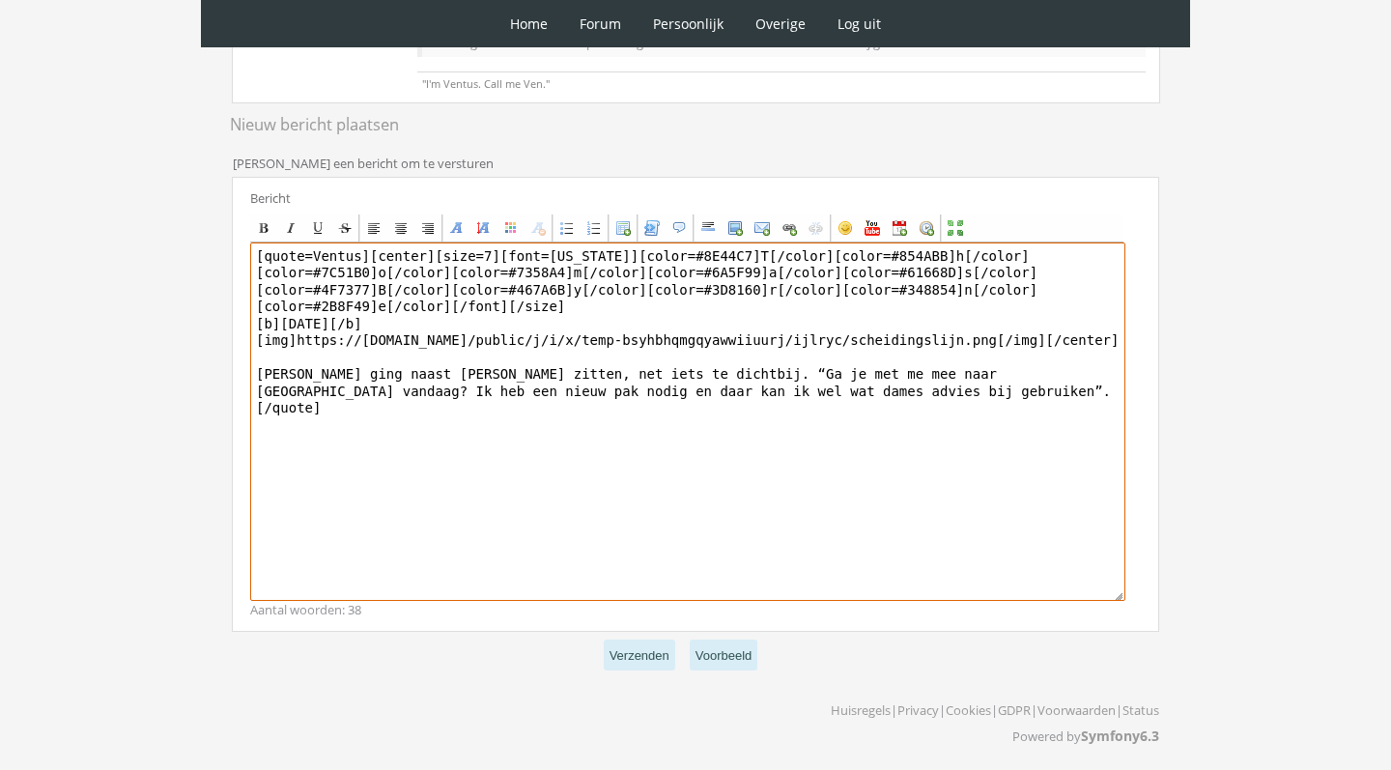
scroll to position [455, 0]
drag, startPoint x: 366, startPoint y: 257, endPoint x: 591, endPoint y: 351, distance: 243.9
click at [591, 351] on textarea "[quote=Ventus][center][size=7][font=Georgia][color=#8E44C7]T[/color][color=#854…" at bounding box center [687, 423] width 875 height 358
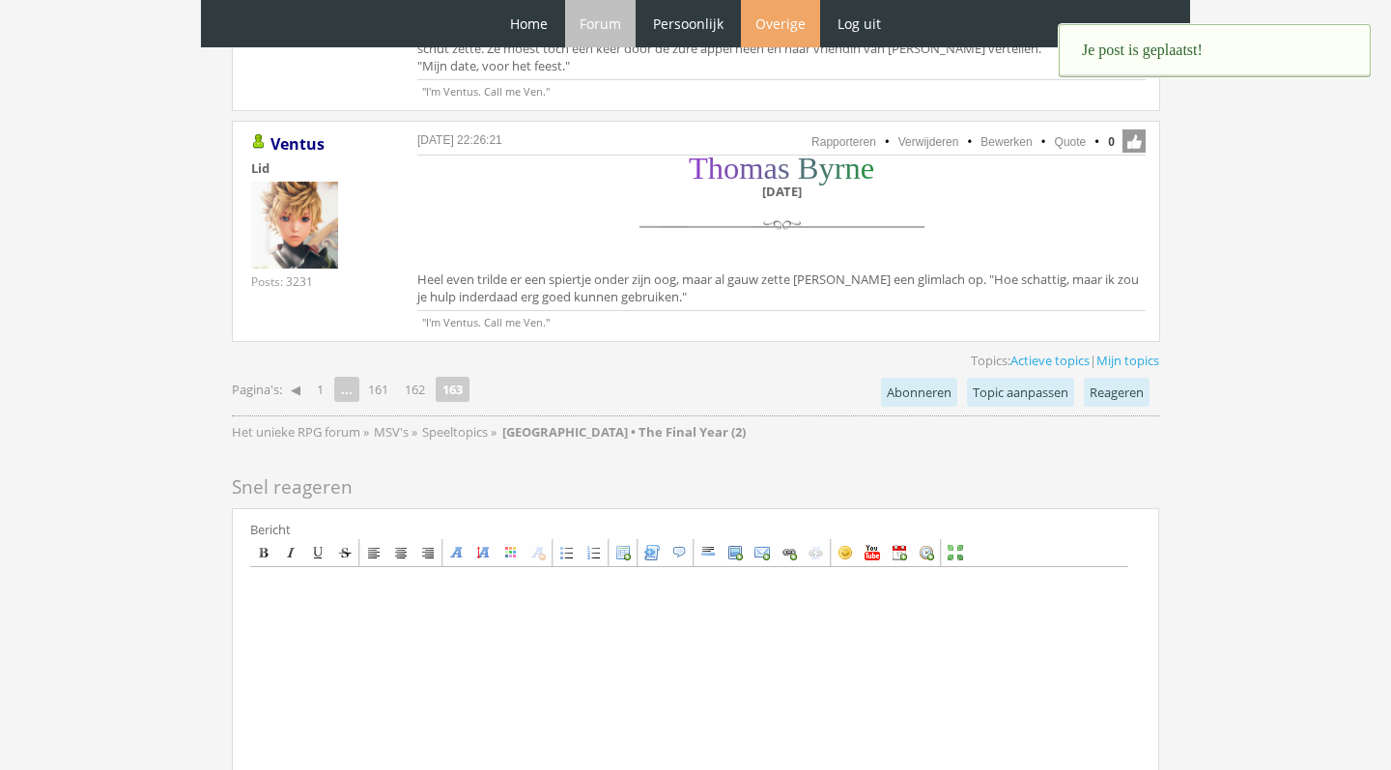
scroll to position [5636, 0]
